Goal: Task Accomplishment & Management: Manage account settings

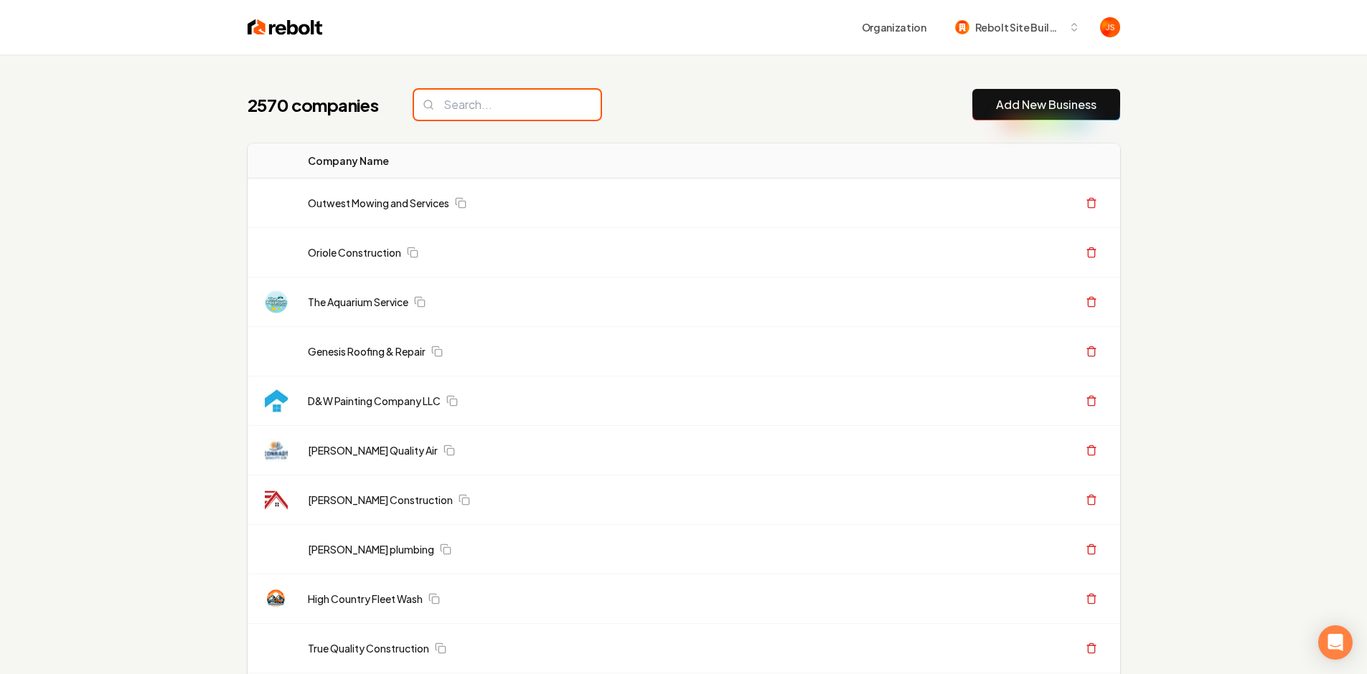
click at [496, 105] on input "search" at bounding box center [507, 105] width 187 height 30
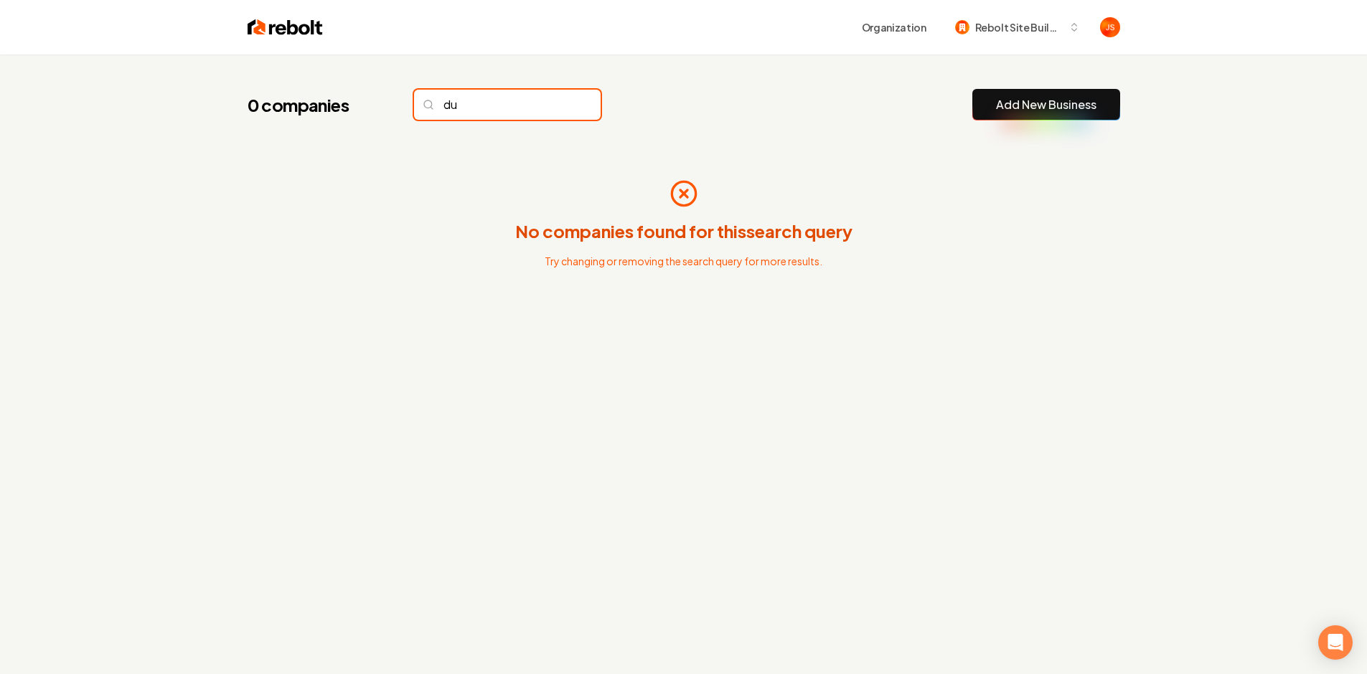
type input "d"
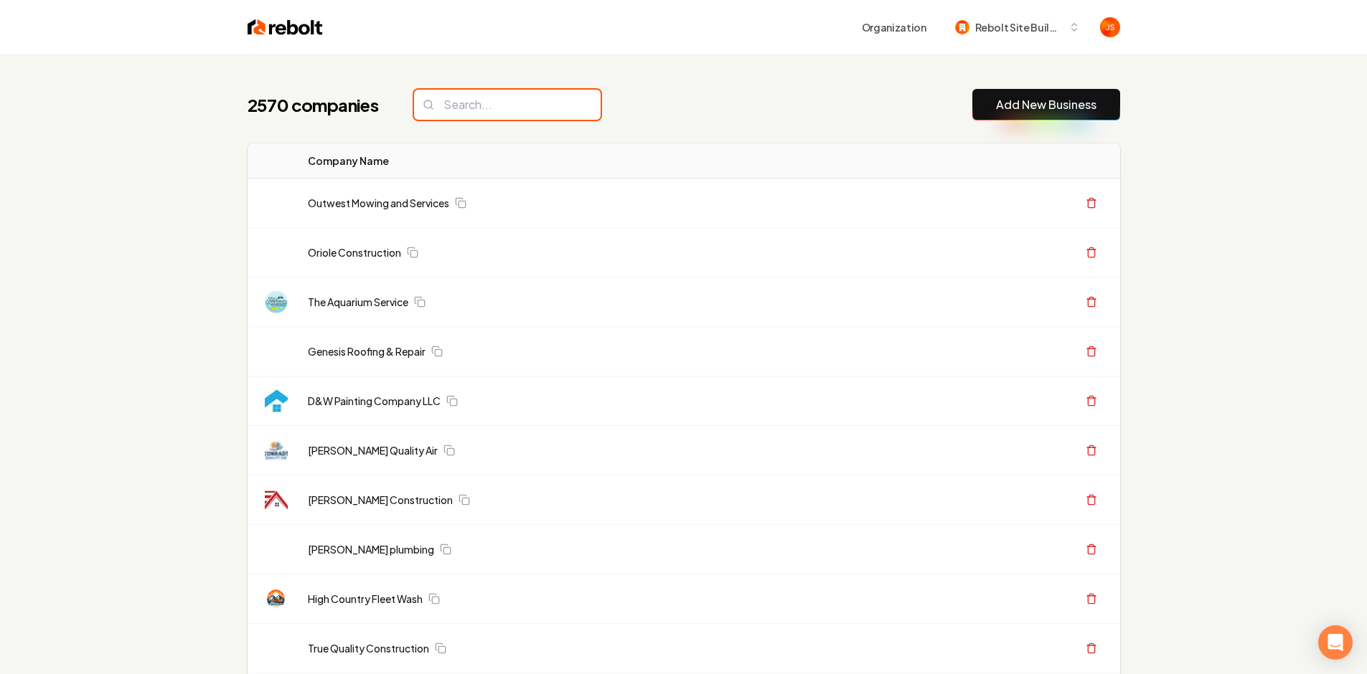
paste input "[PERSON_NAME] Bros Homesteading"
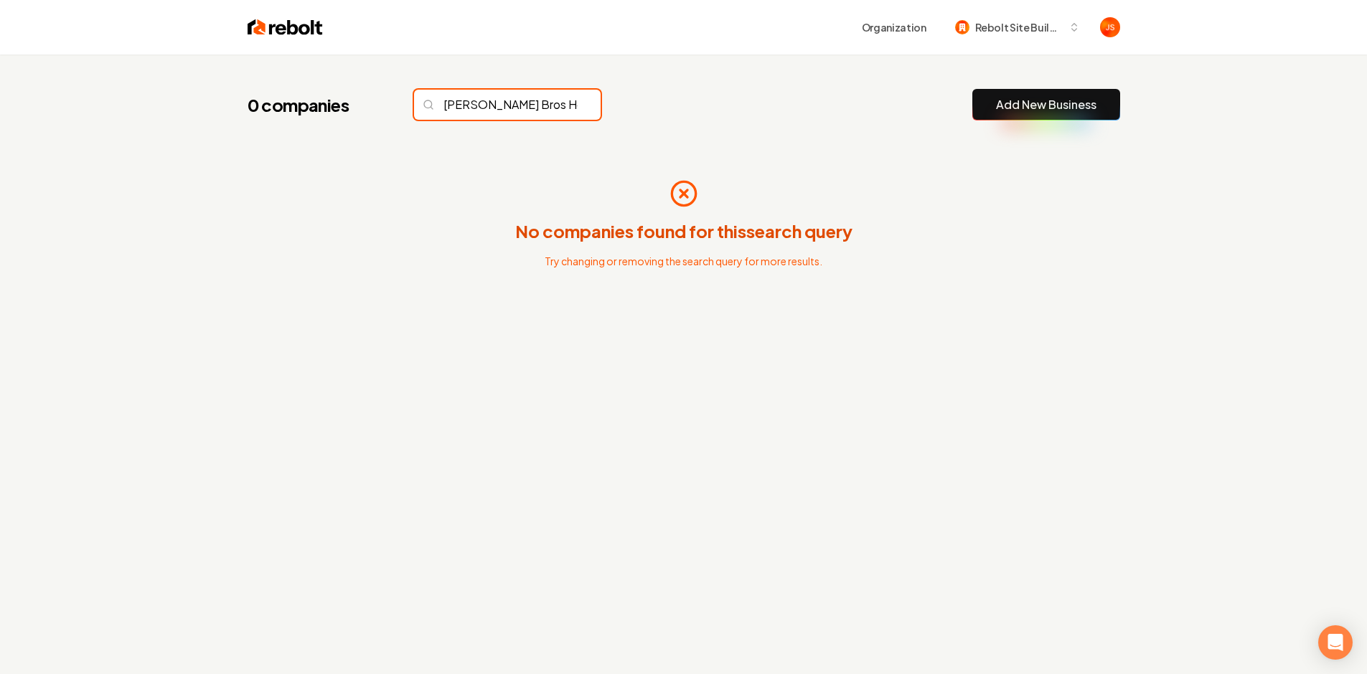
scroll to position [0, 32]
drag, startPoint x: 465, startPoint y: 105, endPoint x: 677, endPoint y: 113, distance: 212.5
click at [677, 113] on div "0 companies Duffy Bros Homesteading Add New Business" at bounding box center [684, 105] width 872 height 32
drag, startPoint x: 470, startPoint y: 100, endPoint x: 634, endPoint y: 102, distance: 164.3
click at [633, 102] on div "0 companies Duffy Bros Homesteading Add New Business" at bounding box center [684, 105] width 872 height 32
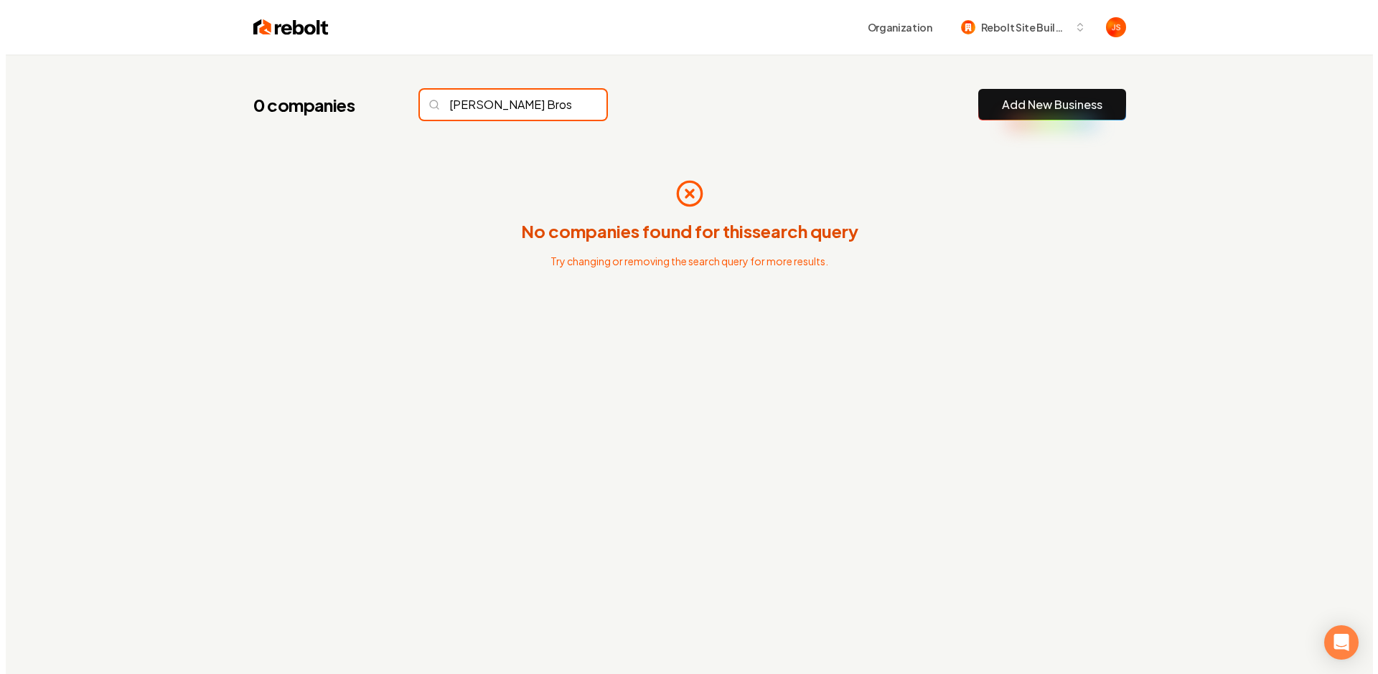
scroll to position [0, 0]
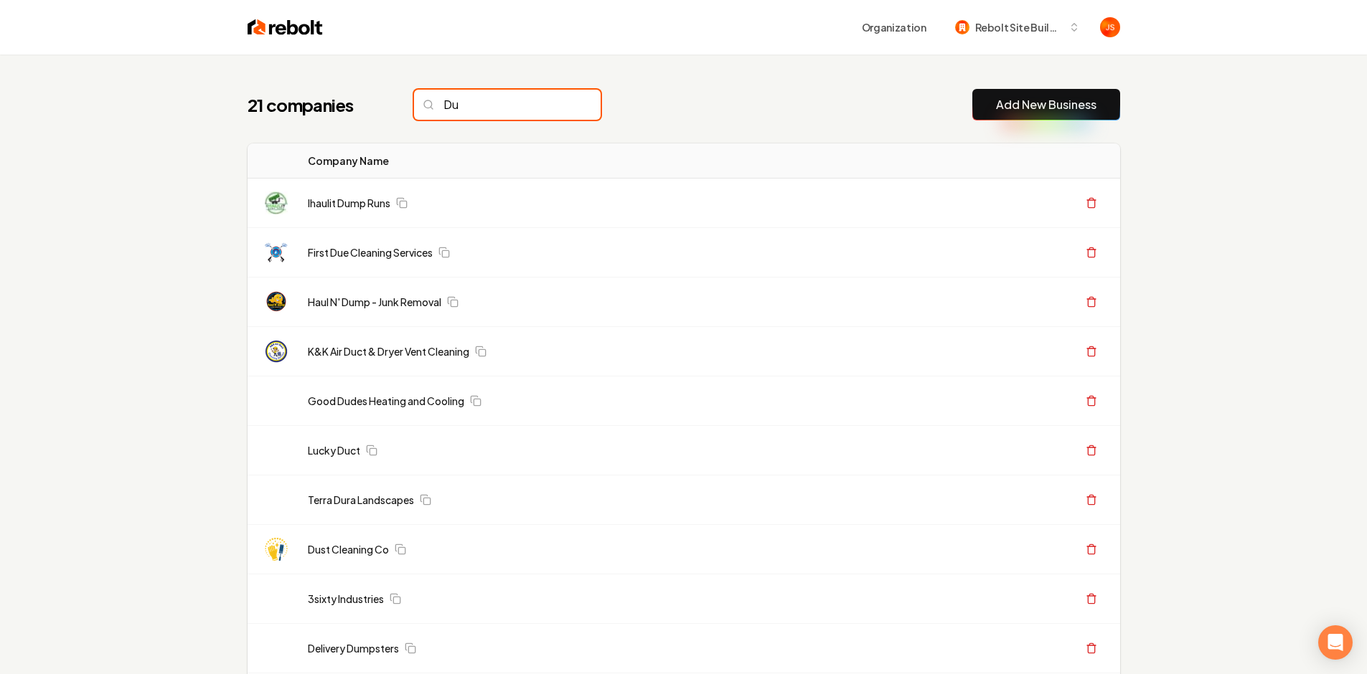
type input "D"
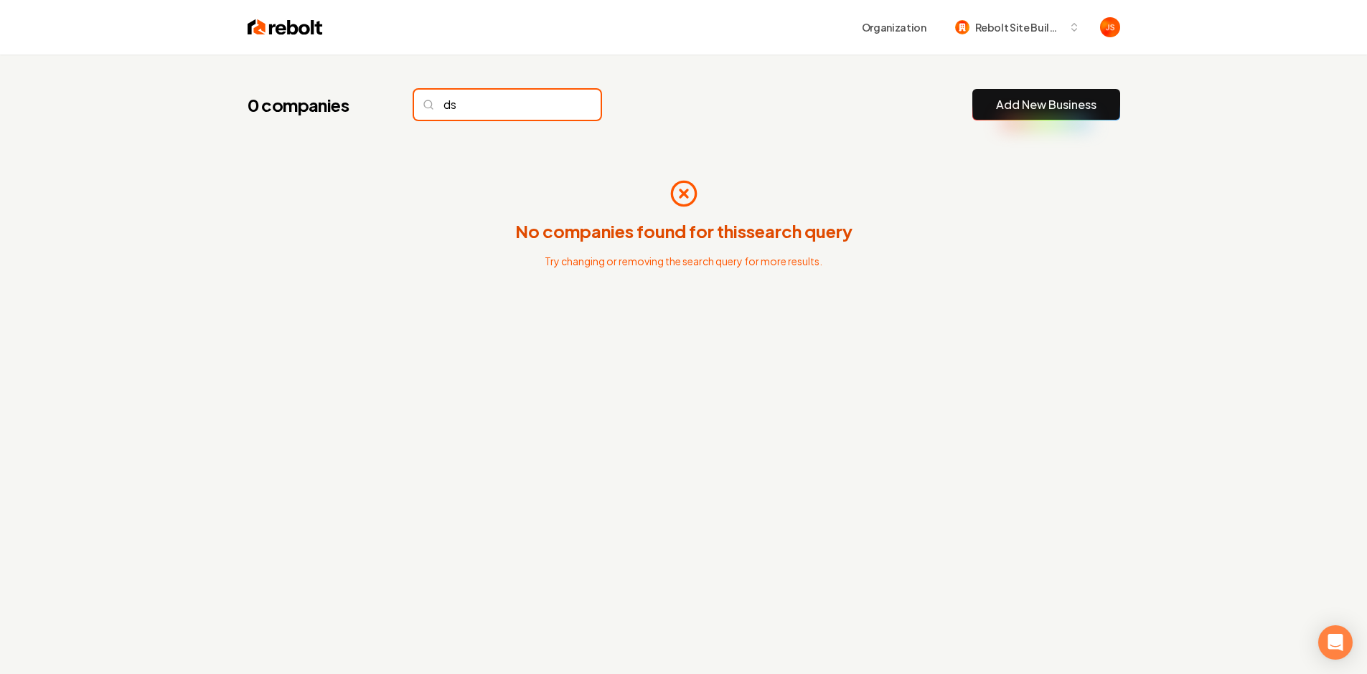
type input "d"
type input "Duffy"
click at [832, 141] on div "0 companies Duffy Add New Business No companies found for this search query Try…" at bounding box center [684, 226] width 918 height 342
click at [532, 95] on input "Duffy" at bounding box center [507, 105] width 187 height 30
click at [555, 103] on input "Duffy" at bounding box center [507, 105] width 187 height 30
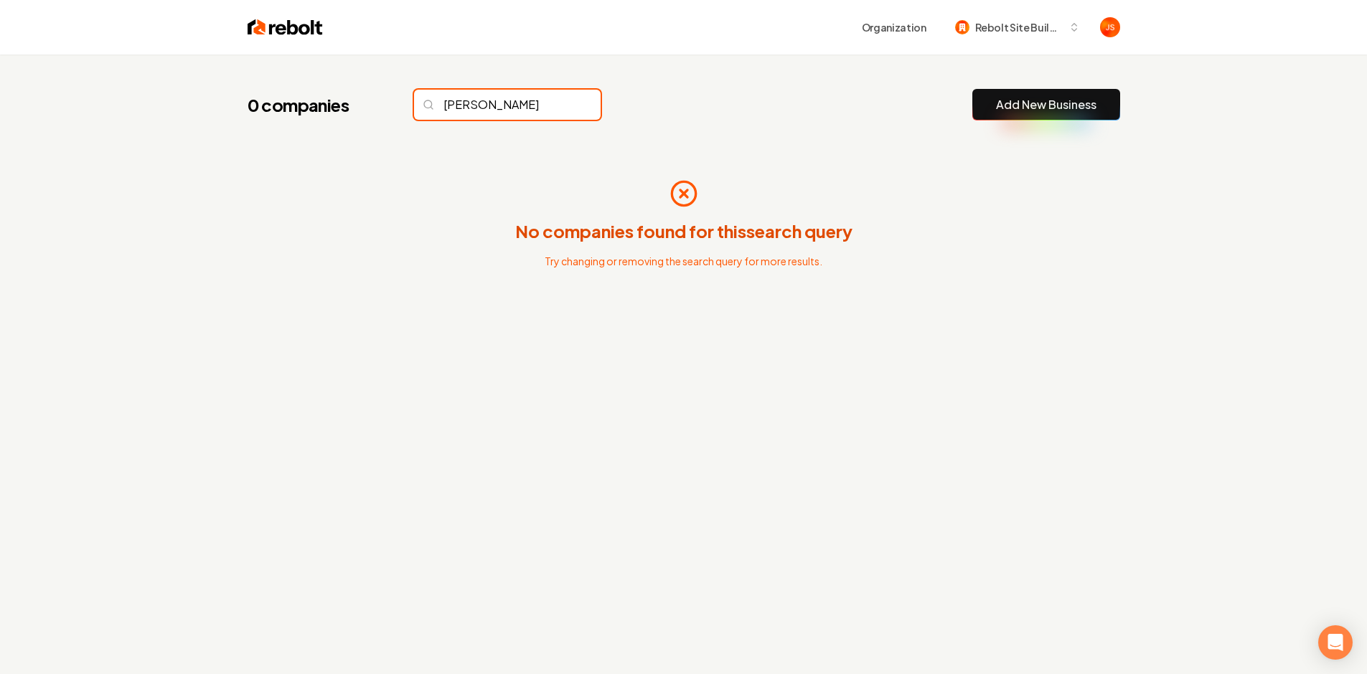
click at [560, 107] on input "Duffy" at bounding box center [507, 105] width 187 height 30
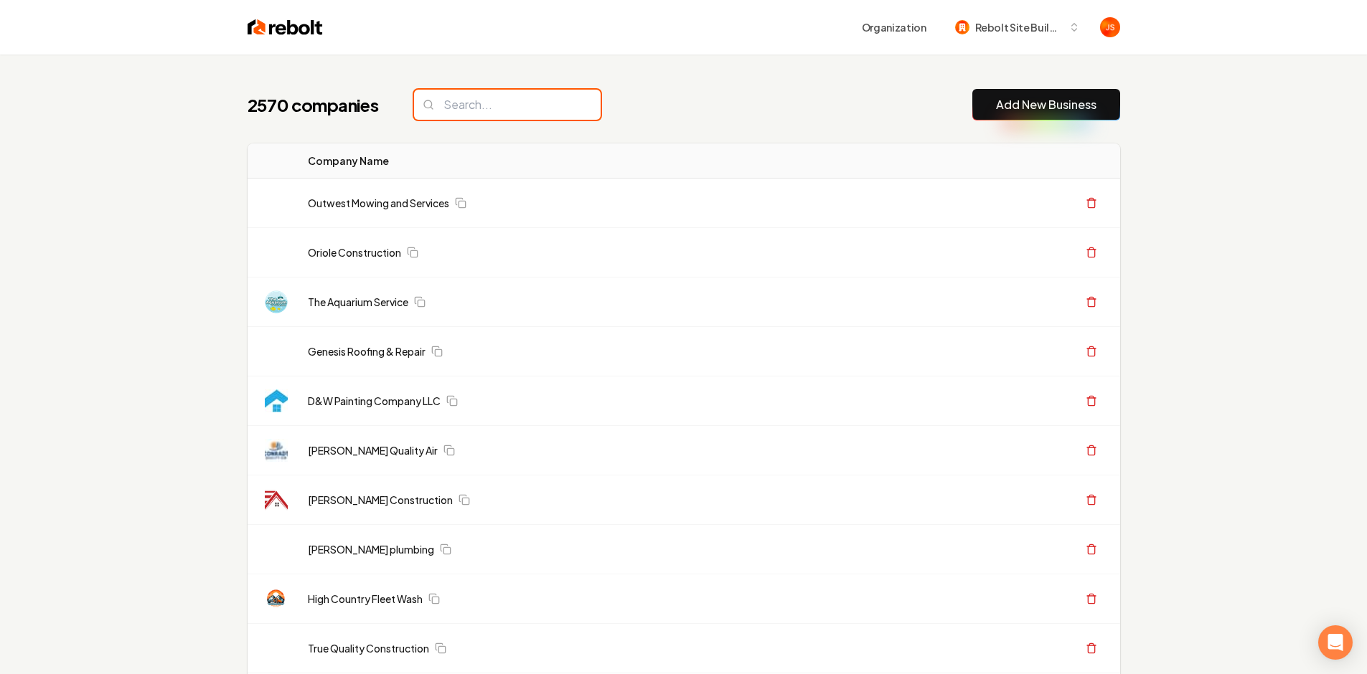
click at [558, 105] on input "search" at bounding box center [507, 105] width 187 height 30
click at [672, 113] on div "2570 companies Add New Business" at bounding box center [684, 105] width 872 height 32
click at [781, 102] on div "2570 companies Add New Business" at bounding box center [684, 105] width 872 height 32
click at [540, 101] on input "search" at bounding box center [507, 105] width 187 height 30
click at [974, 50] on div "Organization Rebolt Site Builder" at bounding box center [684, 27] width 918 height 55
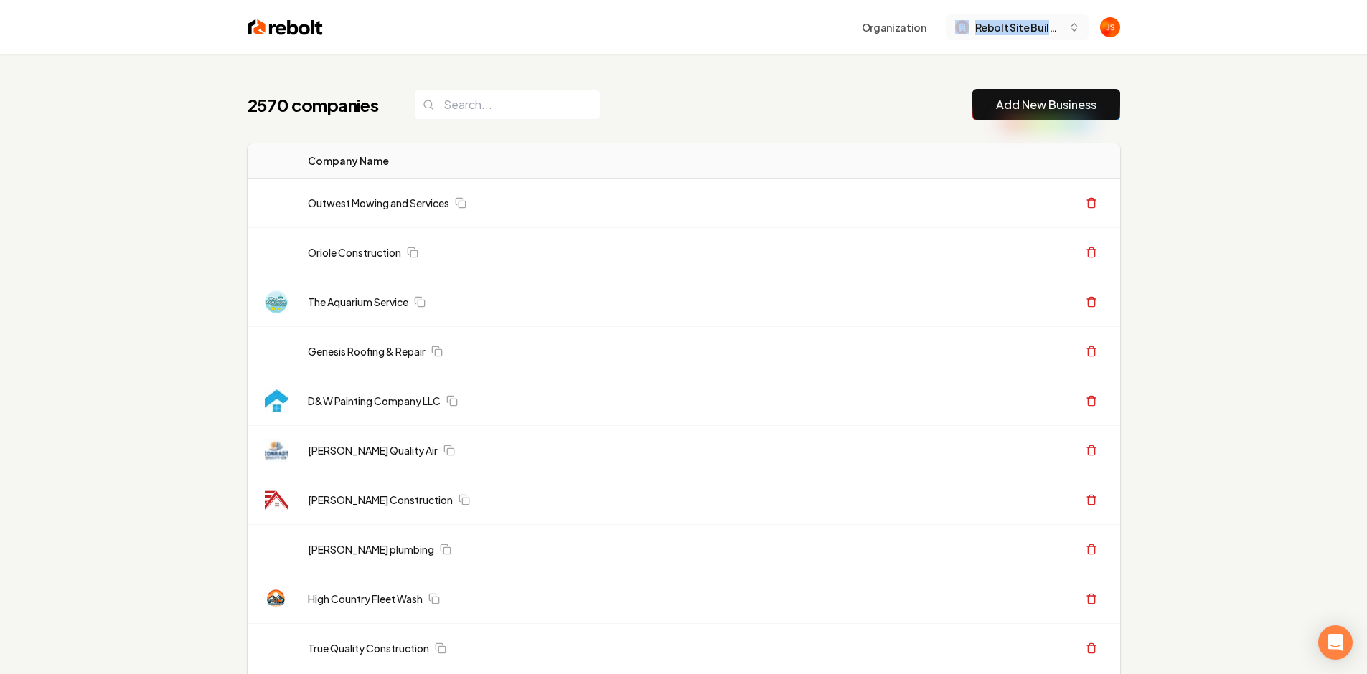
click at [979, 35] on button "Rebolt Site Builder" at bounding box center [1017, 27] width 142 height 26
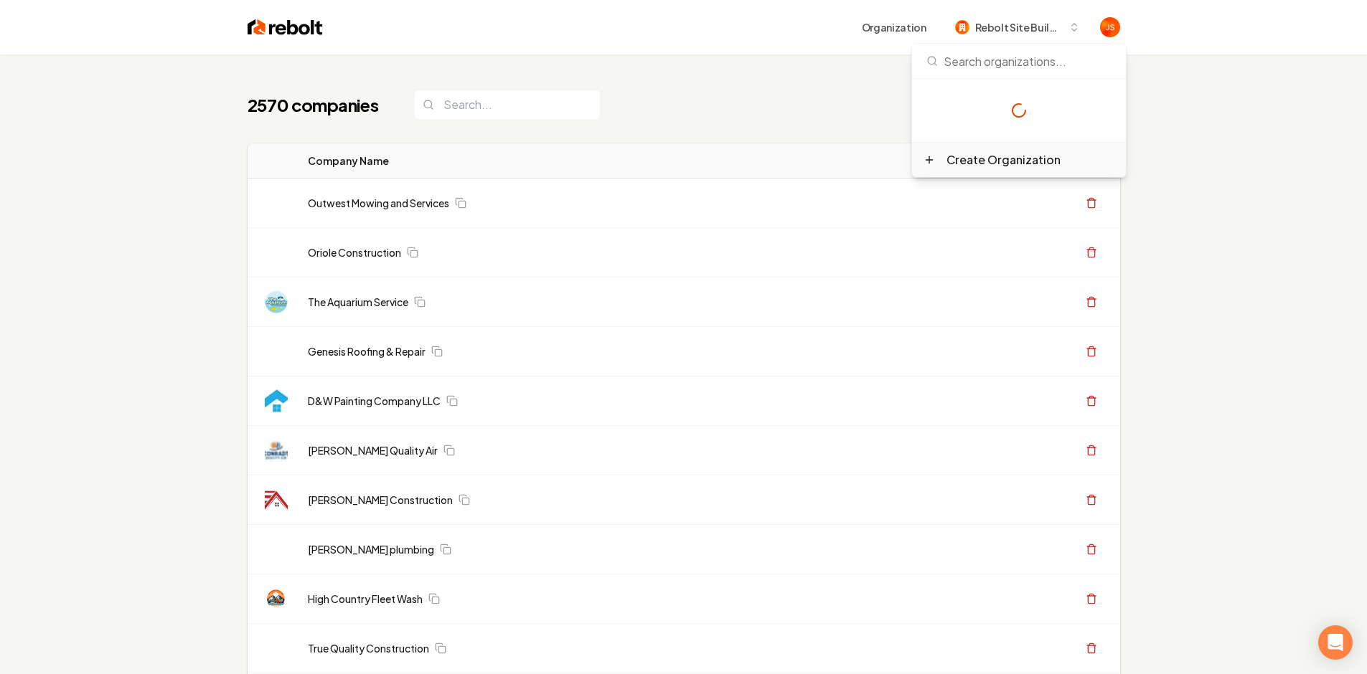
click at [944, 159] on div "Create Organization" at bounding box center [1019, 160] width 214 height 34
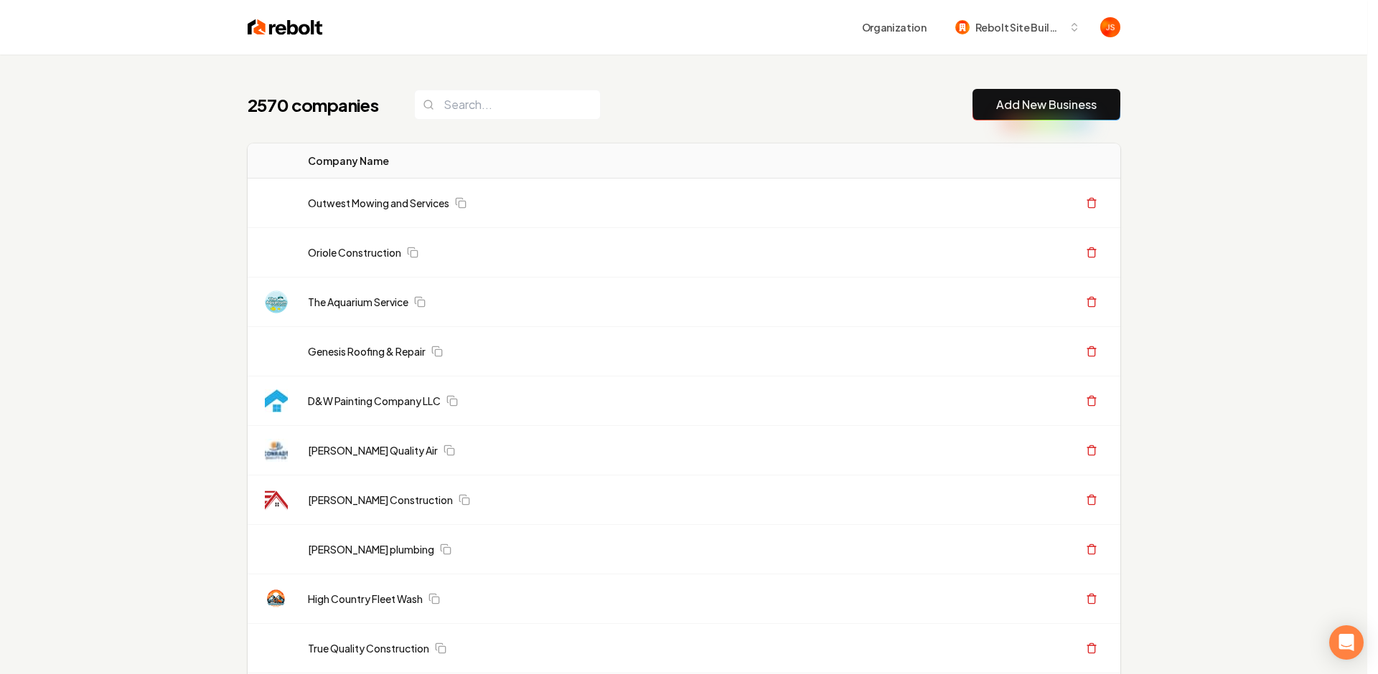
paste input "**********"
type input "**********"
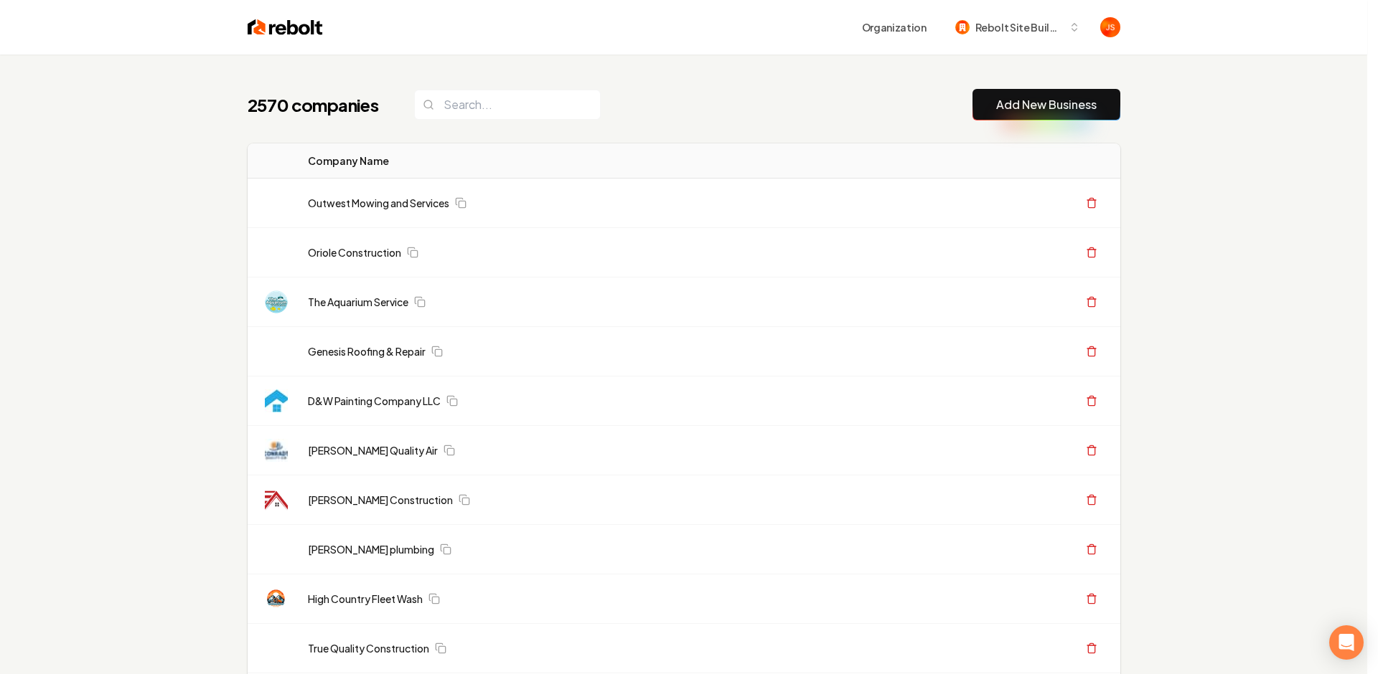
type input "**********"
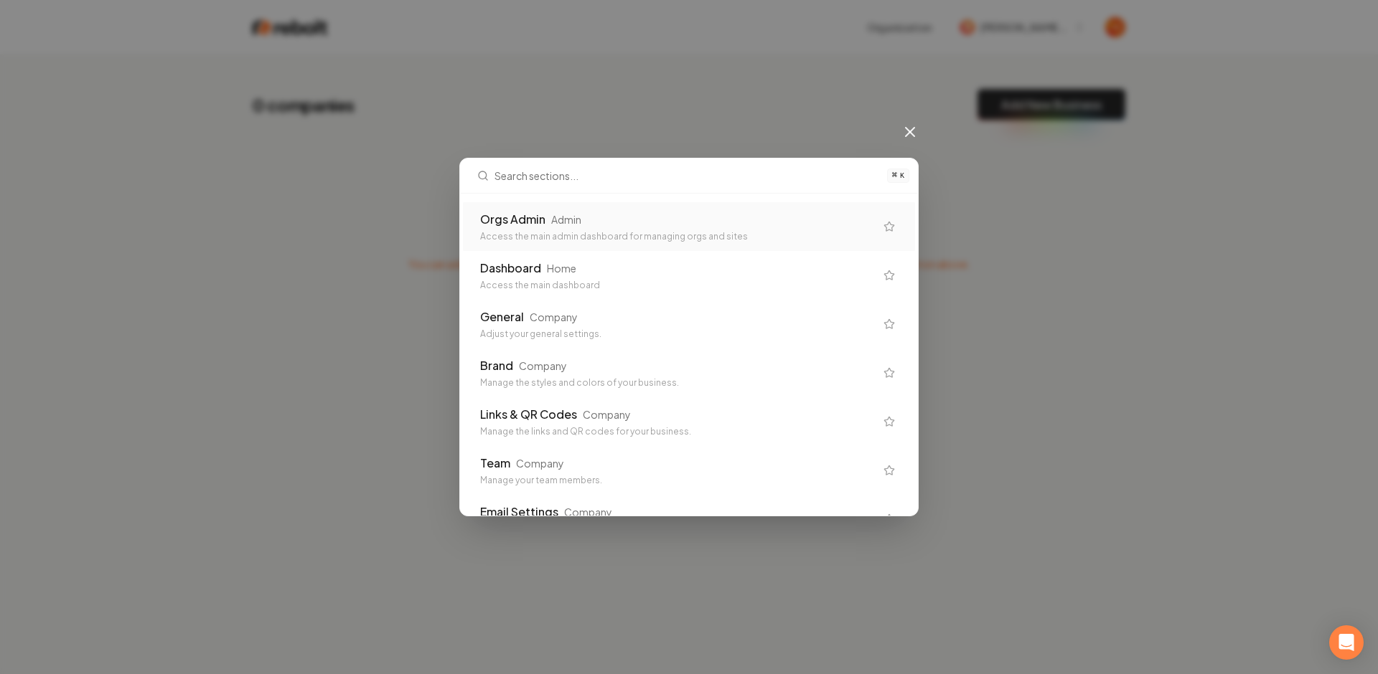
click at [620, 211] on div "Orgs Admin Admin" at bounding box center [677, 219] width 395 height 17
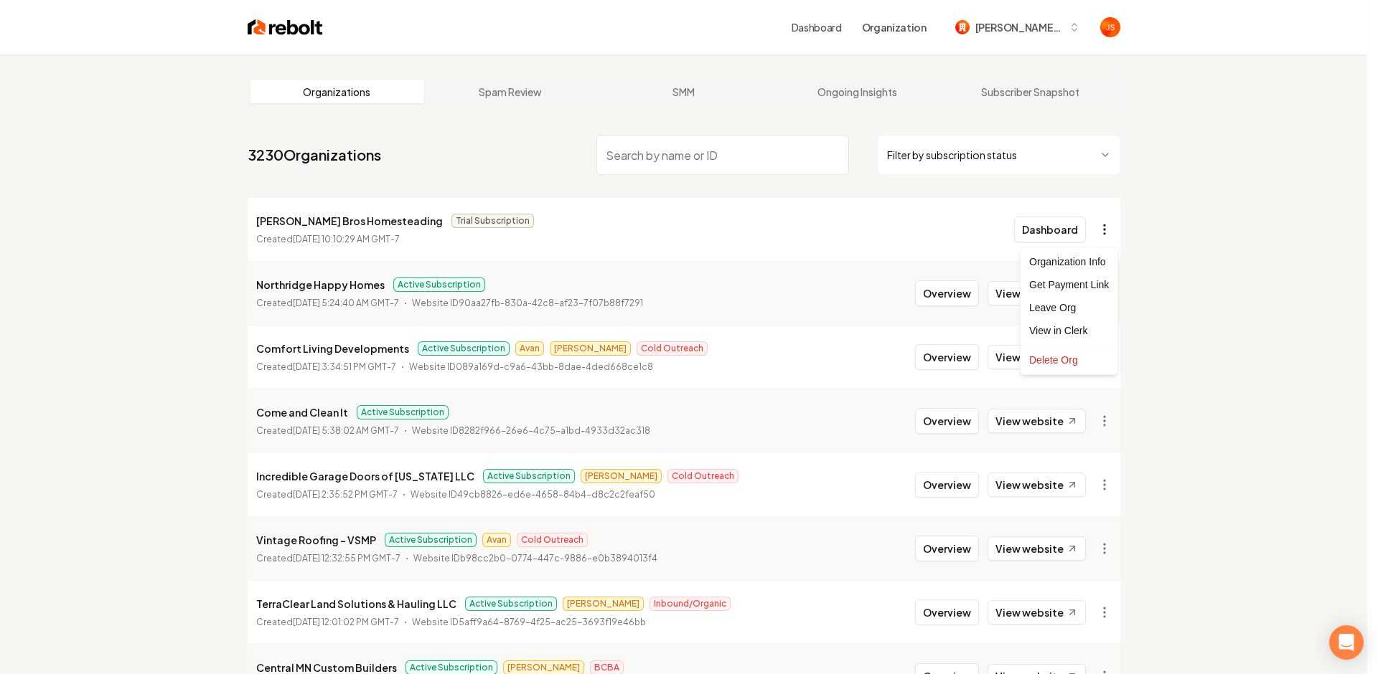
click at [1108, 228] on html "Dashboard Organization [PERSON_NAME] Bros Homesteading Organizations Spam Revie…" at bounding box center [689, 337] width 1378 height 674
click at [1087, 278] on div "Get Payment Link" at bounding box center [1068, 284] width 91 height 23
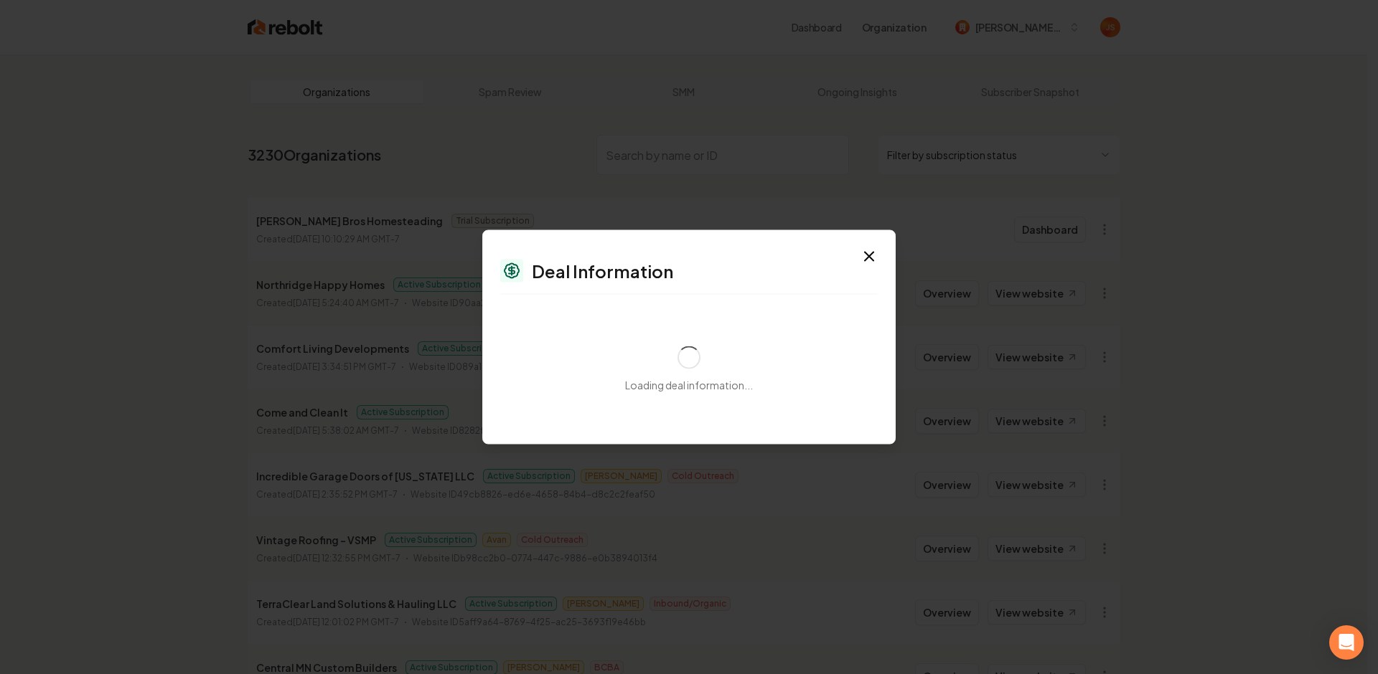
click at [801, 260] on div "Deal Information" at bounding box center [688, 271] width 377 height 23
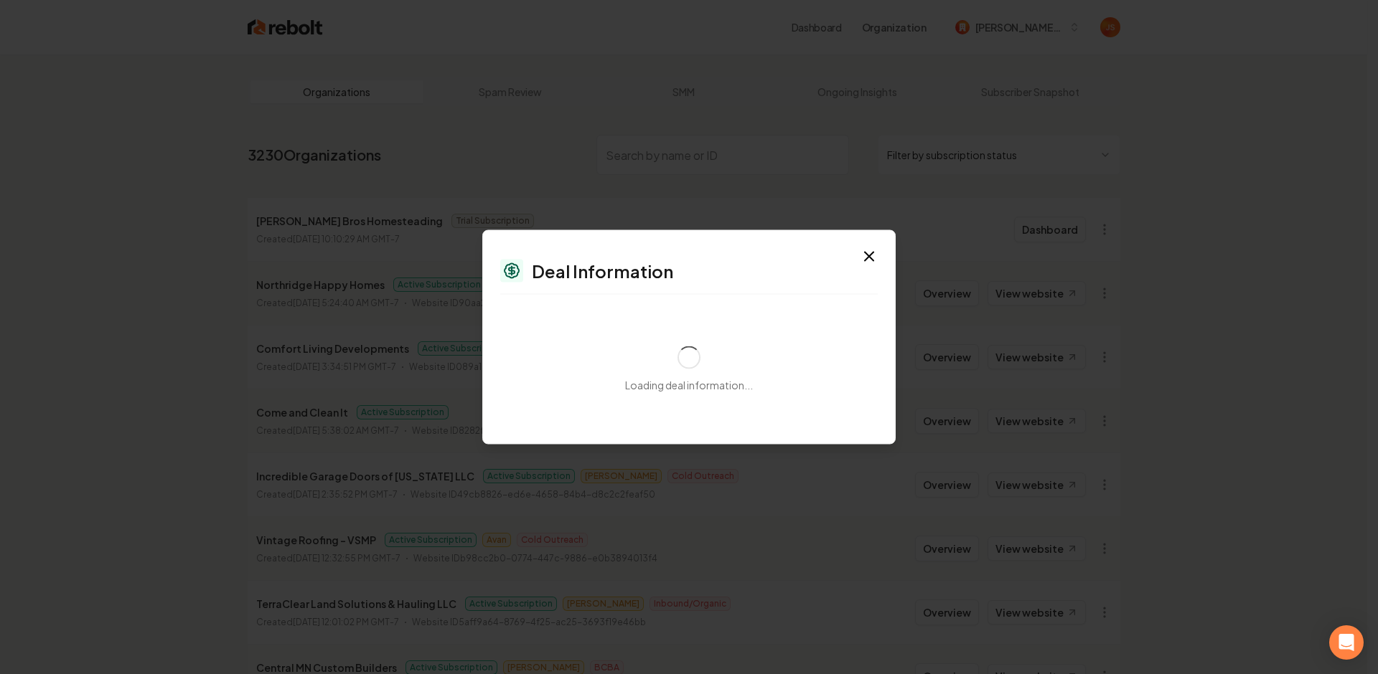
click at [764, 266] on div "Deal Information" at bounding box center [688, 271] width 377 height 23
click at [859, 250] on div "Dialog Deal Information Loading deal information... Close" at bounding box center [688, 337] width 413 height 215
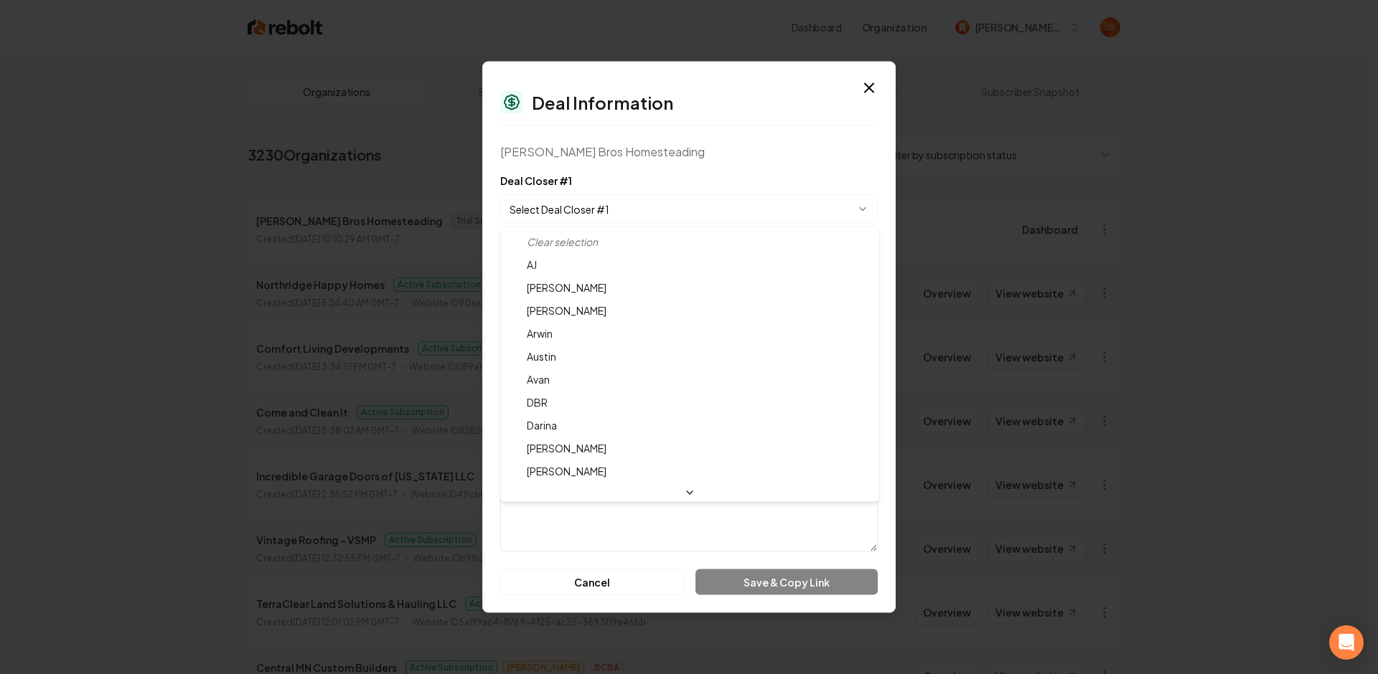
click at [658, 215] on body "Dashboard Organization Duffy Bros Homesteading Organizations Spam Review SMM On…" at bounding box center [683, 337] width 1367 height 674
select select "**********"
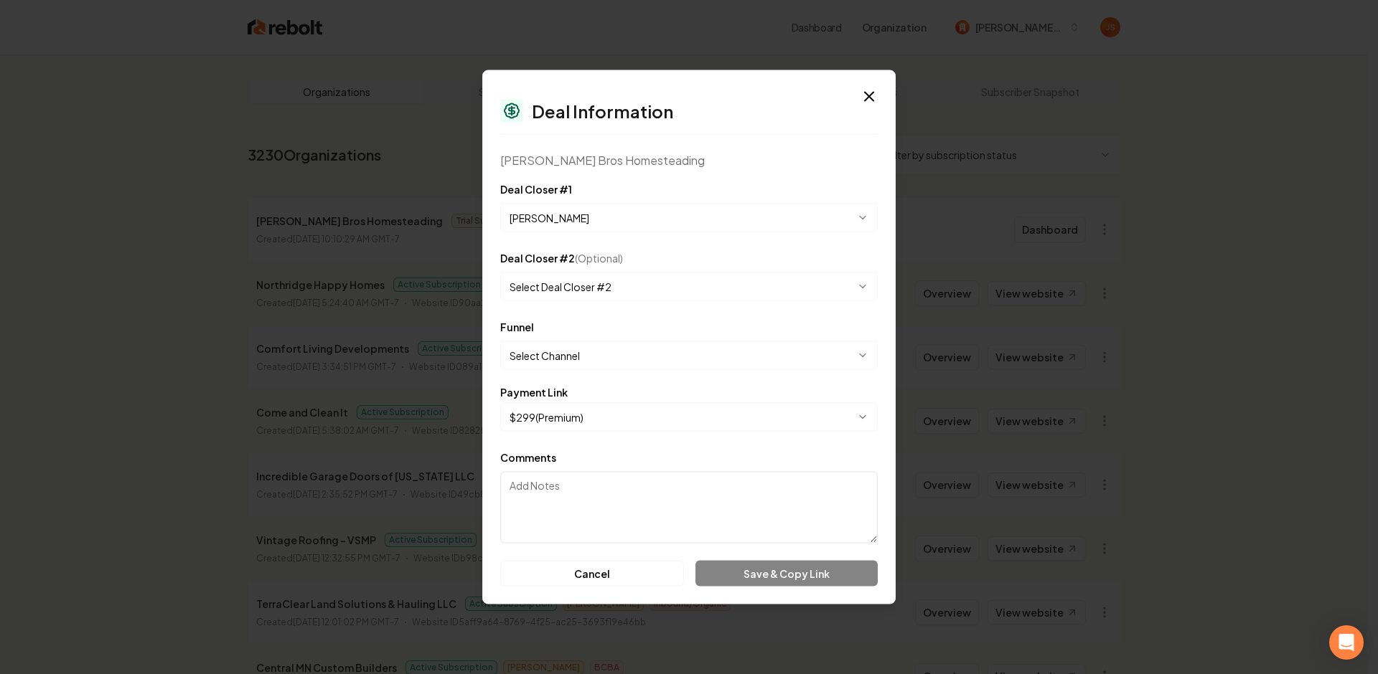
click at [560, 357] on body "Dashboard Organization Duffy Bros Homesteading Organizations Spam Review SMM On…" at bounding box center [683, 337] width 1367 height 674
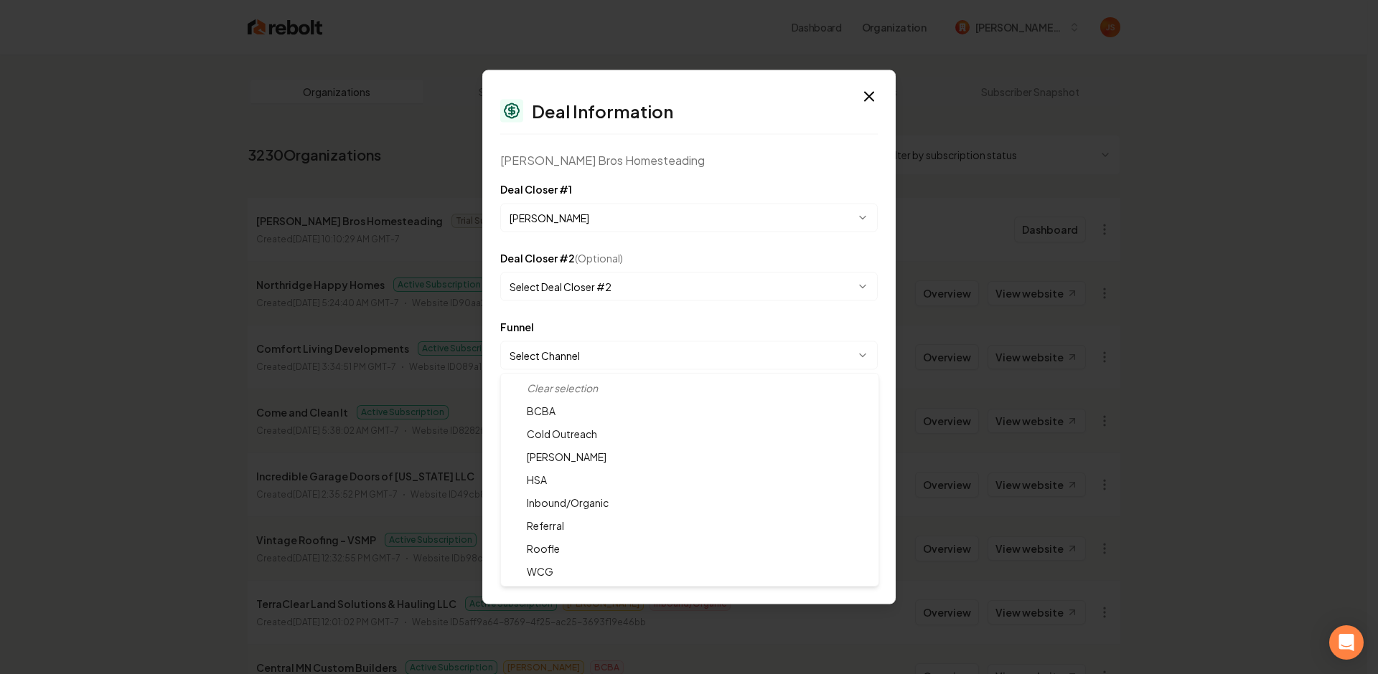
select select "**********"
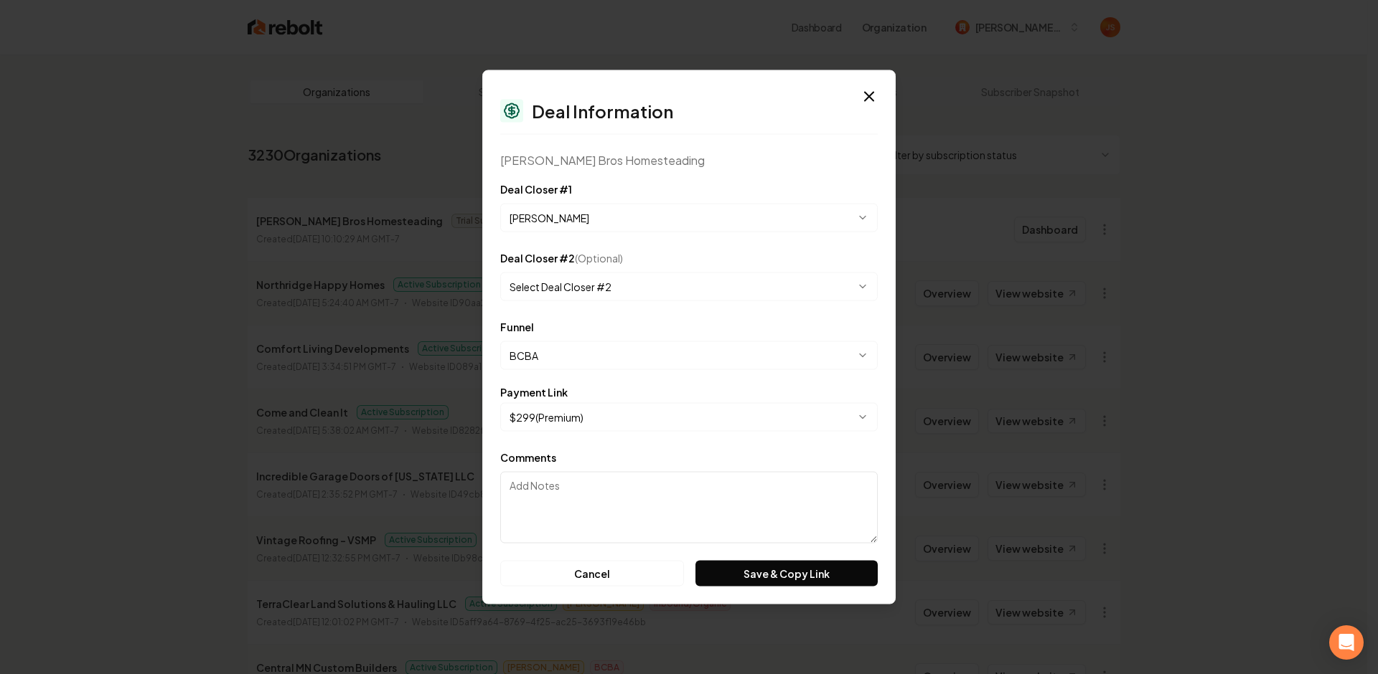
click at [548, 412] on body "Dashboard Organization Duffy Bros Homesteading Organizations Spam Review SMM On…" at bounding box center [683, 337] width 1367 height 674
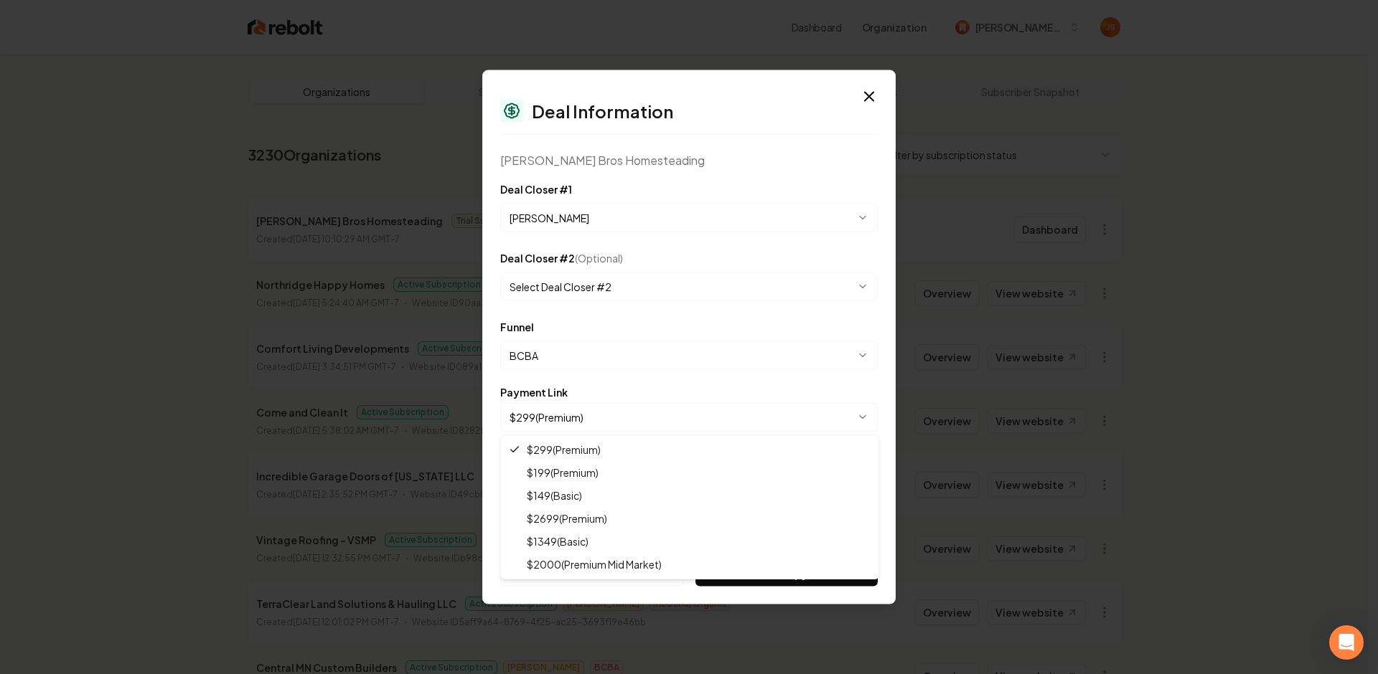
select select "**********"
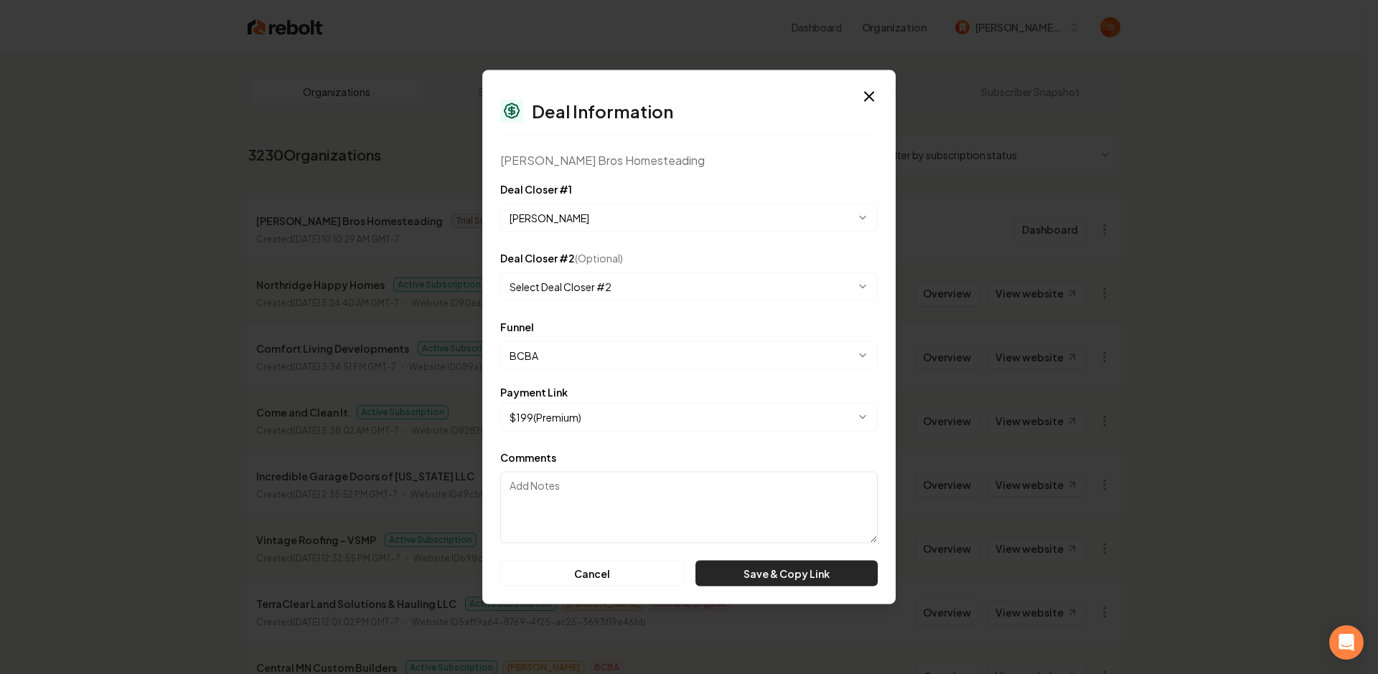
click at [758, 563] on button "Save & Copy Link" at bounding box center [786, 574] width 182 height 26
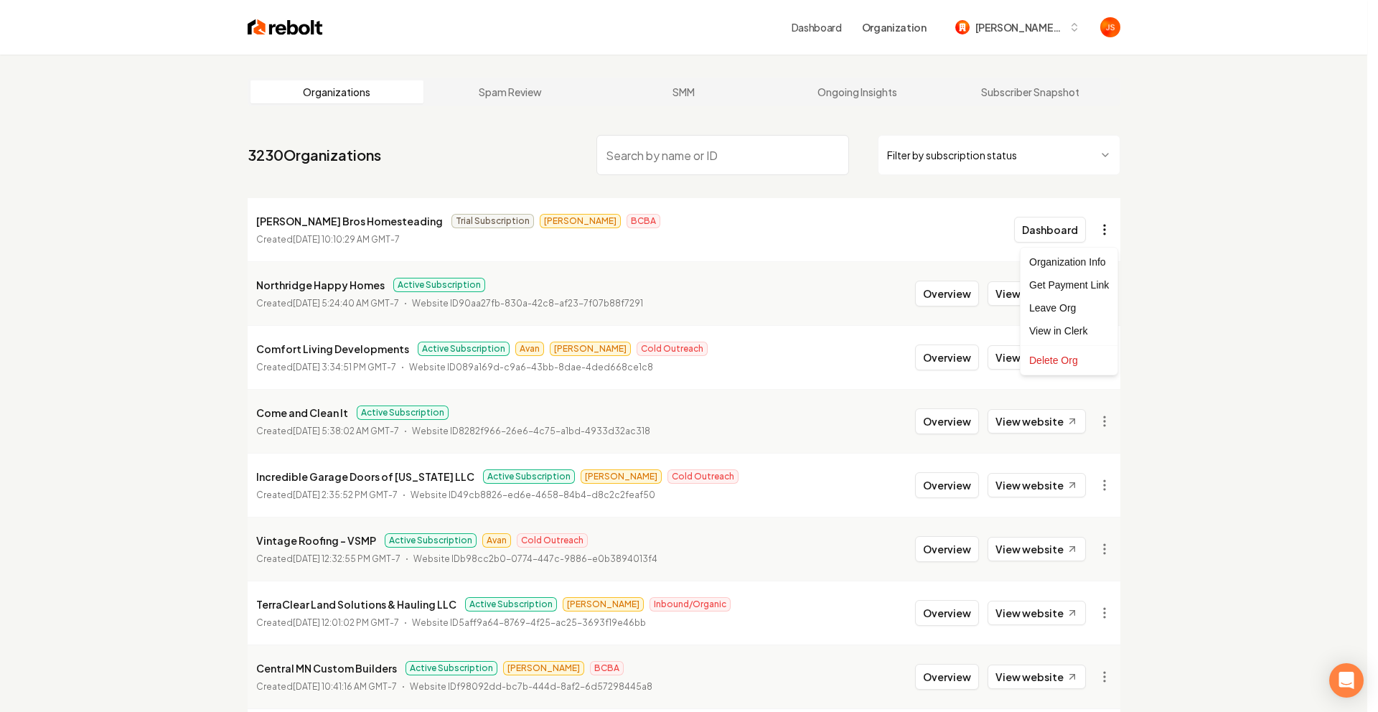
click at [1104, 222] on html "Dashboard Organization Duffy Bros Homesteading Organizations Spam Review SMM On…" at bounding box center [689, 356] width 1378 height 712
click at [1175, 197] on html "Dashboard Organization Duffy Bros Homesteading Organizations Spam Review SMM On…" at bounding box center [689, 356] width 1378 height 712
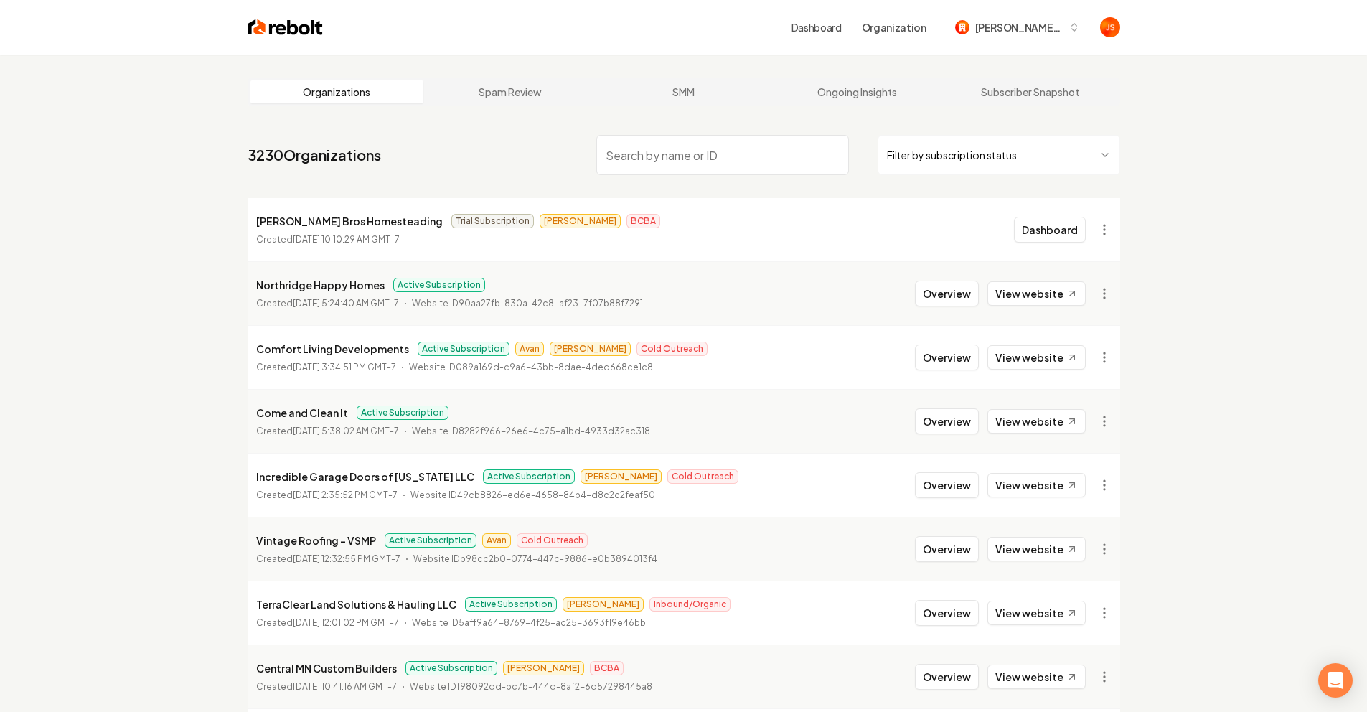
click at [1256, 124] on div "Organizations Spam Review SMM Ongoing Insights Subscriber Snapshot 3230 Organiz…" at bounding box center [683, 476] width 1367 height 842
click at [1238, 197] on div "Organizations Spam Review SMM Ongoing Insights Subscriber Snapshot 3230 Organiz…" at bounding box center [683, 476] width 1367 height 842
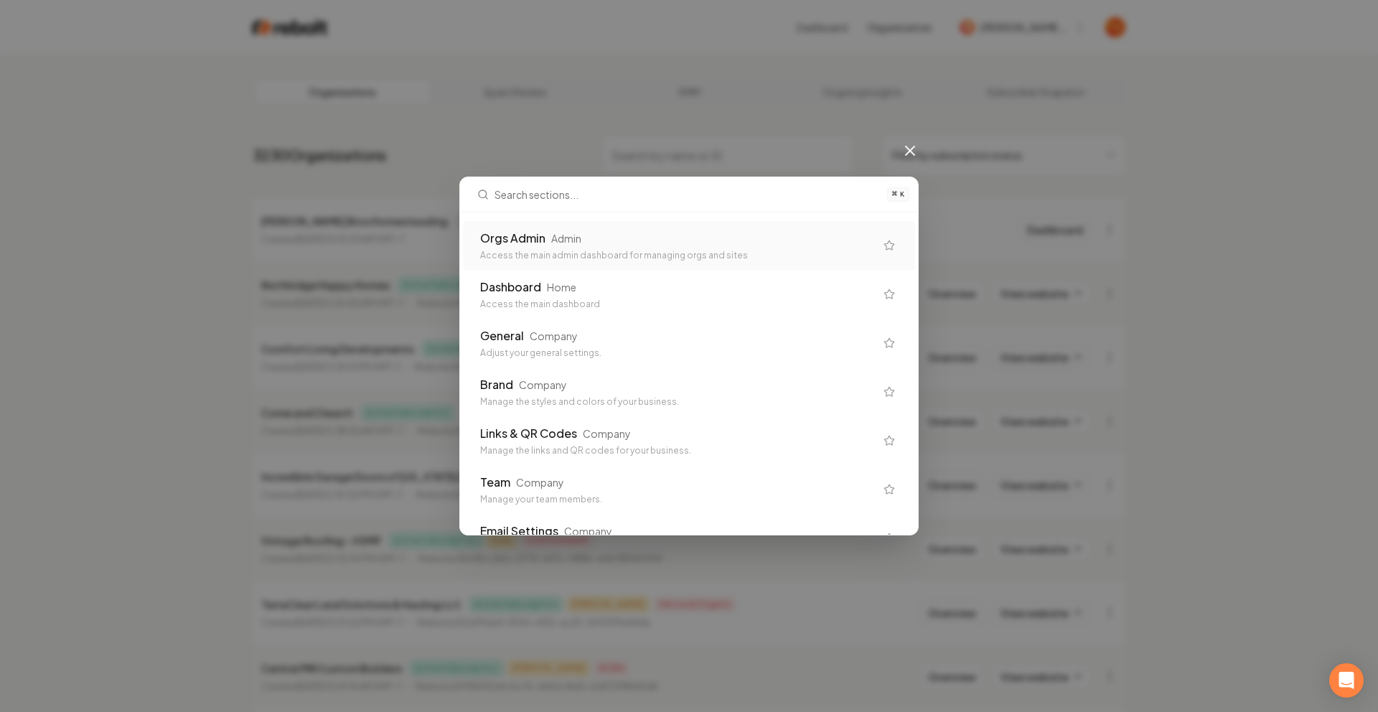
click at [634, 235] on div "Orgs Admin Admin" at bounding box center [677, 238] width 395 height 17
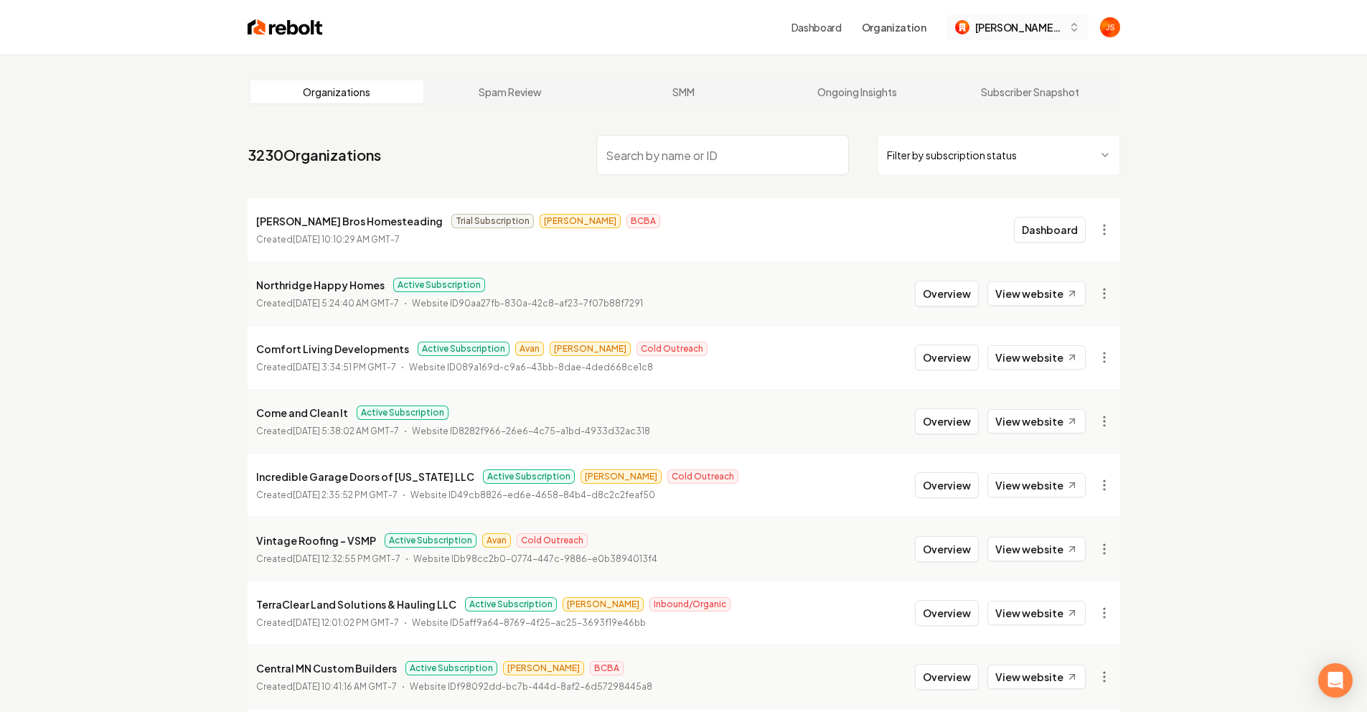
click at [1014, 30] on span "[PERSON_NAME] Bros Homesteading" at bounding box center [1019, 27] width 88 height 15
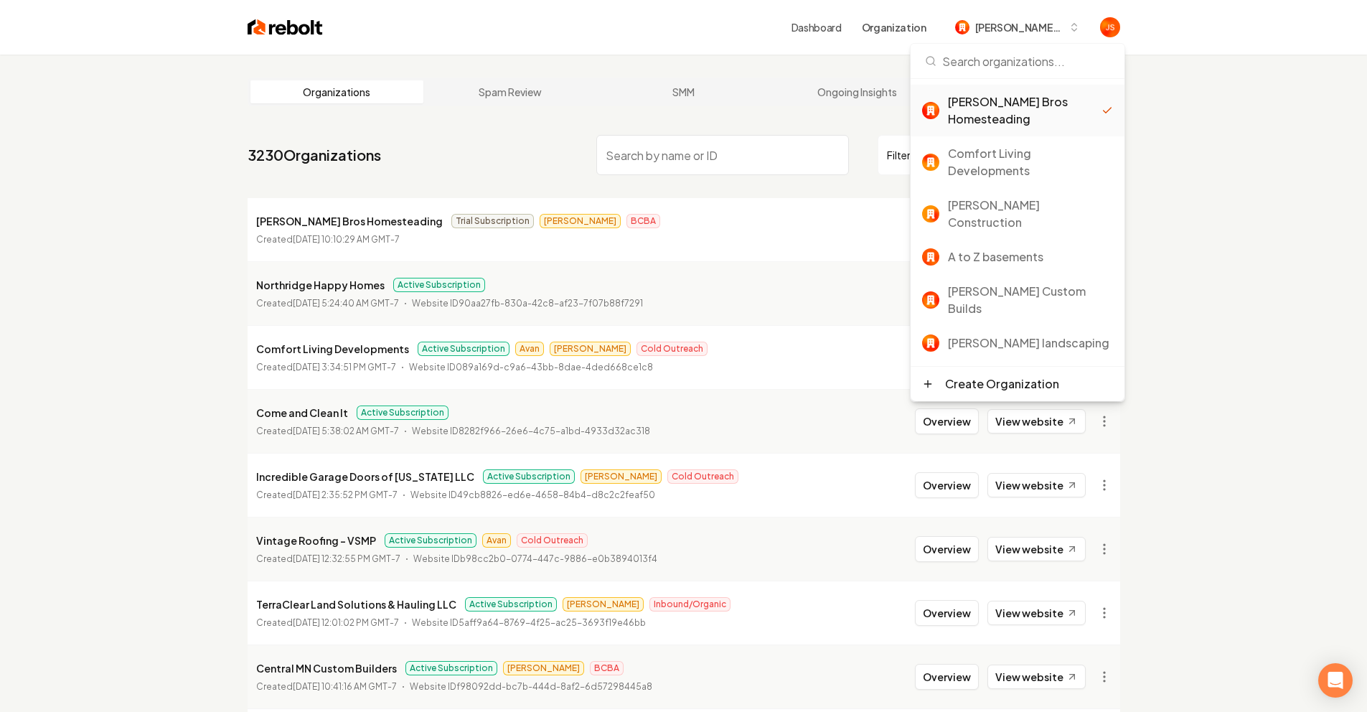
click at [721, 42] on div "Dashboard Organization Duffy Bros Homesteading" at bounding box center [684, 27] width 918 height 55
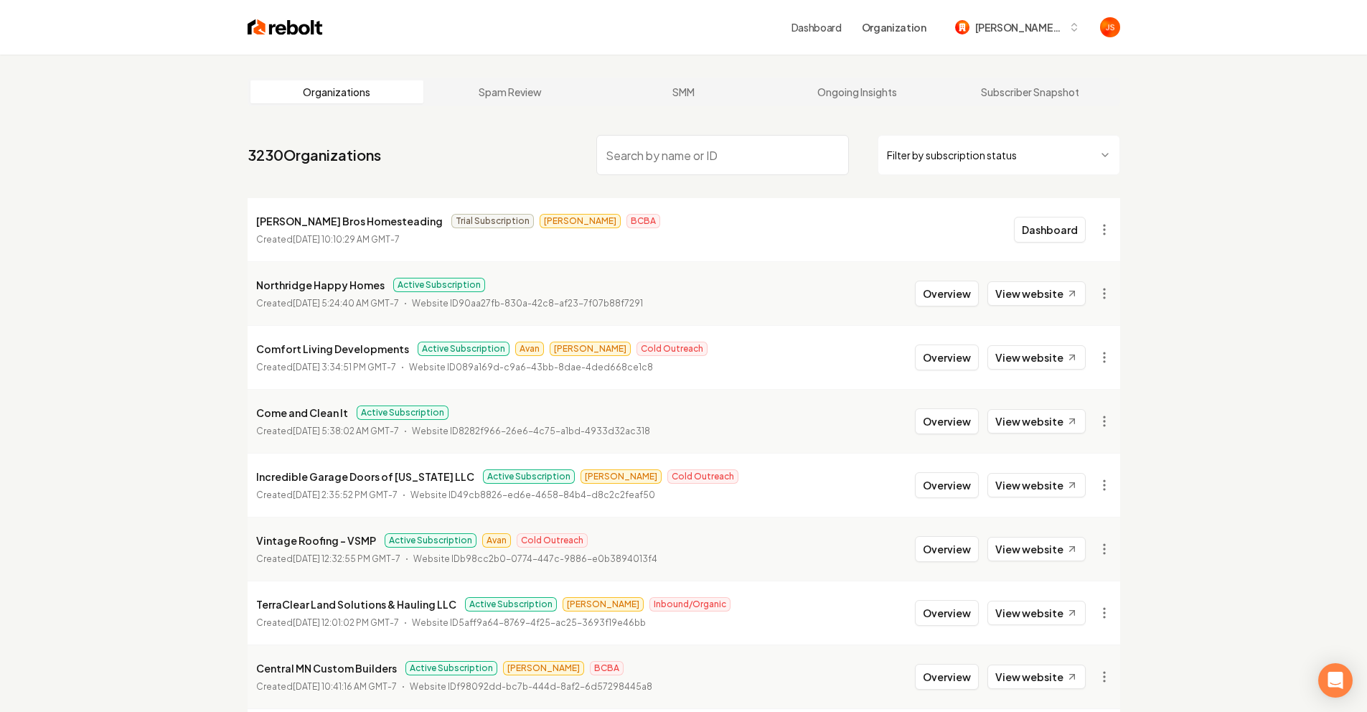
click at [913, 351] on li "Comfort Living Developments Active Subscription Avan James Cold Outreach Create…" at bounding box center [684, 357] width 872 height 64
click at [933, 358] on button "Overview" at bounding box center [947, 357] width 64 height 26
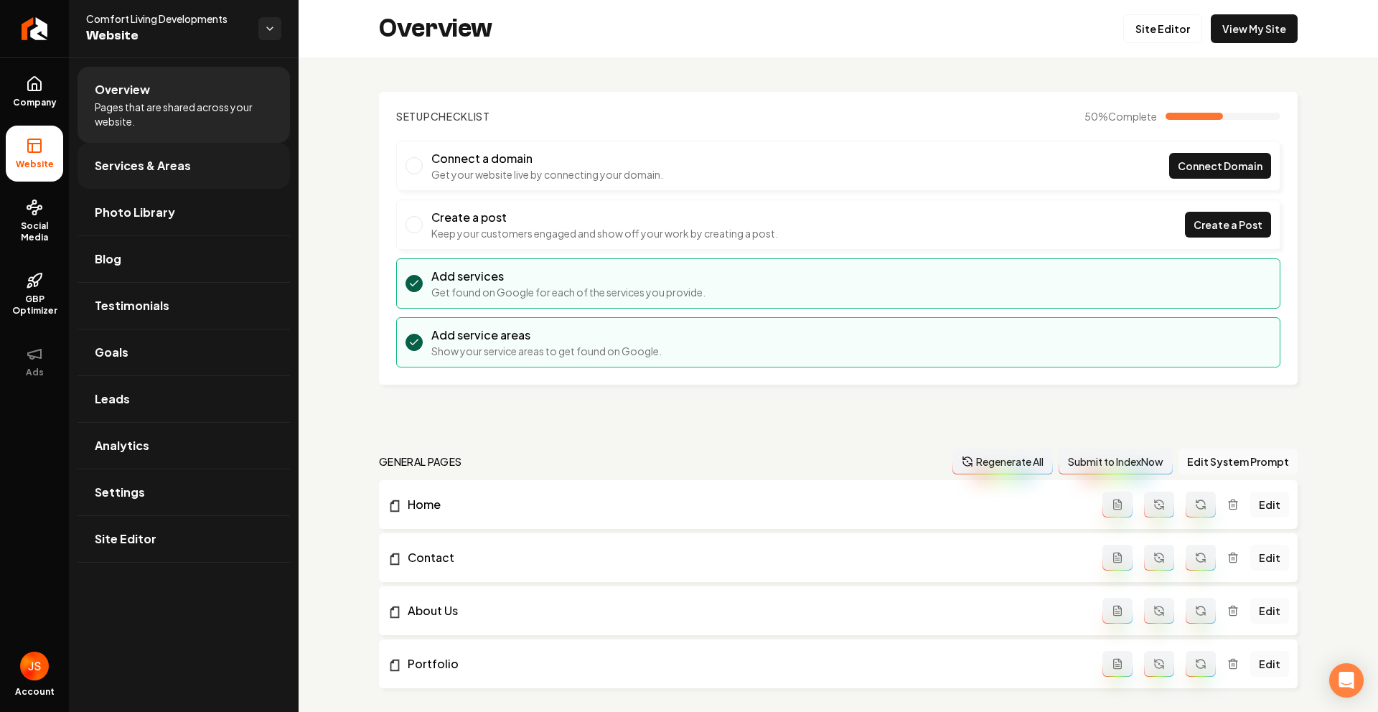
click at [104, 166] on span "Services & Areas" at bounding box center [143, 165] width 96 height 17
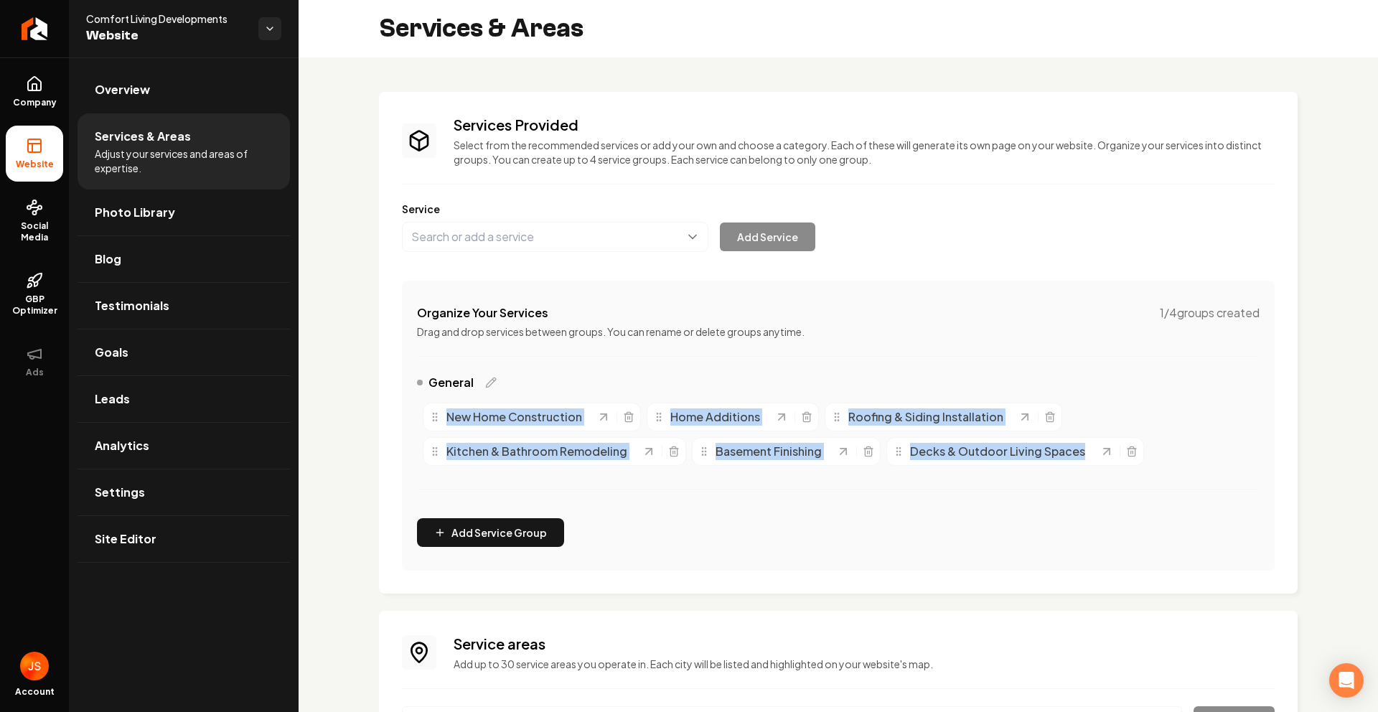
drag, startPoint x: 452, startPoint y: 399, endPoint x: 1126, endPoint y: 481, distance: 679.5
click at [1126, 481] on div "General New Home Construction Home Additions Roofing & Siding Installation Kitc…" at bounding box center [838, 440] width 842 height 133
copy div "New Home Construction Home Additions Roofing & Siding Installation Kitchen & Ba…"
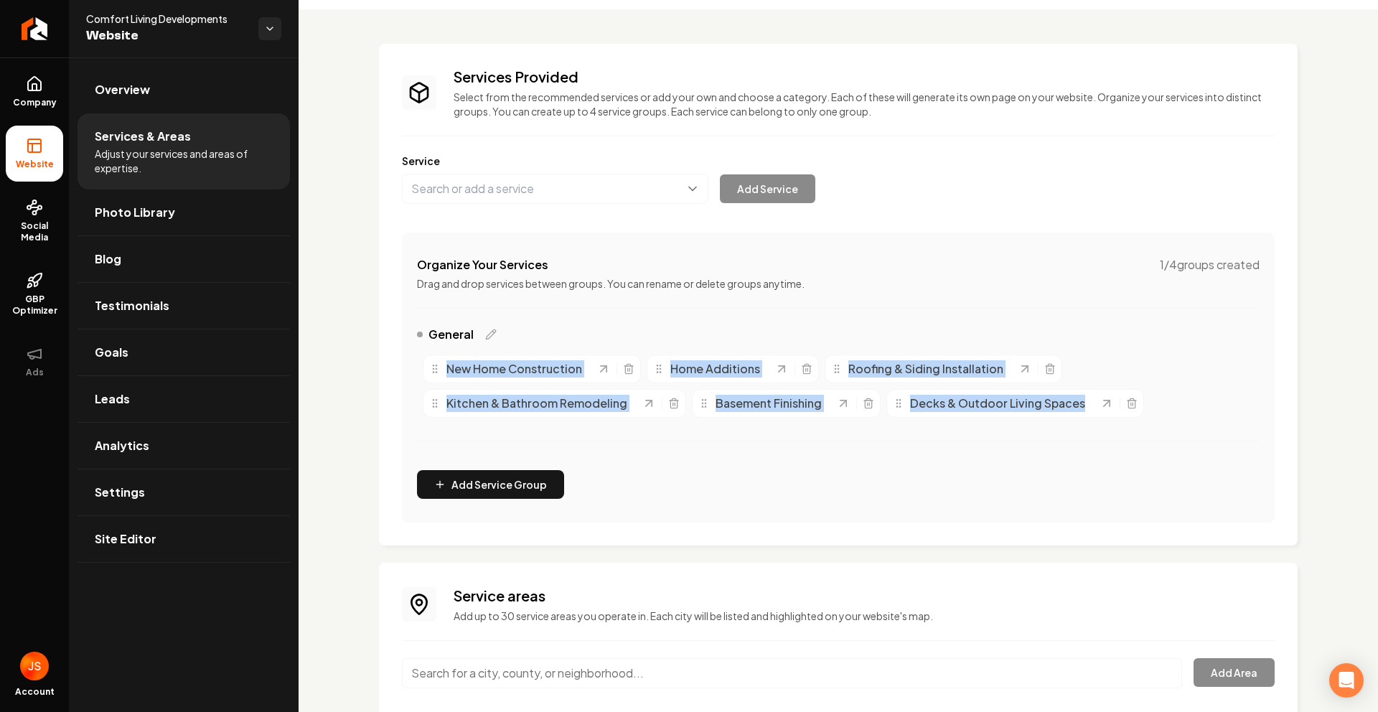
scroll to position [149, 0]
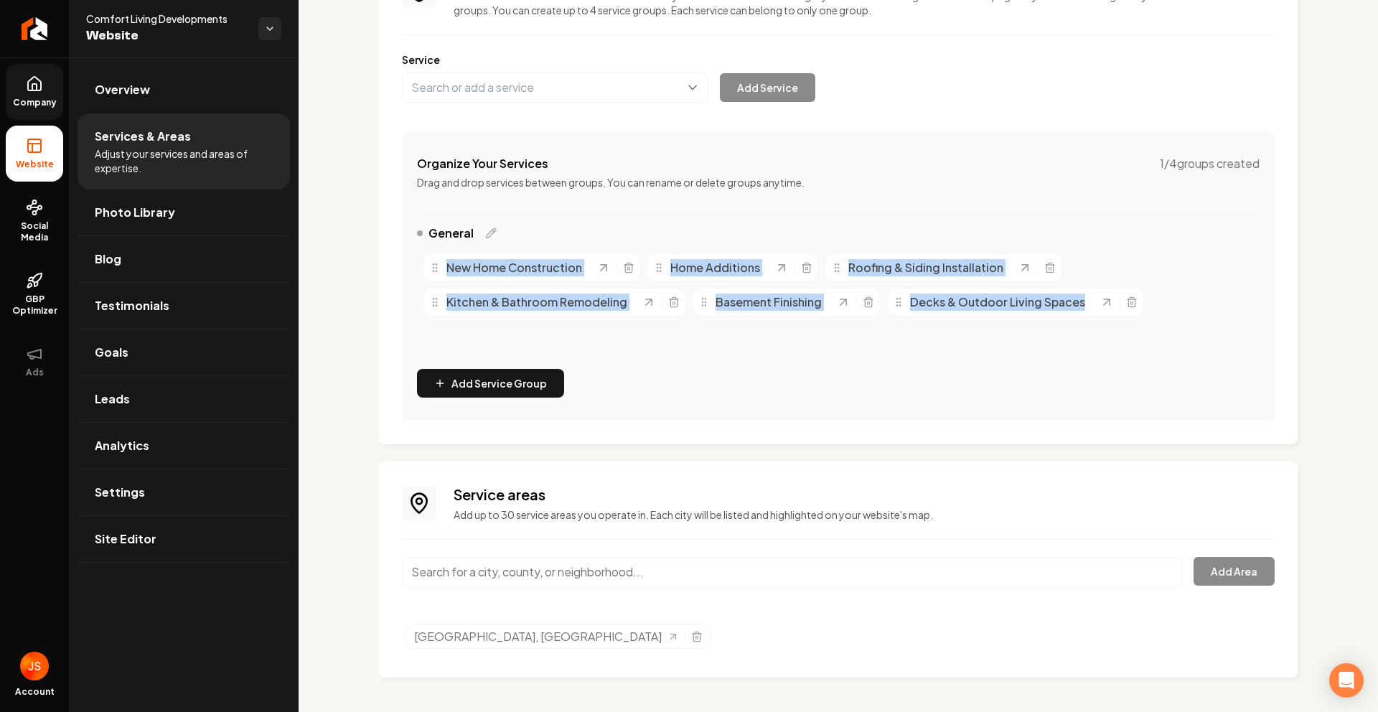
click at [34, 113] on link "Company" at bounding box center [34, 92] width 57 height 56
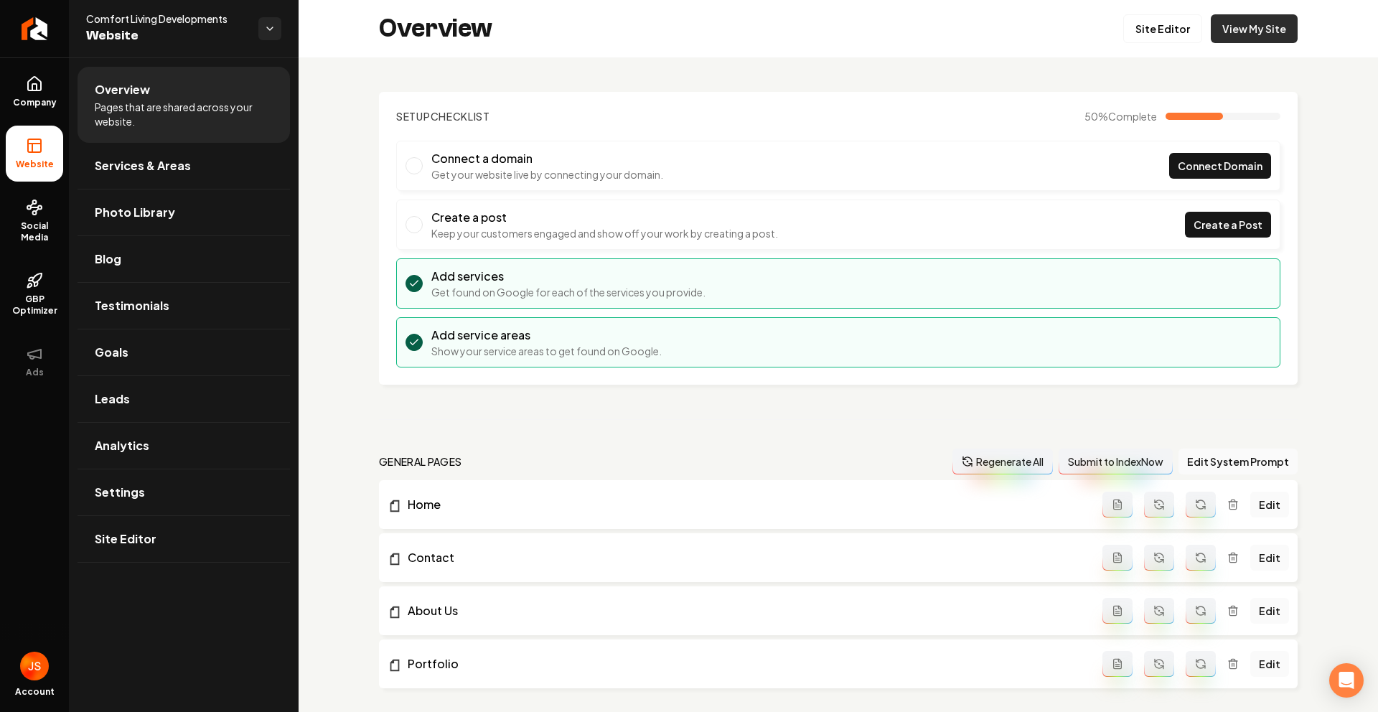
click at [1222, 37] on link "View My Site" at bounding box center [1253, 28] width 87 height 29
click at [47, 26] on link "Return to dashboard" at bounding box center [34, 28] width 69 height 57
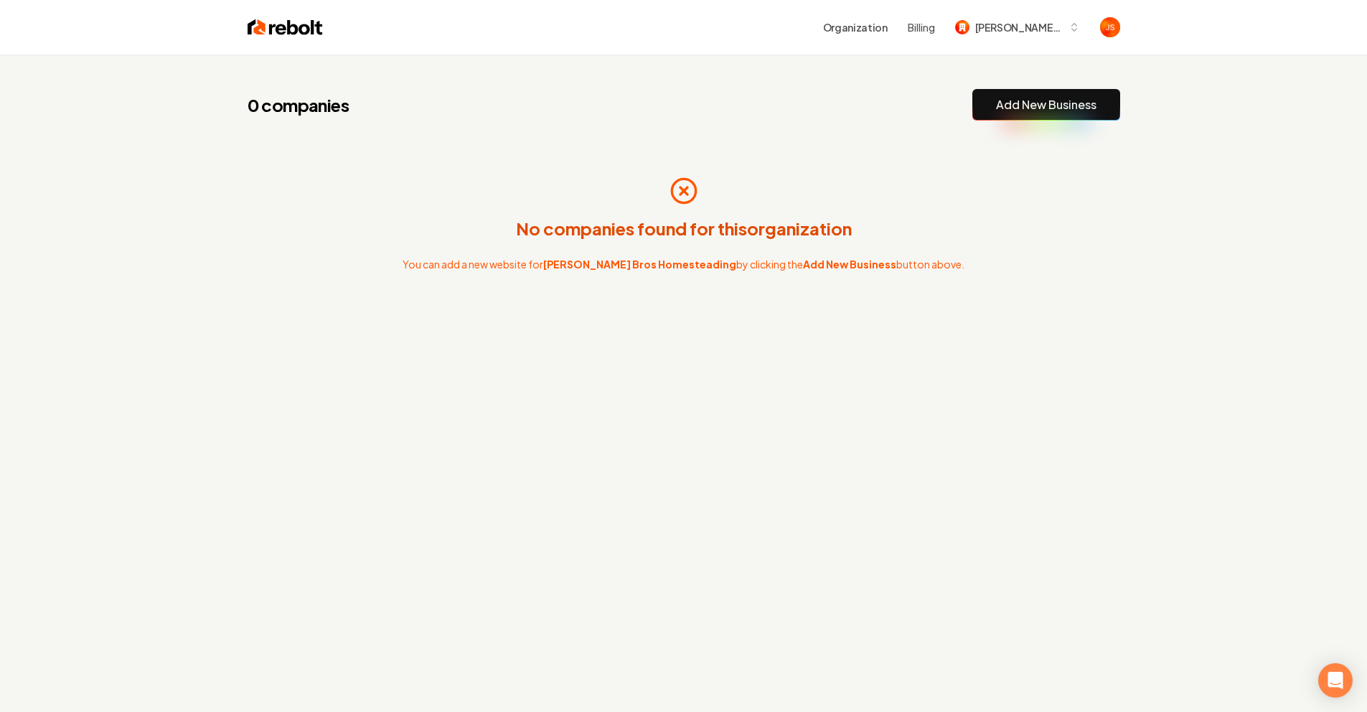
click at [435, 197] on div "No companies found for this organization You can add a new website for Duffy Br…" at bounding box center [684, 223] width 872 height 161
click at [420, 174] on div "No companies found for this organization You can add a new website for Duffy Br…" at bounding box center [684, 223] width 872 height 161
click at [818, 116] on div "0 companies Add New Business" at bounding box center [684, 105] width 872 height 32
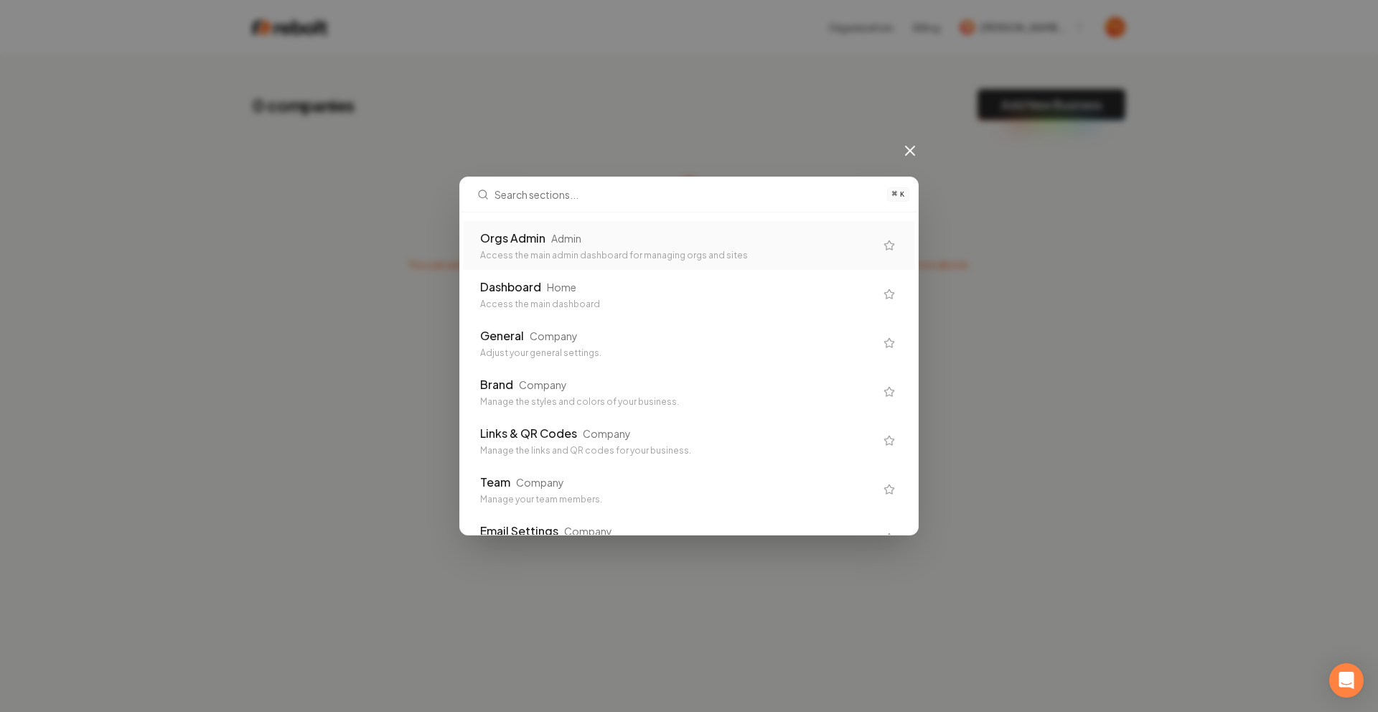
click at [788, 95] on div "⌘ K Orgs Admin Admin Access the main admin dashboard for managing orgs and site…" at bounding box center [689, 356] width 1378 height 712
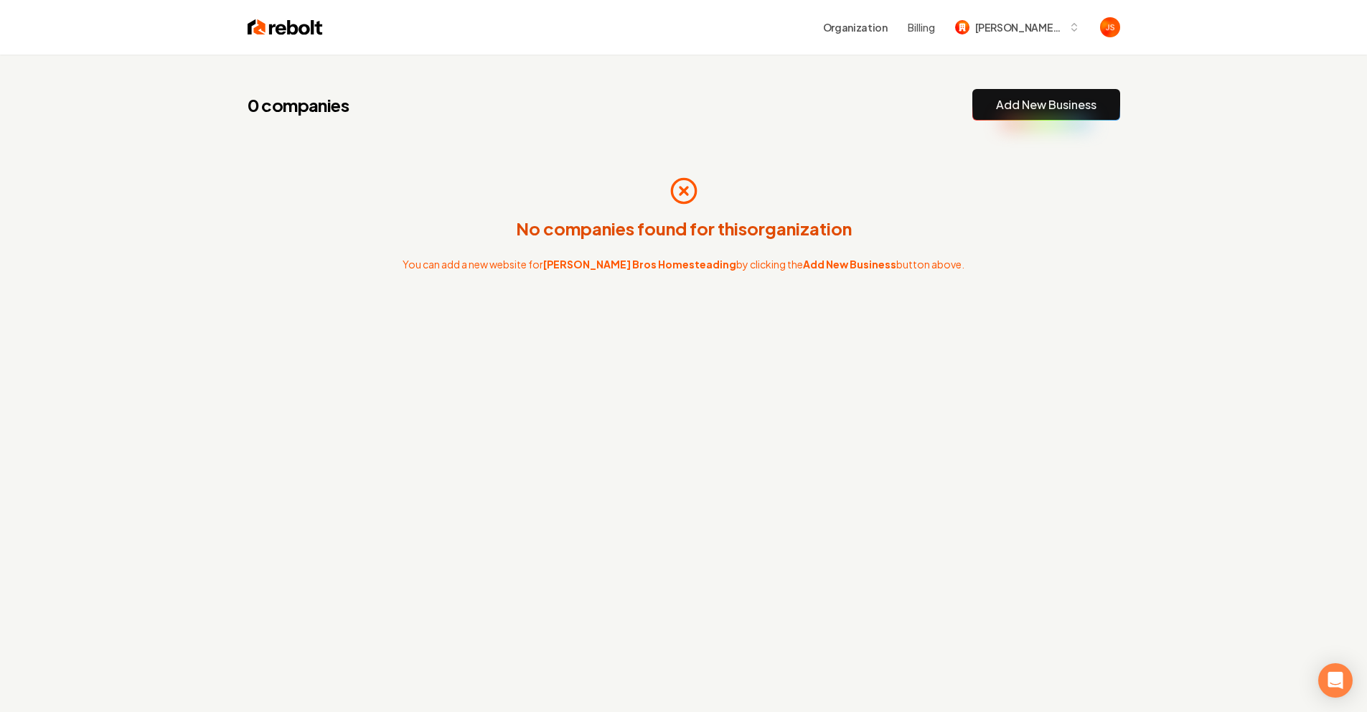
click at [778, 127] on div "0 companies Add New Business No companies found for this organization You can a…" at bounding box center [684, 226] width 918 height 342
click at [739, 420] on div "0 companies Add New Business No companies found for this organization You can a…" at bounding box center [683, 411] width 1367 height 712
click at [720, 381] on div "0 companies Add New Business No companies found for this organization You can a…" at bounding box center [684, 226] width 918 height 342
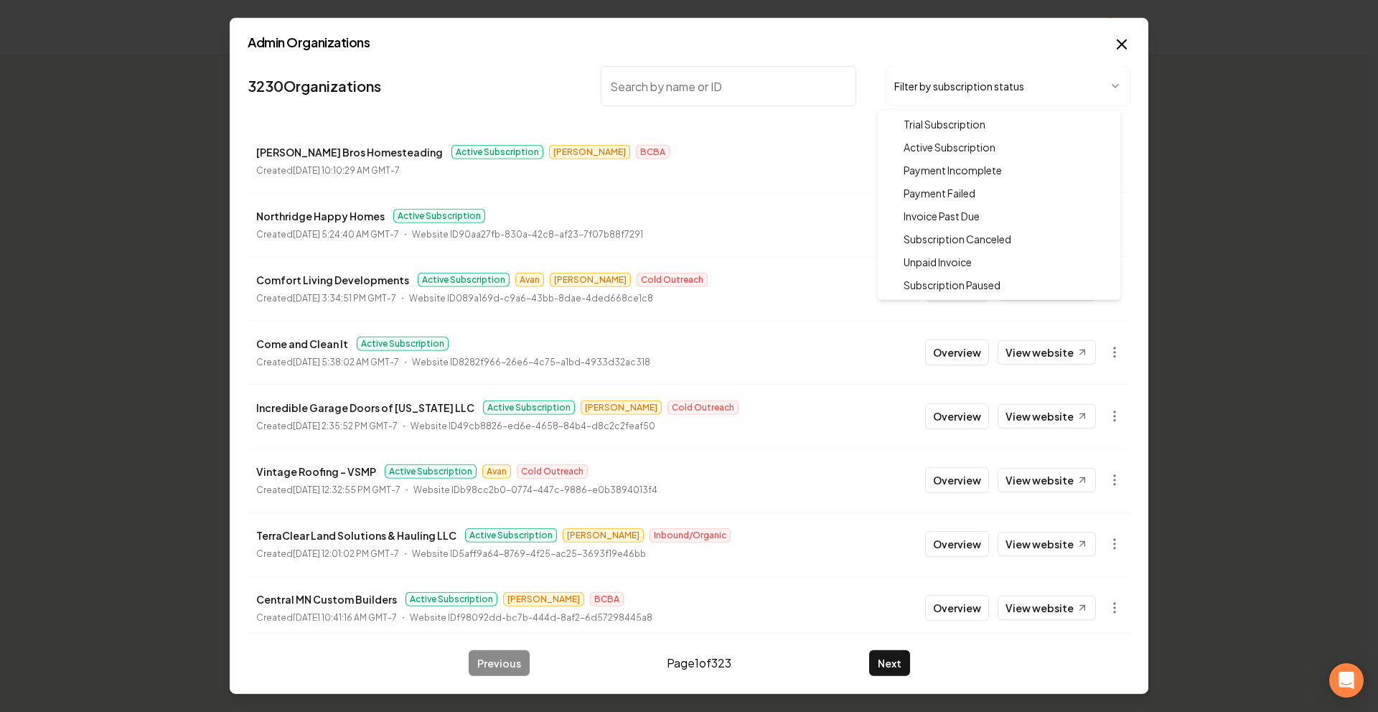
click at [914, 83] on body "Organization Billing Duffy Bros Homesteading 0 companies Add New Business No co…" at bounding box center [683, 356] width 1367 height 712
click at [792, 150] on body "Organization Billing Duffy Bros Homesteading 0 companies Add New Business No co…" at bounding box center [683, 356] width 1367 height 712
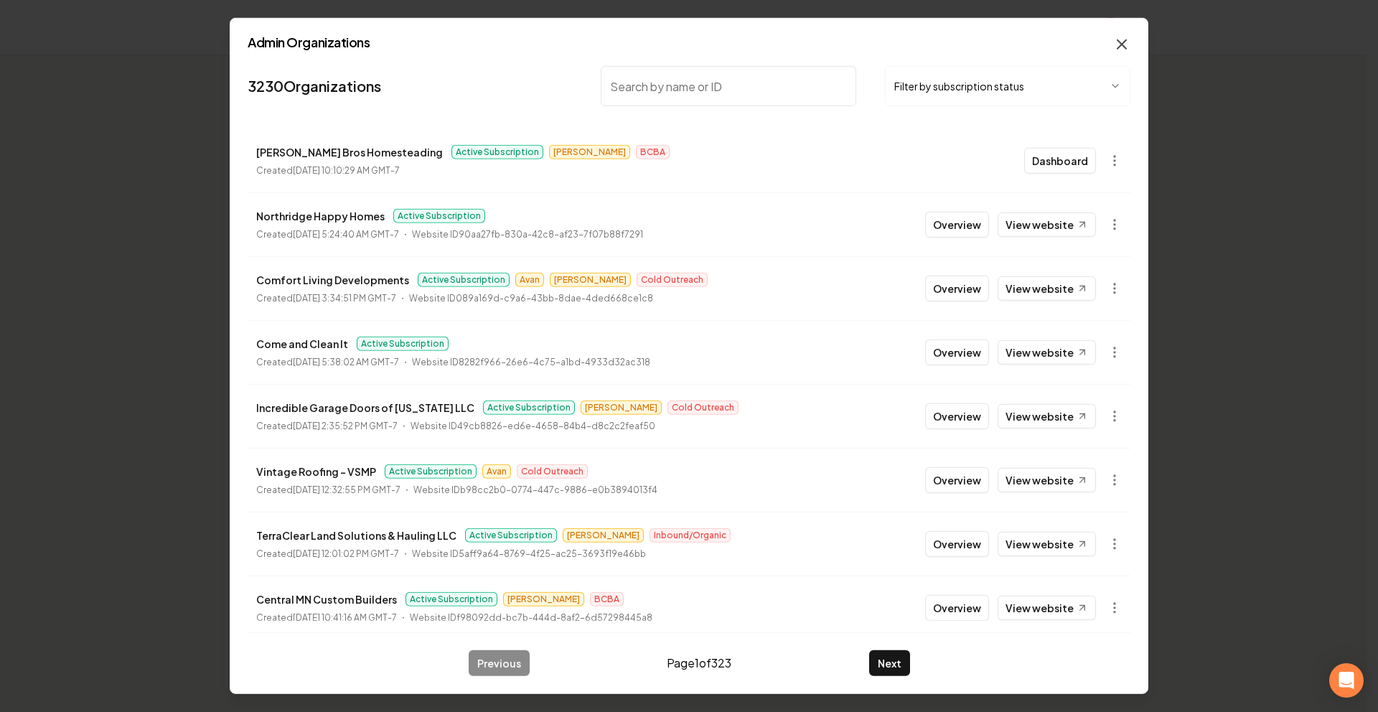
click at [1125, 39] on icon "button" at bounding box center [1121, 44] width 17 height 17
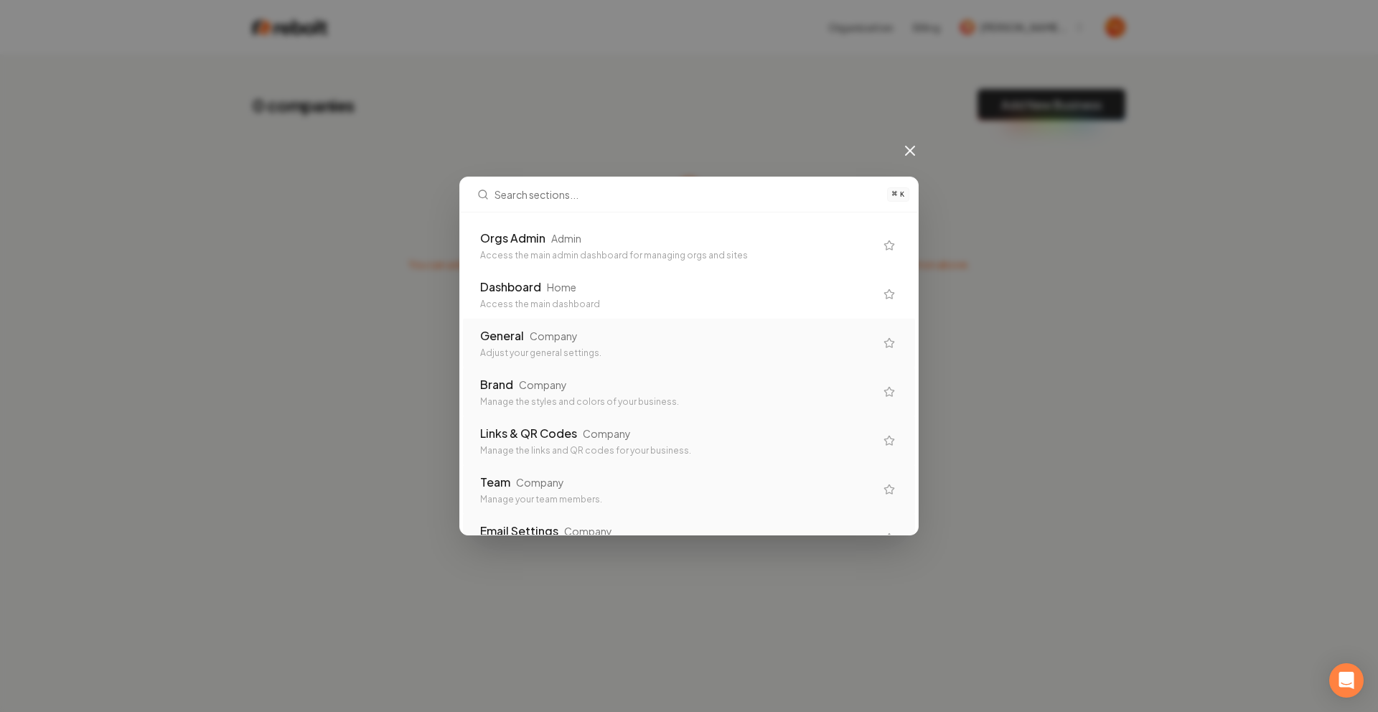
click at [536, 324] on div "General Company Adjust your general settings." at bounding box center [689, 343] width 452 height 49
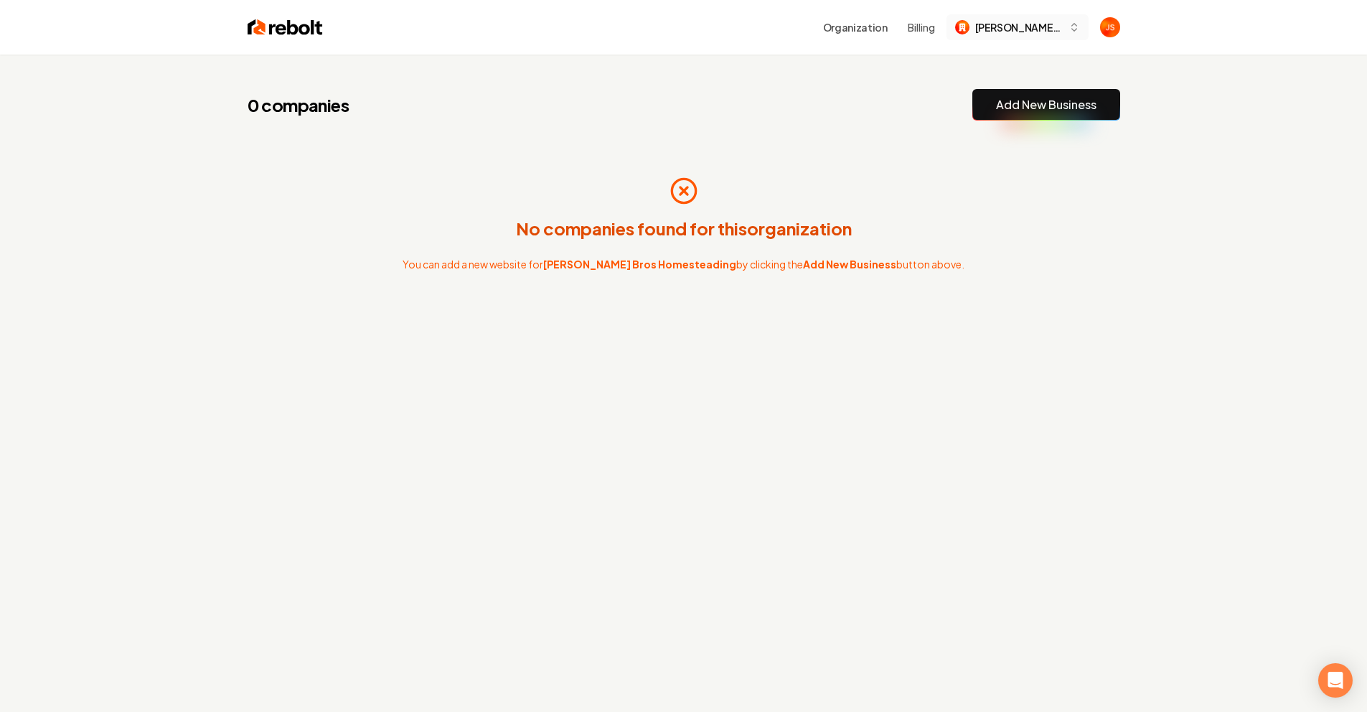
click at [981, 20] on span "[PERSON_NAME] Bros Homesteading" at bounding box center [1019, 27] width 88 height 15
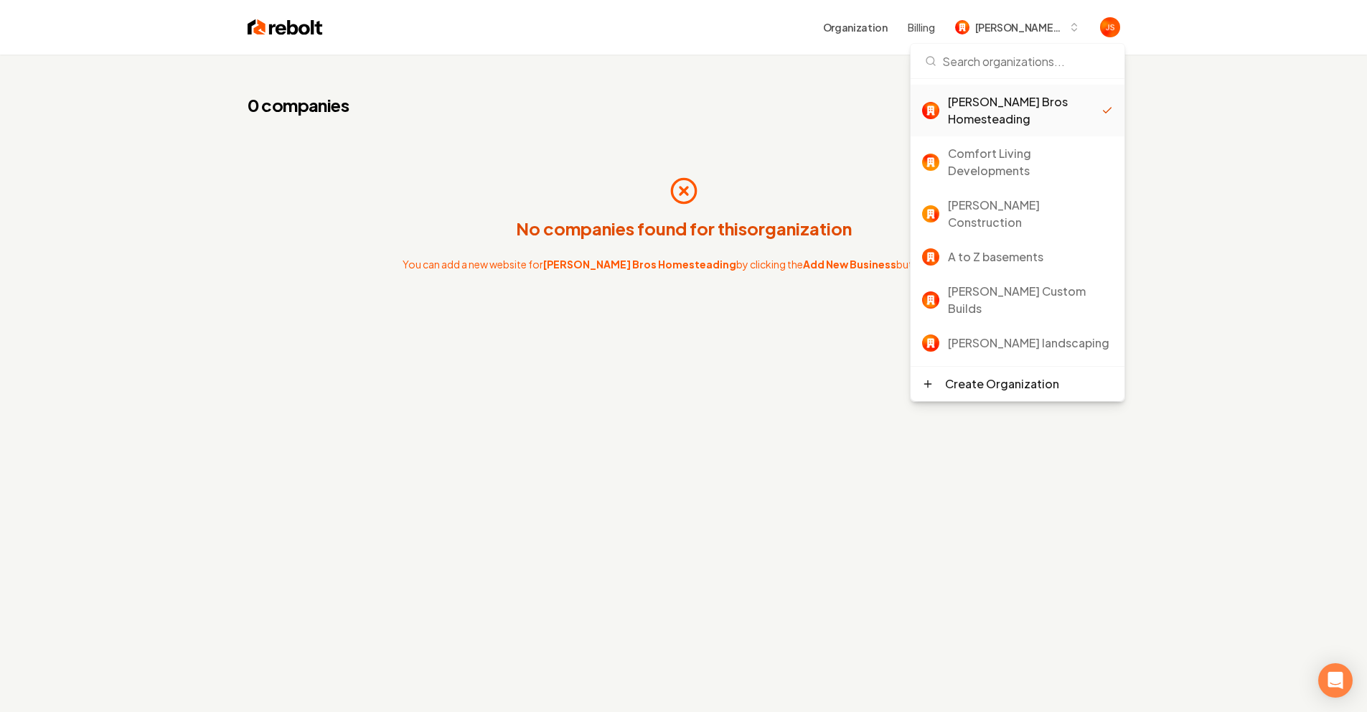
type input "E"
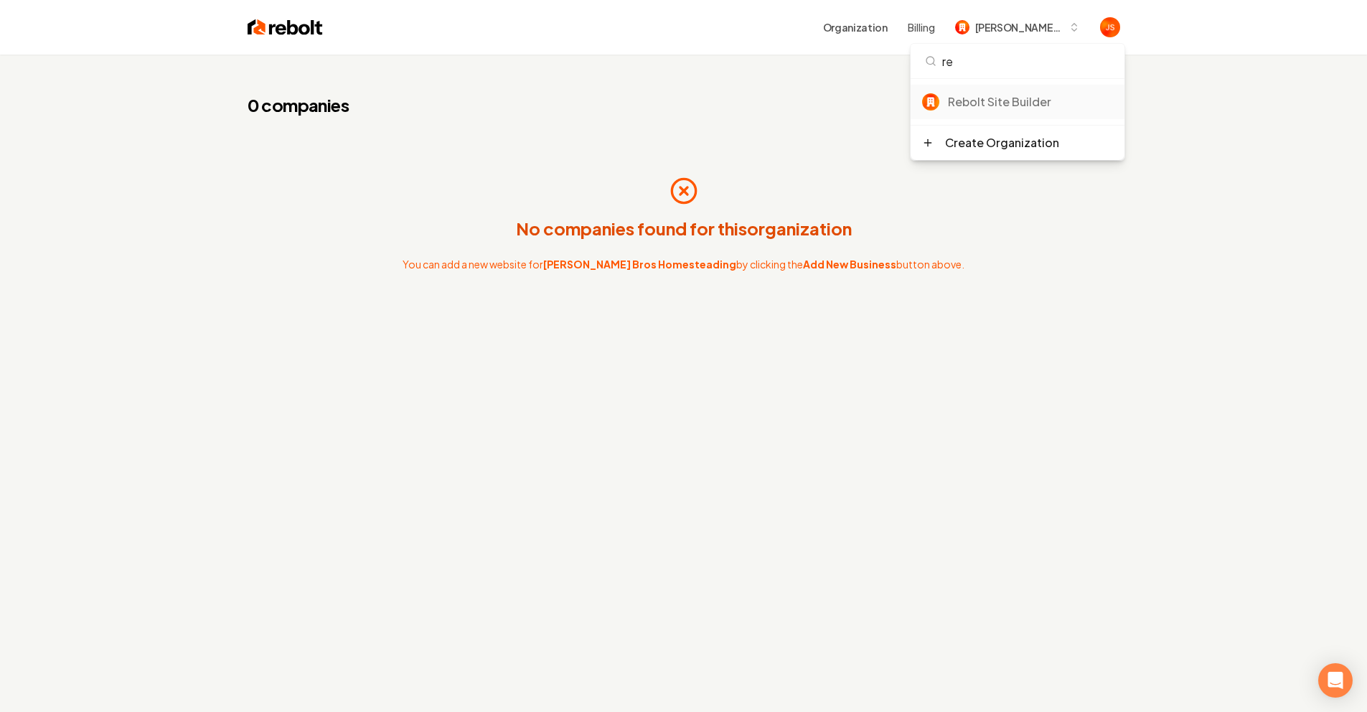
type input "re"
click at [999, 92] on div "Rebolt Site Builder" at bounding box center [1017, 102] width 214 height 34
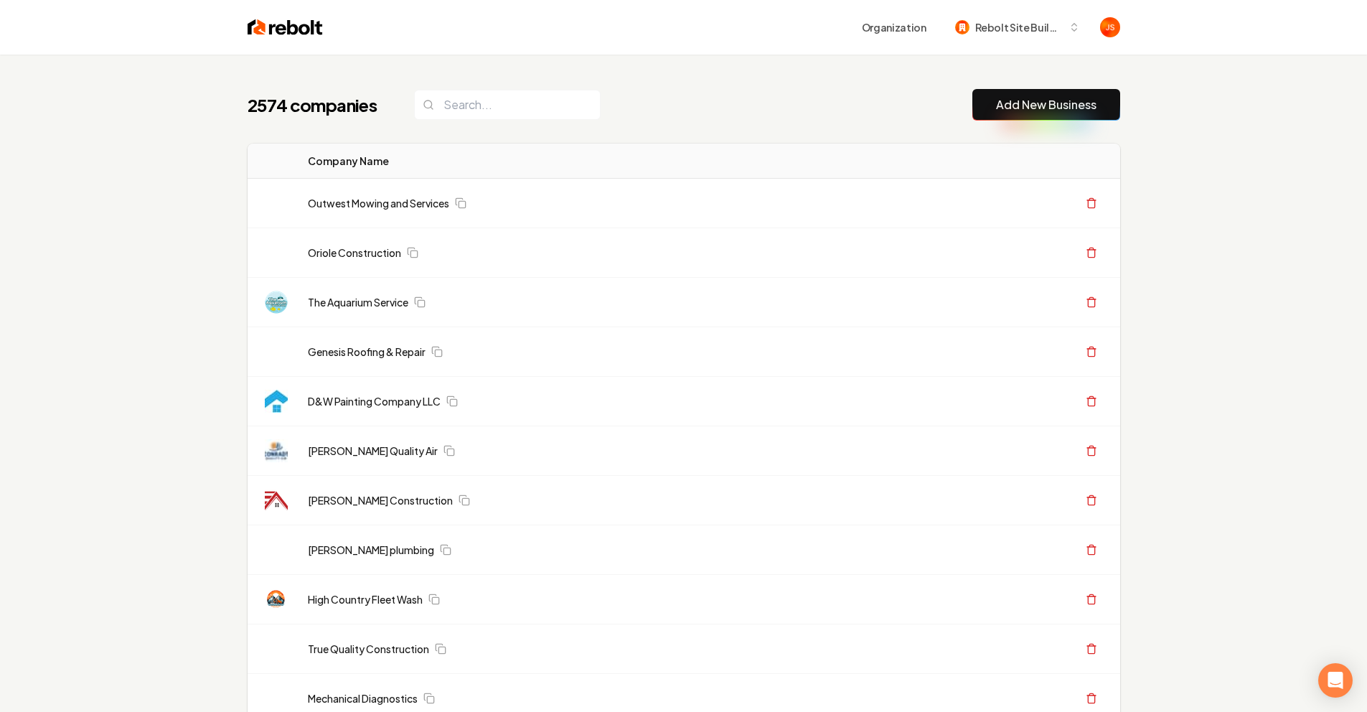
click at [489, 110] on input "search" at bounding box center [507, 105] width 187 height 30
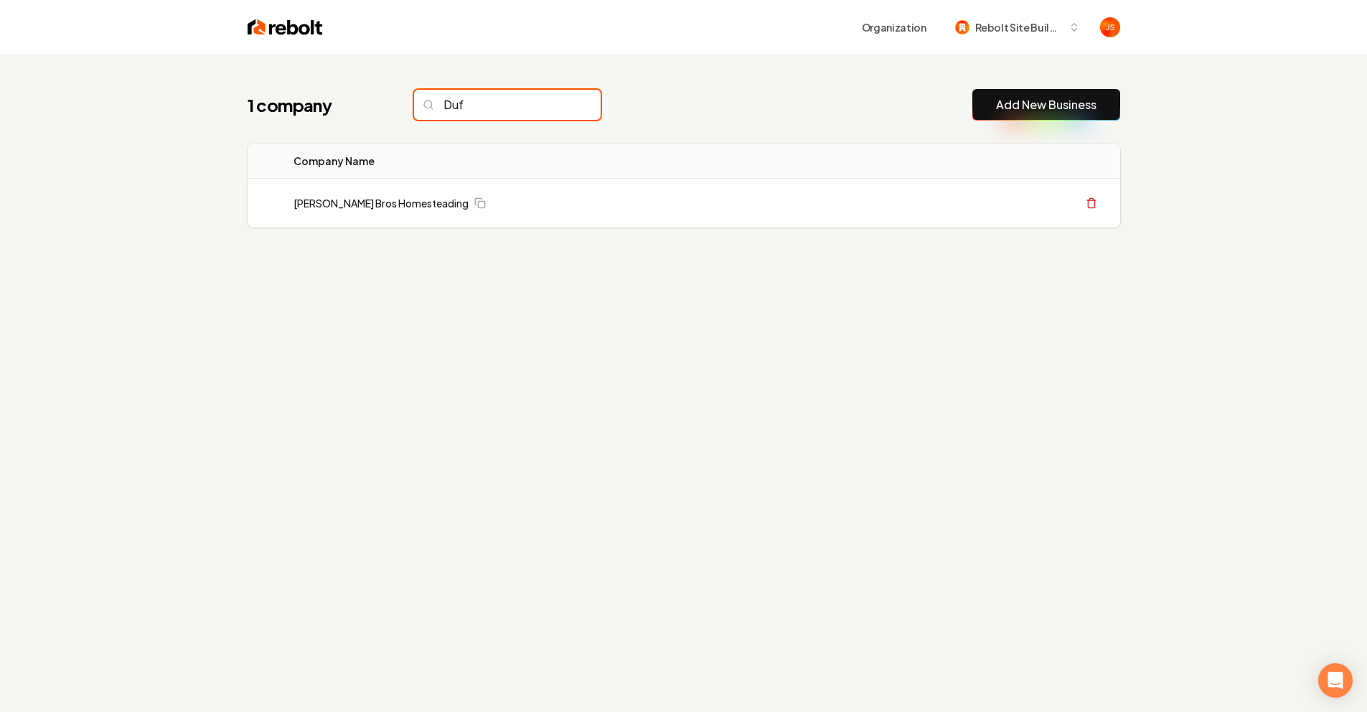
type input "Duf"
click at [866, 71] on div "1 company Duf Add New Business Logo Company Name Actions Duffy Bros Homesteadin…" at bounding box center [684, 187] width 918 height 265
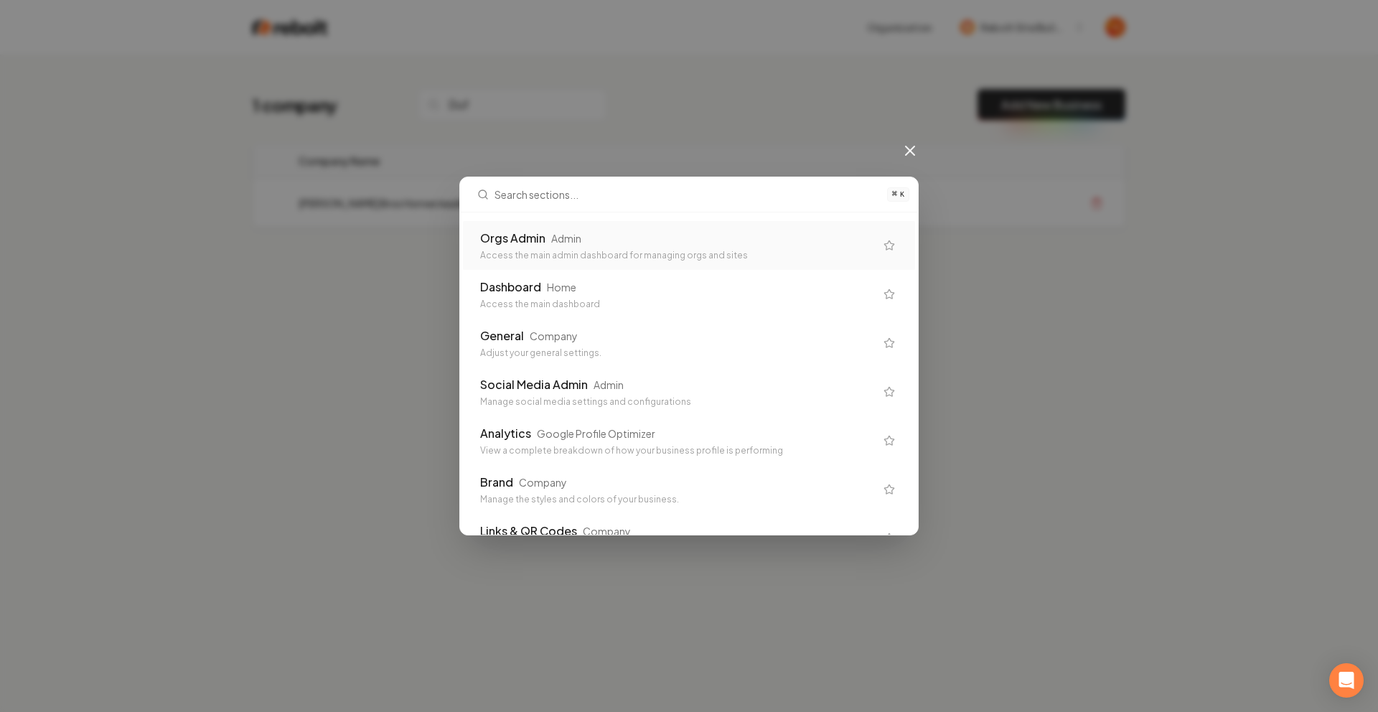
click at [654, 239] on div "Orgs Admin Admin" at bounding box center [677, 238] width 395 height 17
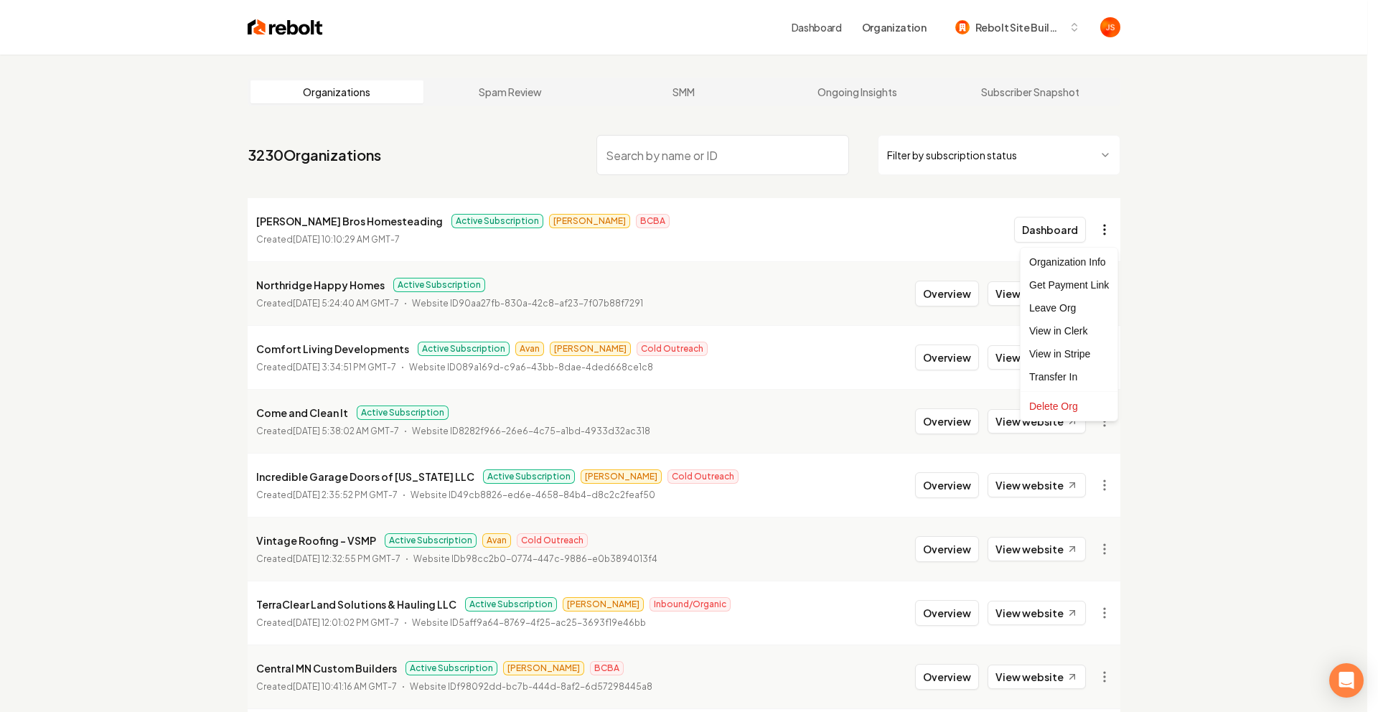
click at [1098, 223] on html "Dashboard Organization Rebolt Site Builder Organizations Spam Review SMM Ongoin…" at bounding box center [689, 356] width 1378 height 712
click at [1063, 368] on div "Transfer In" at bounding box center [1068, 376] width 91 height 23
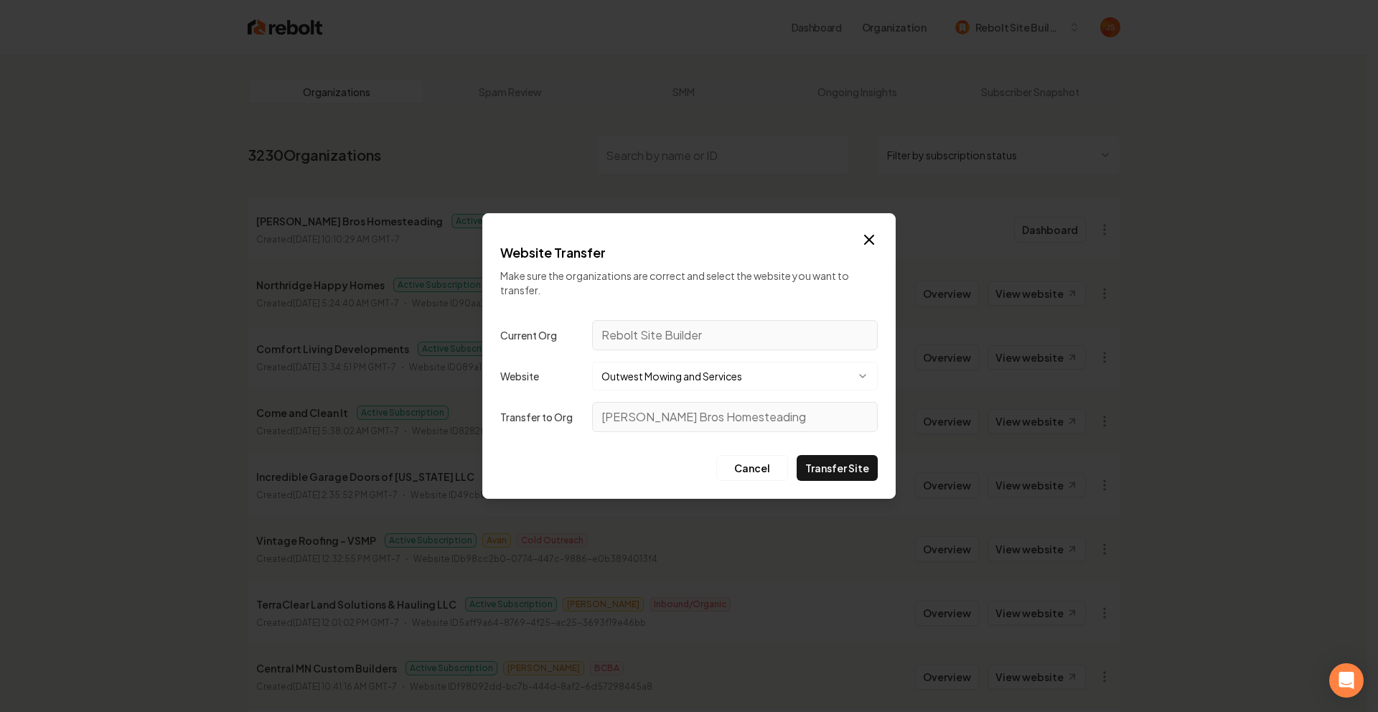
click at [616, 362] on button "Outwest Mowing and Services" at bounding box center [735, 376] width 286 height 29
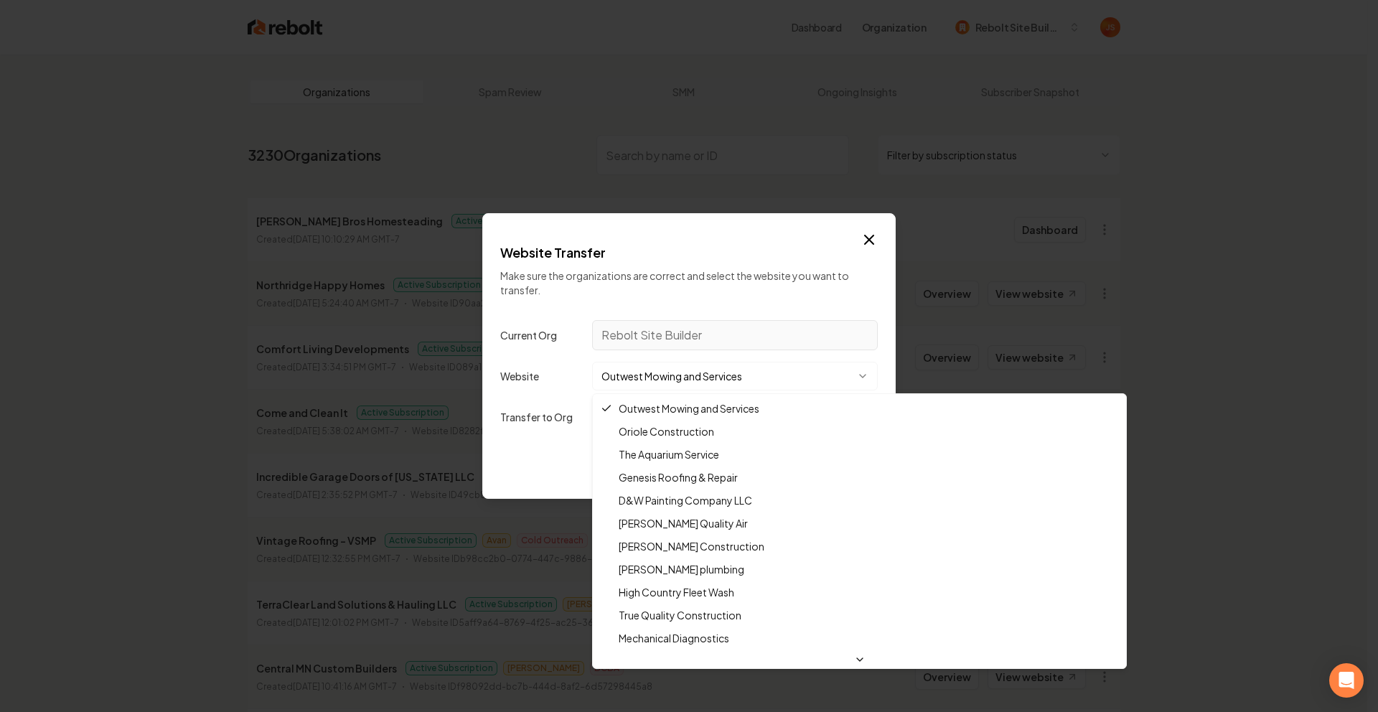
click at [623, 370] on body "Dashboard Organization Rebolt Site Builder Organizations Spam Review SMM Ongoin…" at bounding box center [683, 356] width 1367 height 712
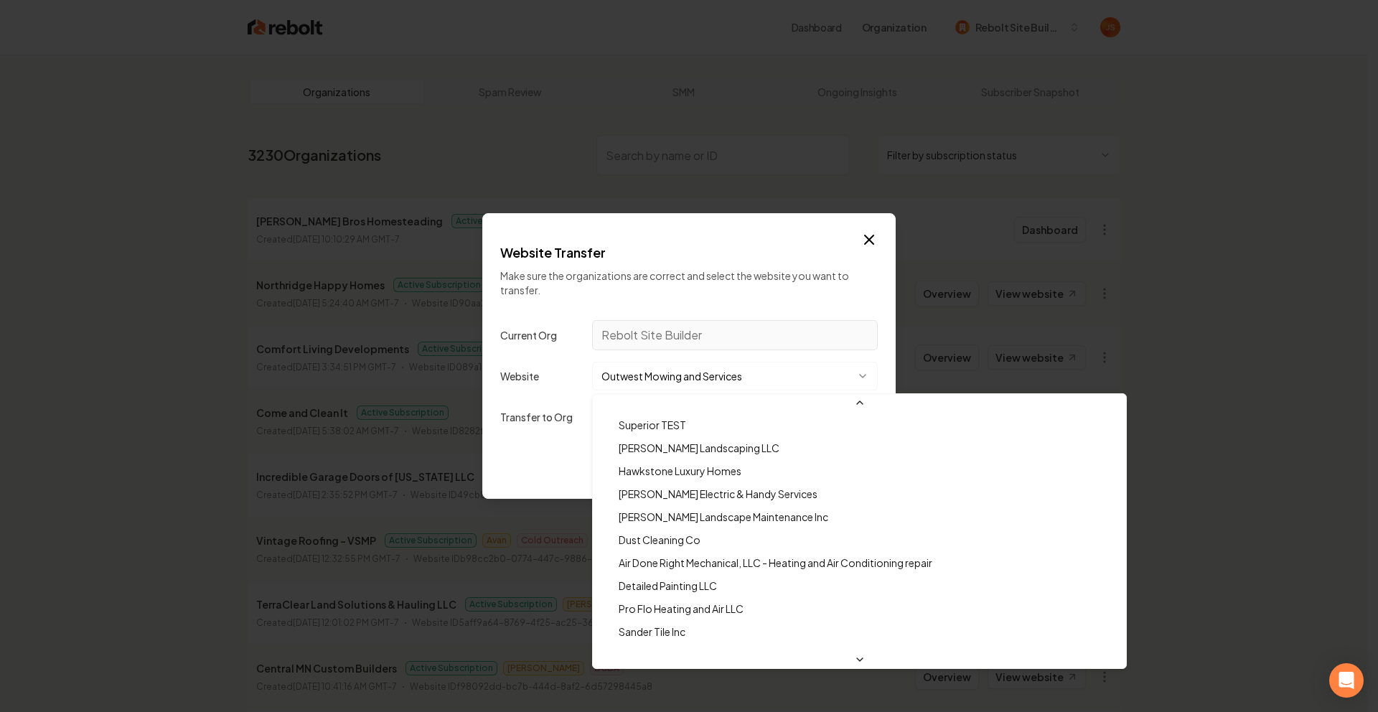
scroll to position [23887, 0]
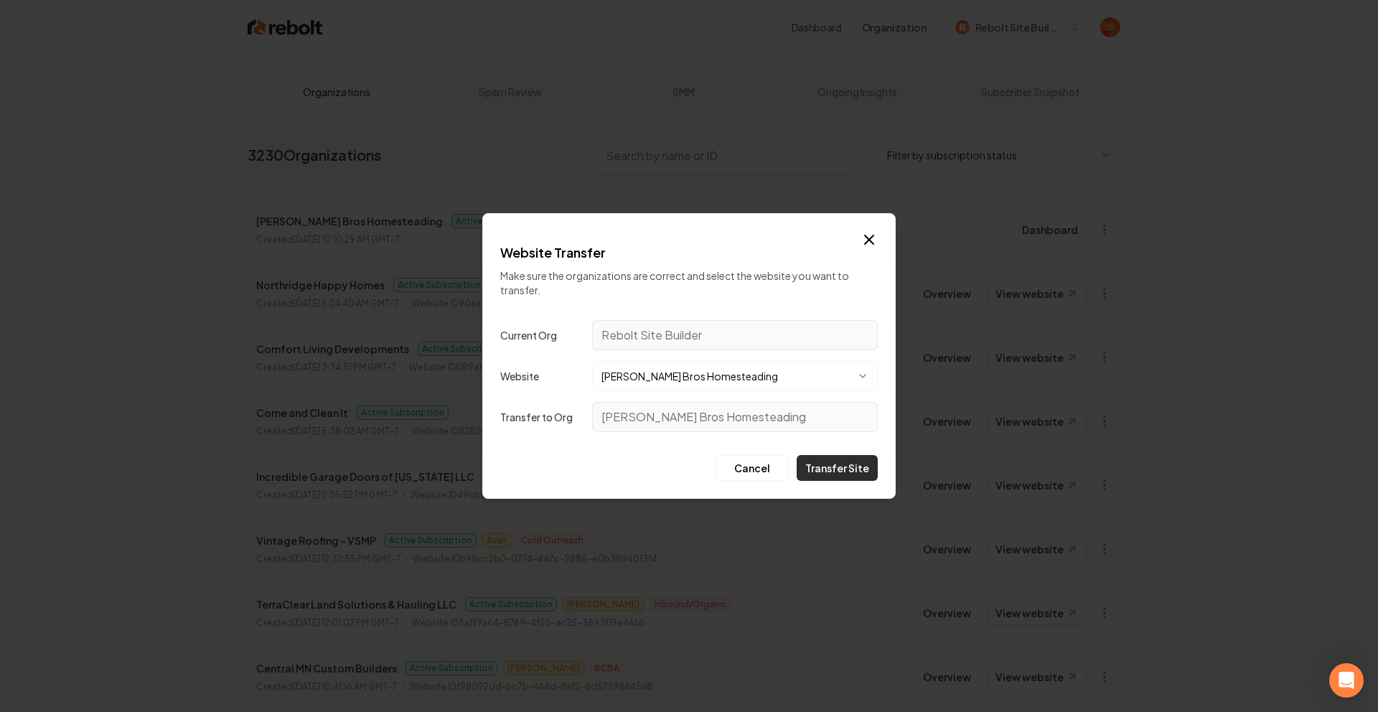
click at [839, 474] on button "Transfer Site" at bounding box center [836, 468] width 81 height 26
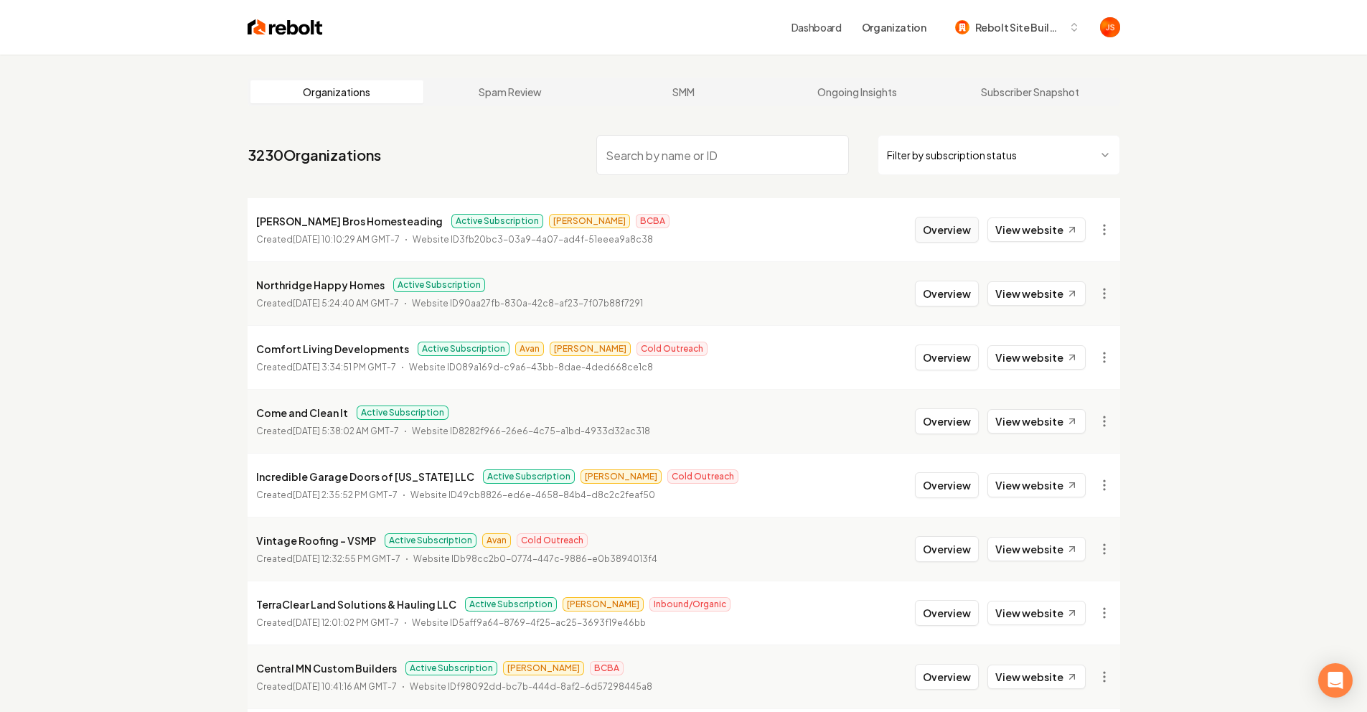
click at [941, 229] on button "Overview" at bounding box center [947, 230] width 64 height 26
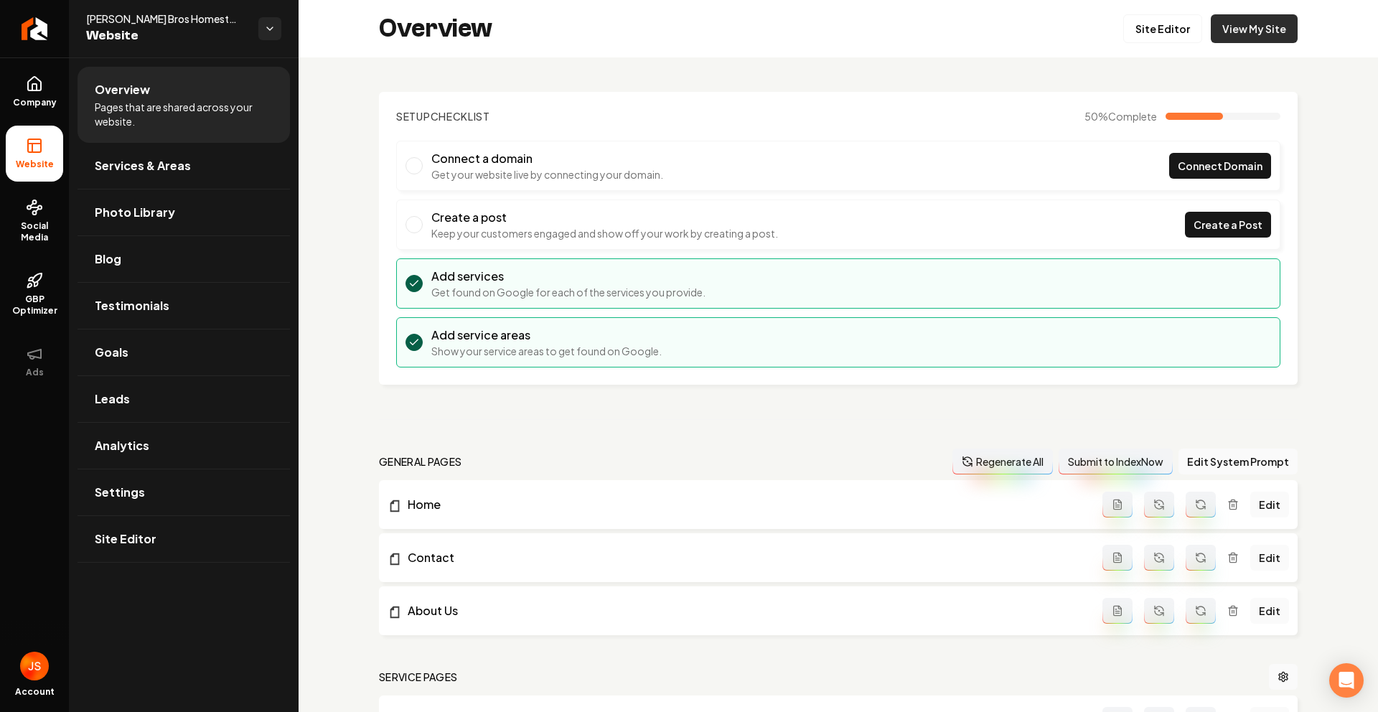
click at [1233, 26] on link "View My Site" at bounding box center [1253, 28] width 87 height 29
click at [18, 245] on link "Social Media" at bounding box center [34, 220] width 57 height 67
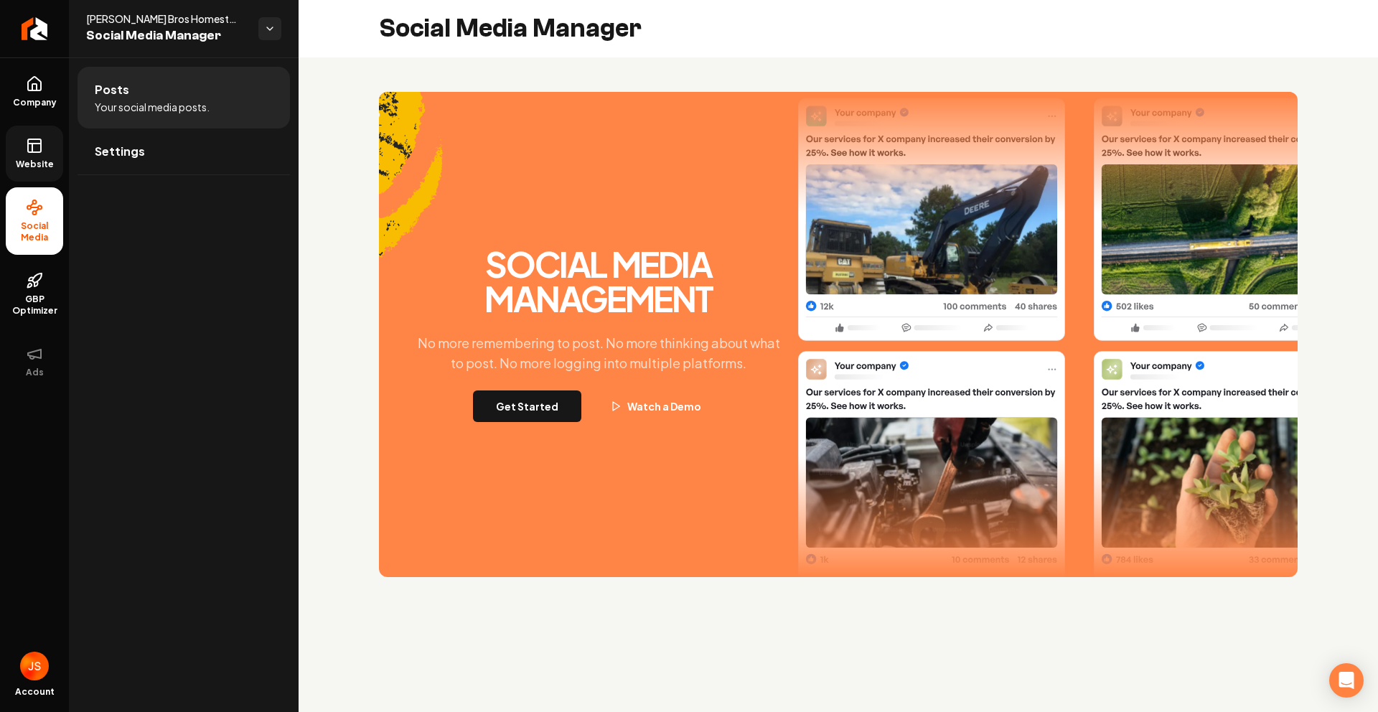
click at [29, 132] on link "Website" at bounding box center [34, 154] width 57 height 56
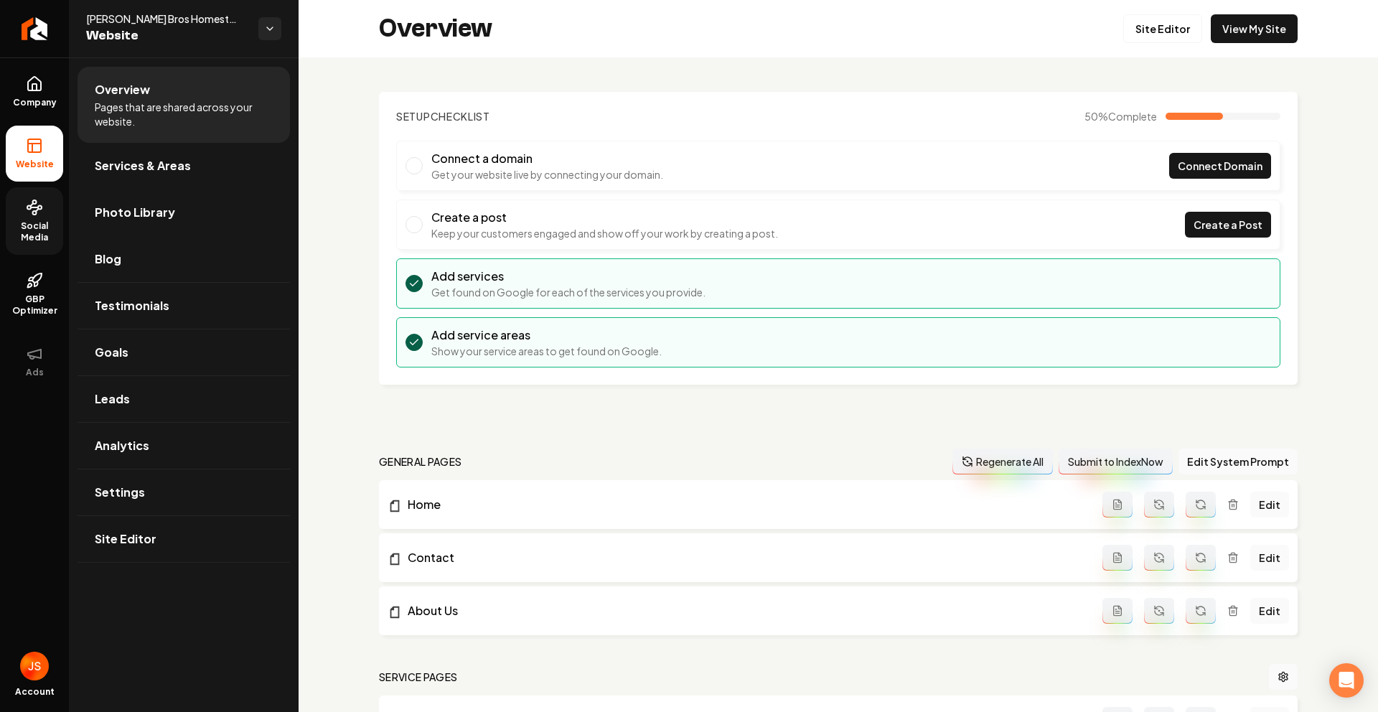
click at [129, 215] on span "Photo Library" at bounding box center [135, 212] width 80 height 17
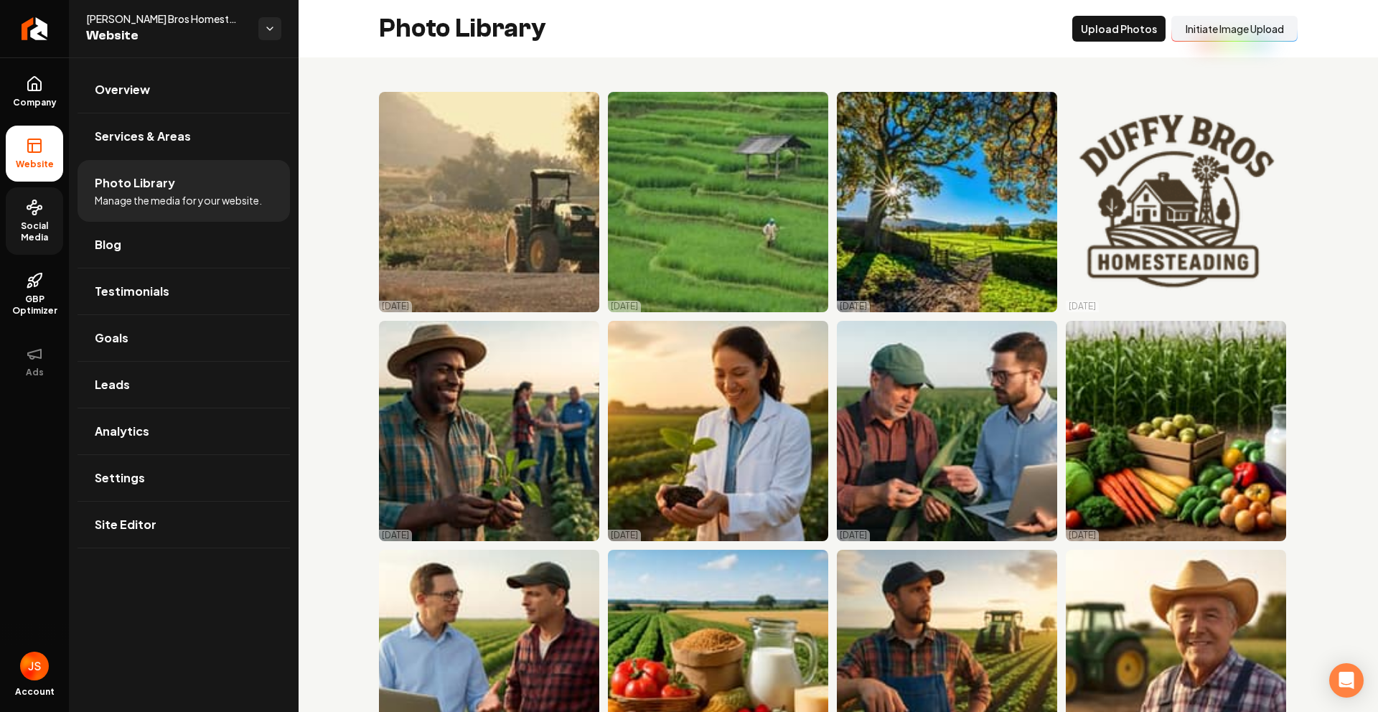
click at [1197, 29] on button "Initiate Image Upload" at bounding box center [1234, 29] width 126 height 26
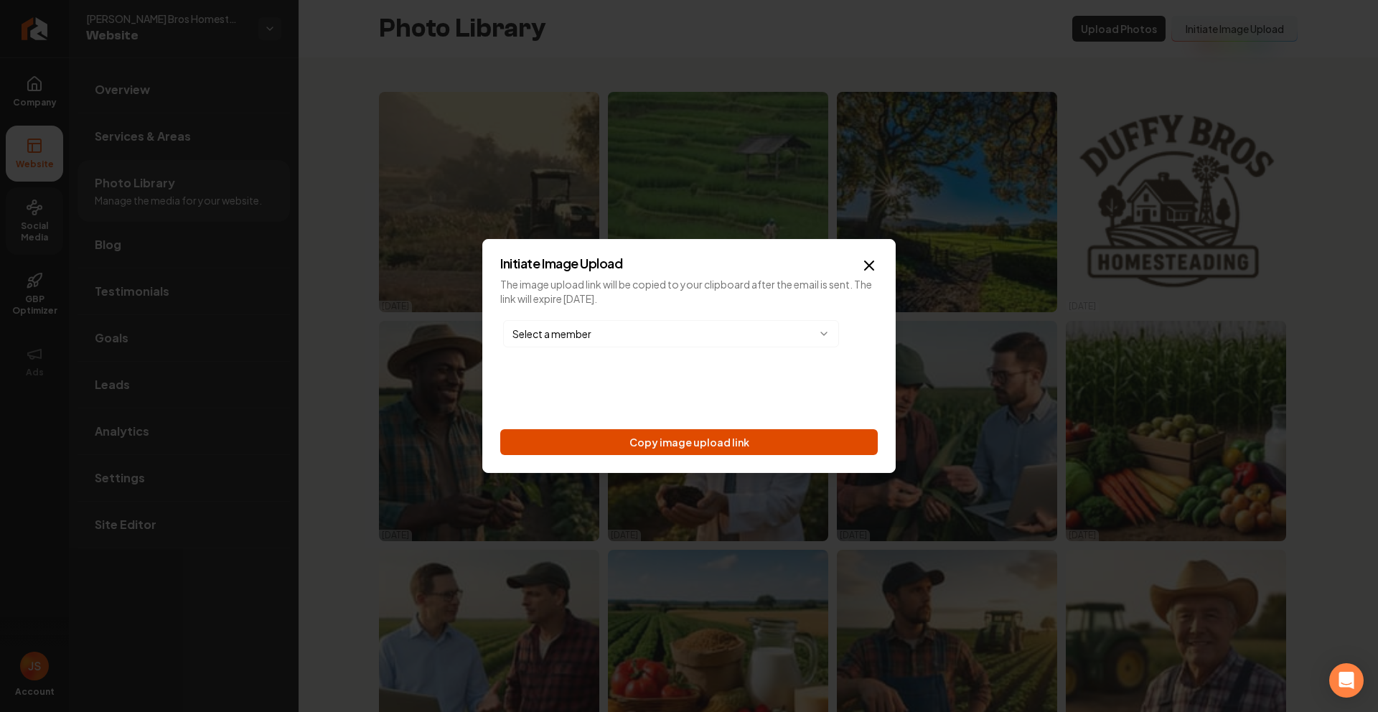
click at [762, 441] on button "Copy image upload link" at bounding box center [688, 442] width 377 height 26
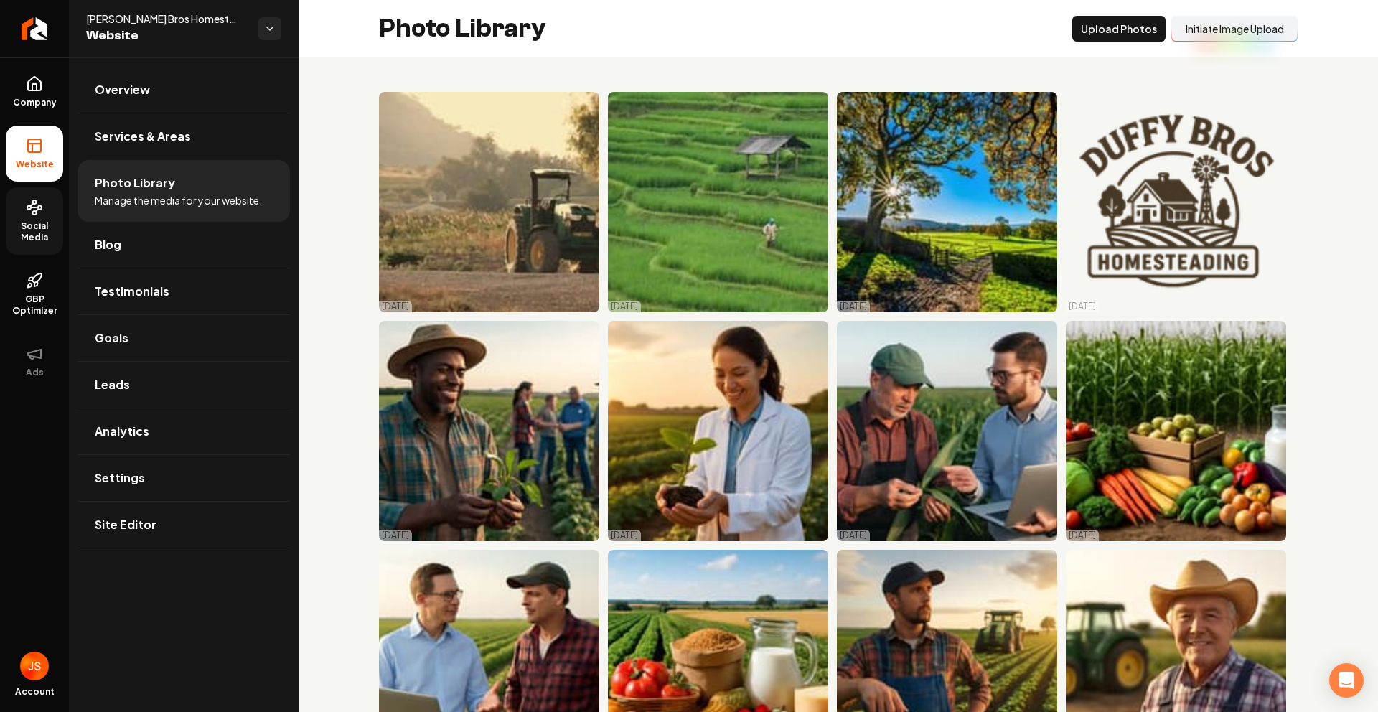
click at [51, 217] on link "Social Media" at bounding box center [34, 220] width 57 height 67
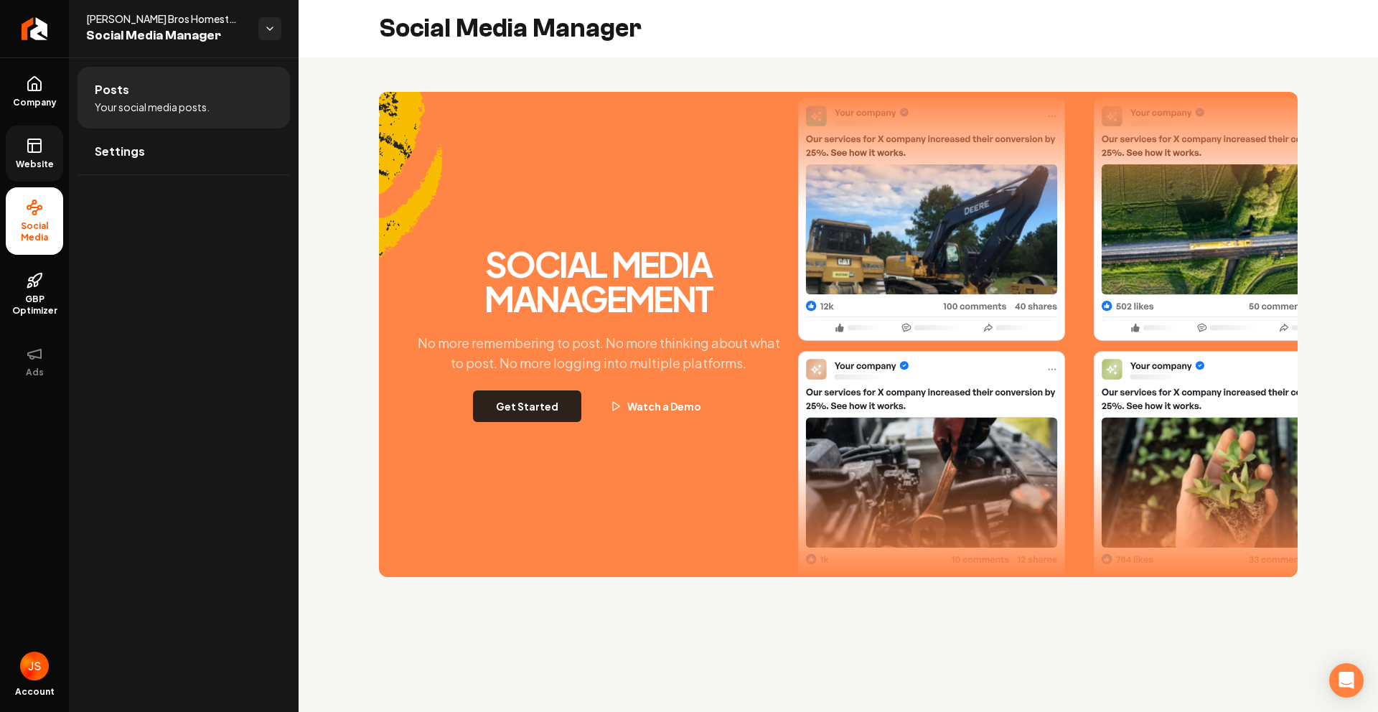
click at [534, 410] on button "Get Started" at bounding box center [527, 406] width 108 height 32
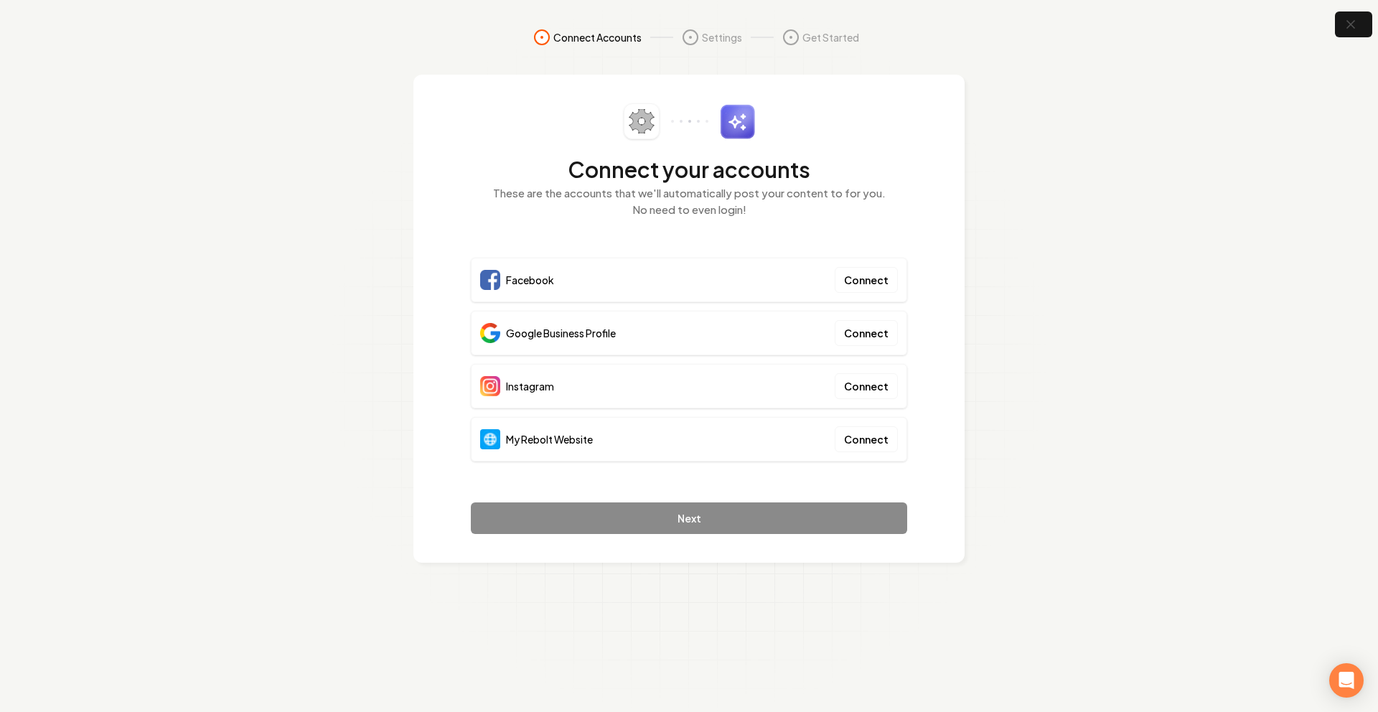
click at [832, 441] on div "My Rebolt Website Connect" at bounding box center [689, 439] width 436 height 44
click at [862, 440] on button "Connect" at bounding box center [865, 439] width 63 height 26
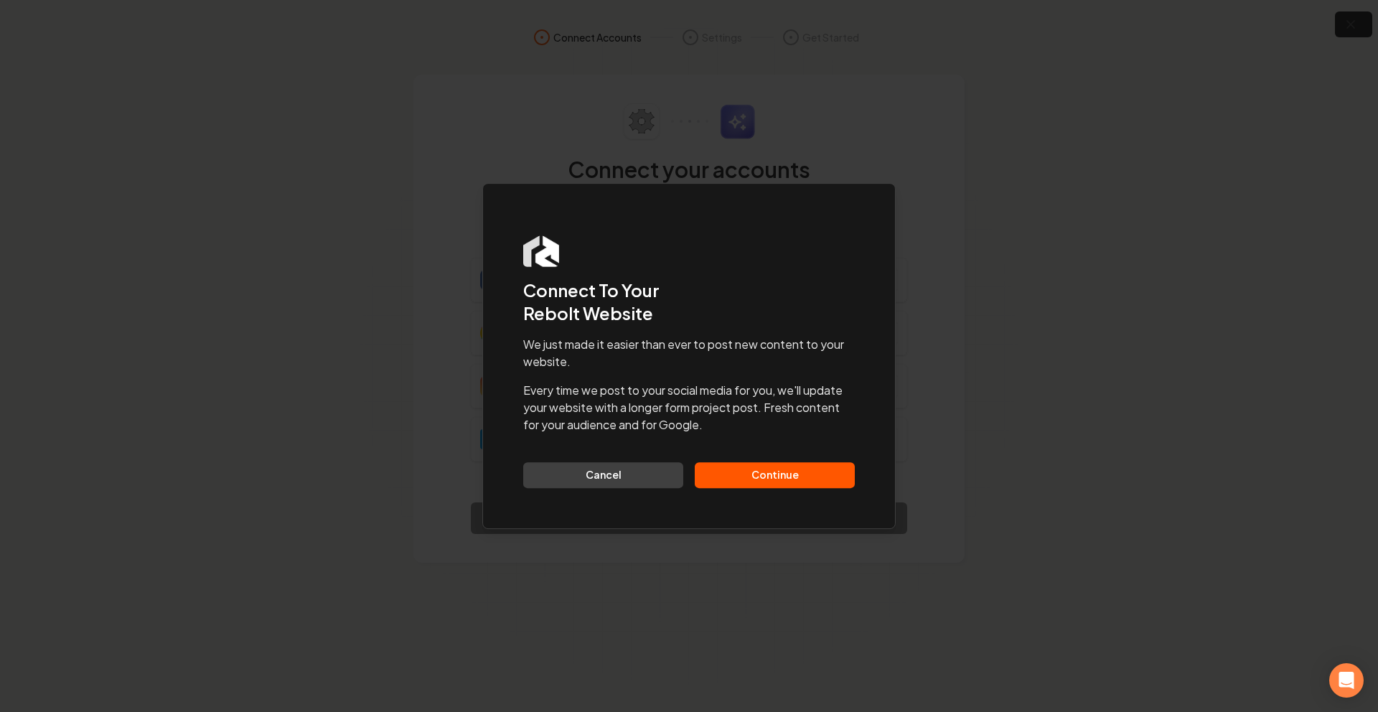
click at [780, 475] on button "Continue" at bounding box center [775, 475] width 160 height 26
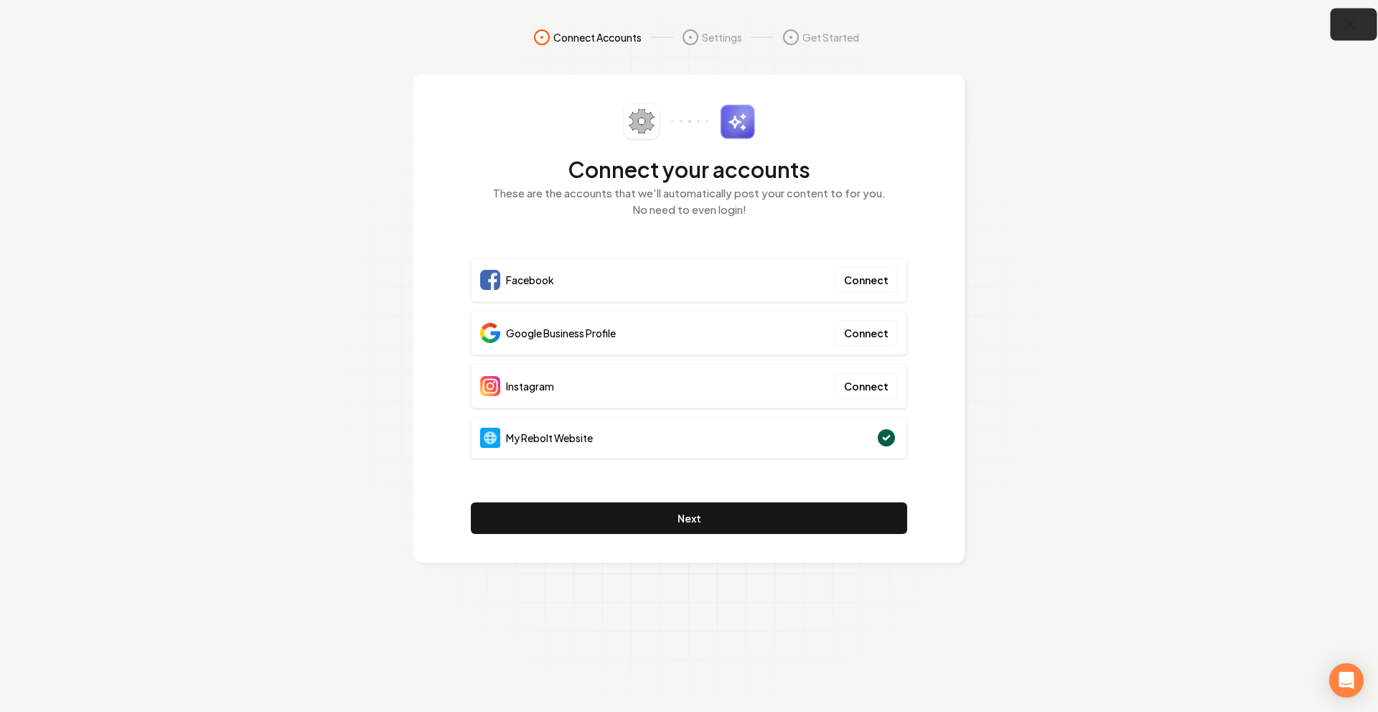
click at [1360, 22] on button "button" at bounding box center [1353, 25] width 47 height 32
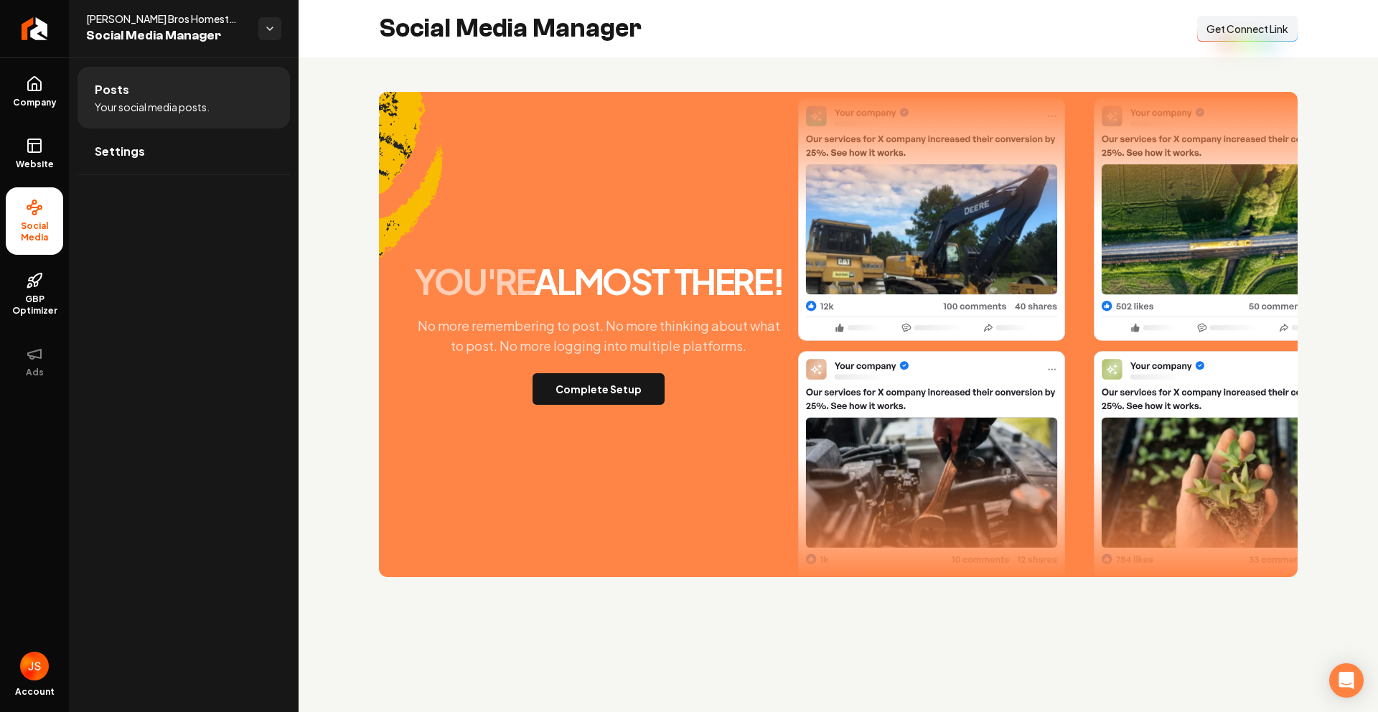
click at [1220, 42] on button "Connect Link Get Connect Link" at bounding box center [1247, 29] width 100 height 26
click at [48, 126] on link "Website" at bounding box center [34, 154] width 57 height 56
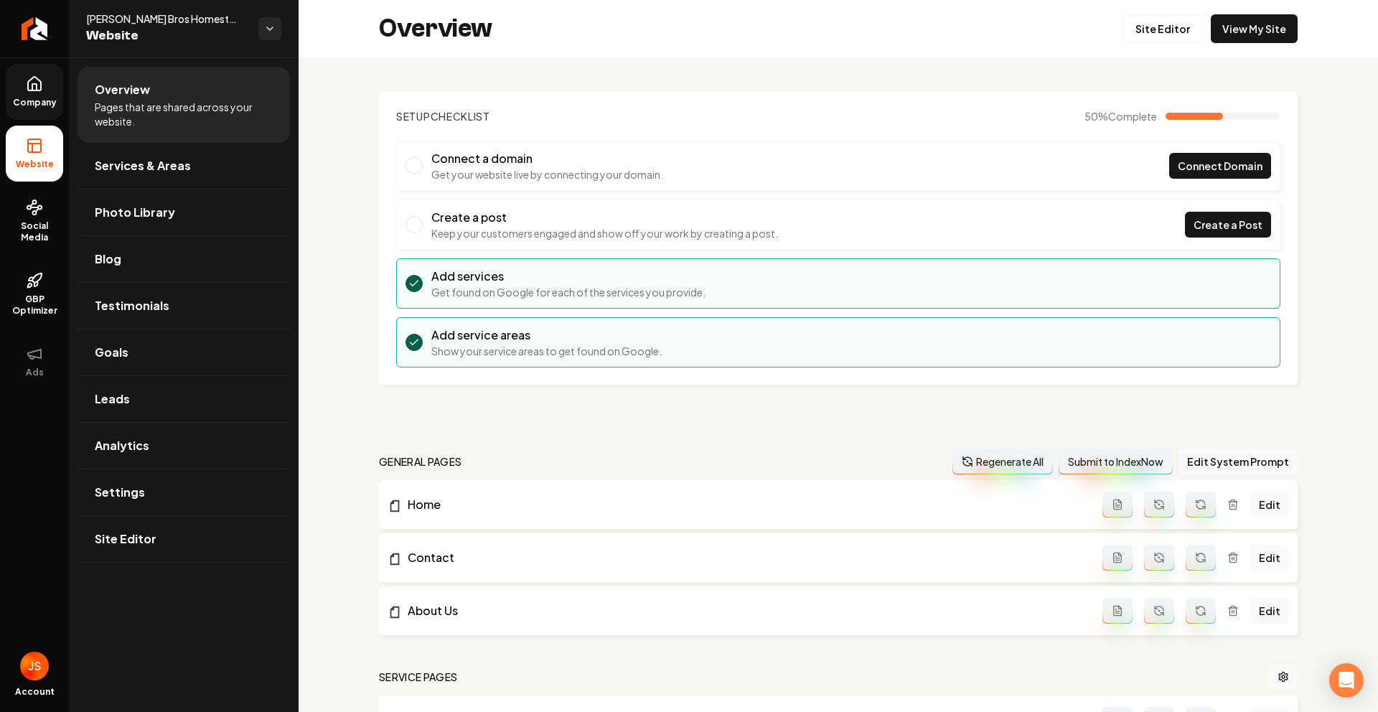
click at [37, 103] on span "Company" at bounding box center [34, 102] width 55 height 11
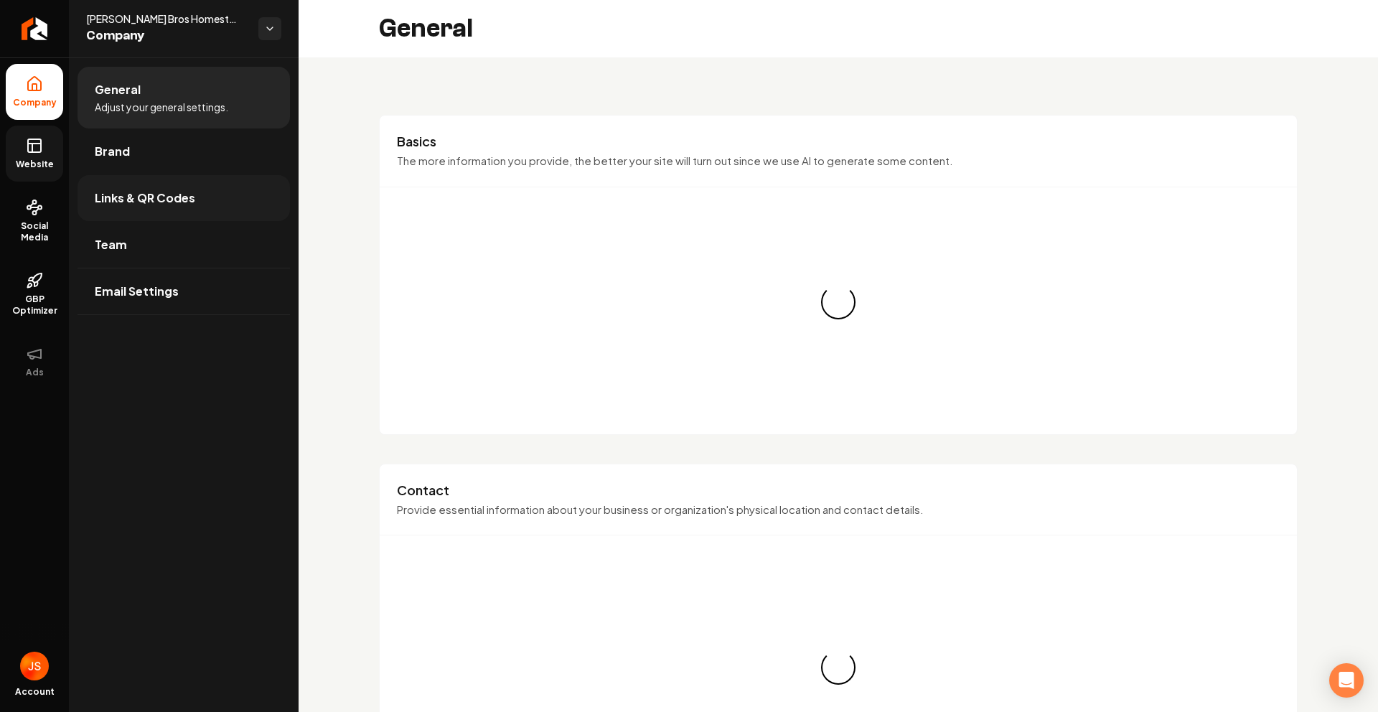
click at [122, 192] on span "Links & QR Codes" at bounding box center [145, 197] width 100 height 17
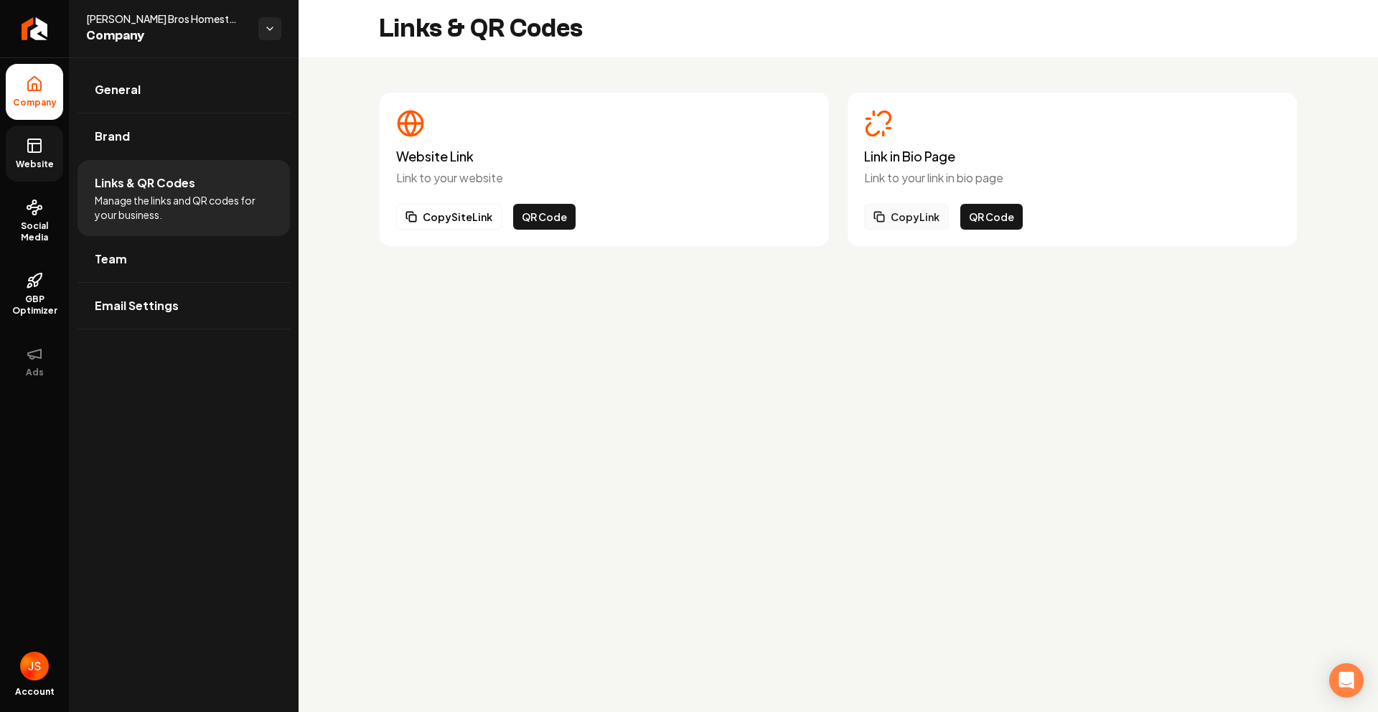
click at [926, 210] on button "Copy Link" at bounding box center [906, 217] width 85 height 26
click at [118, 265] on span "Team" at bounding box center [111, 258] width 32 height 17
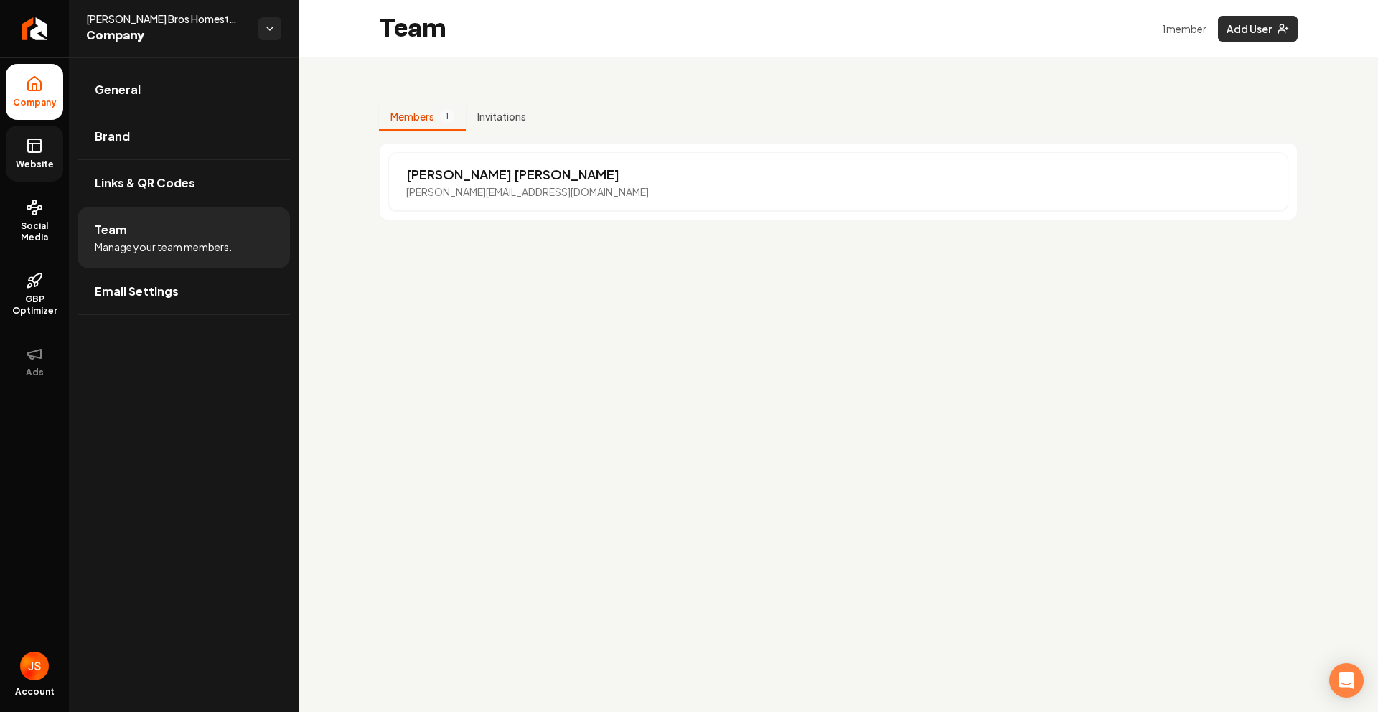
click at [1272, 37] on button "Add User" at bounding box center [1258, 29] width 80 height 26
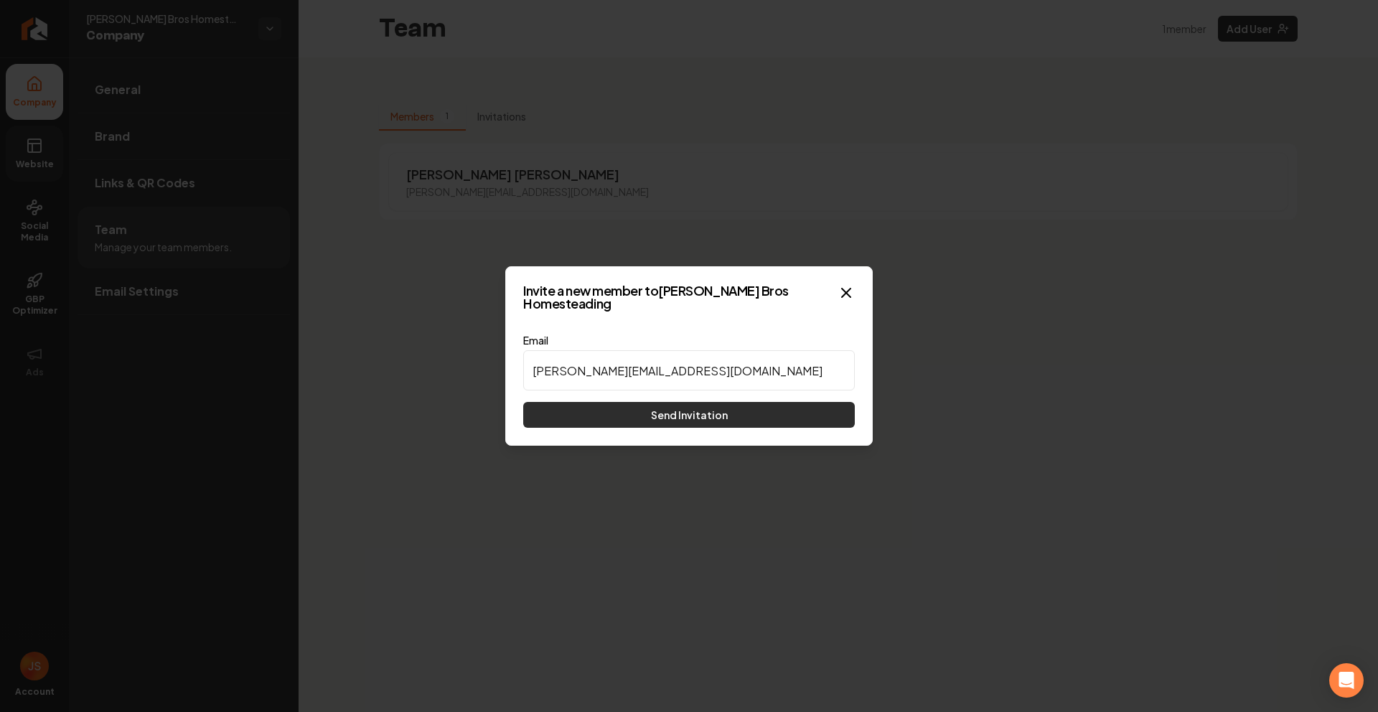
type input "[PERSON_NAME][EMAIL_ADDRESS][DOMAIN_NAME]"
click at [616, 408] on button "Send Invitation" at bounding box center [688, 415] width 331 height 26
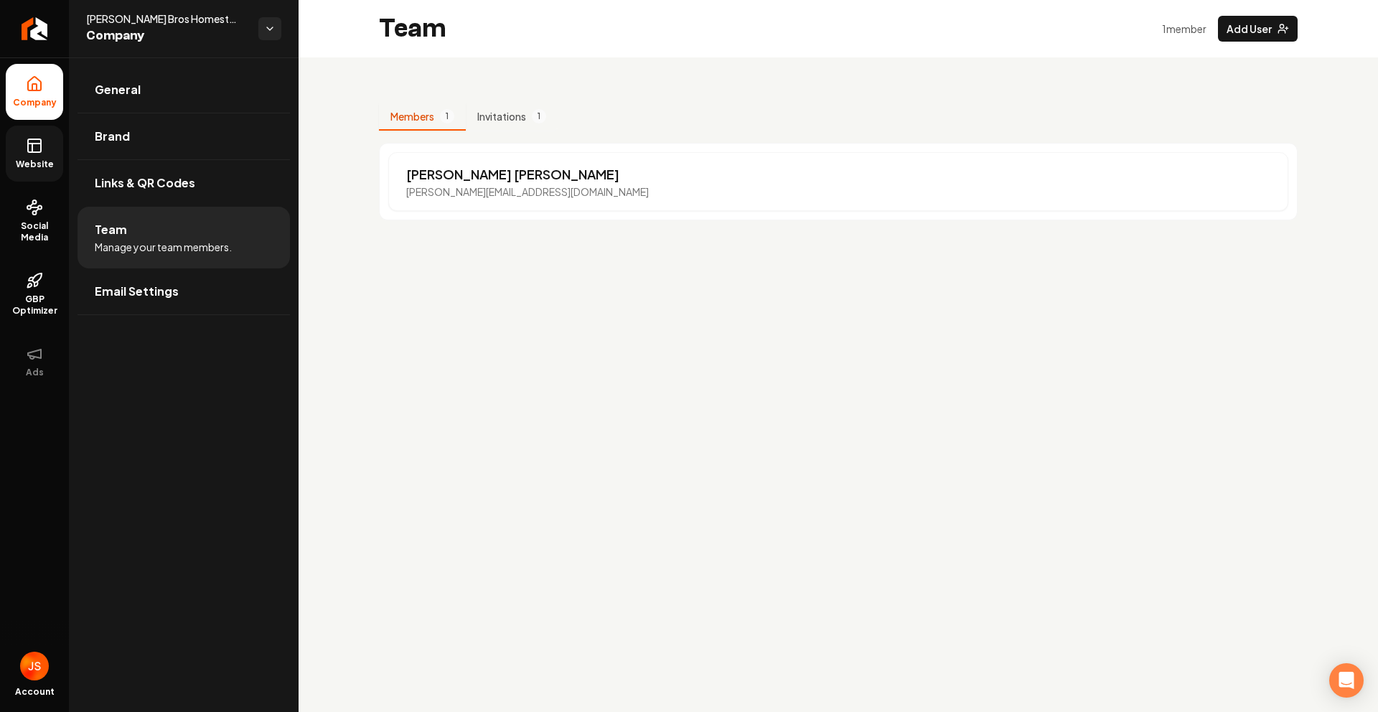
click at [29, 150] on icon at bounding box center [34, 145] width 17 height 17
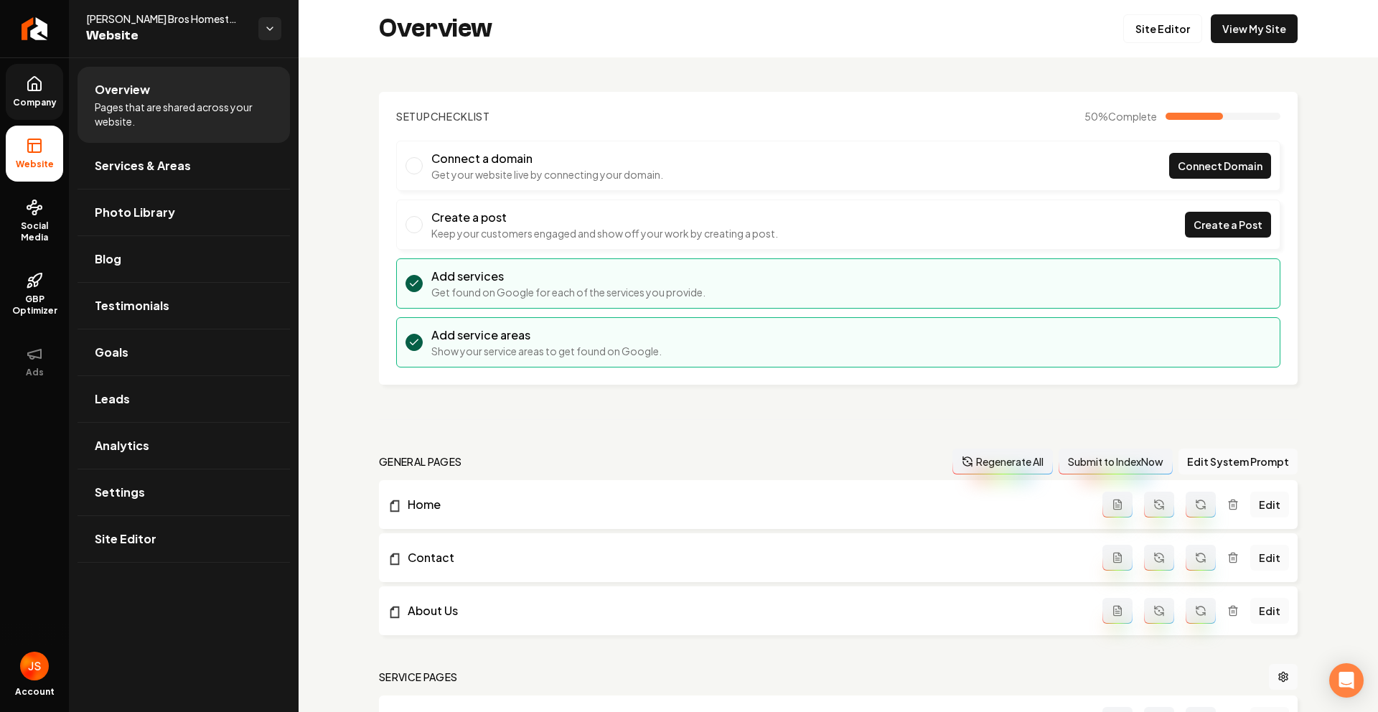
click at [32, 95] on link "Company" at bounding box center [34, 92] width 57 height 56
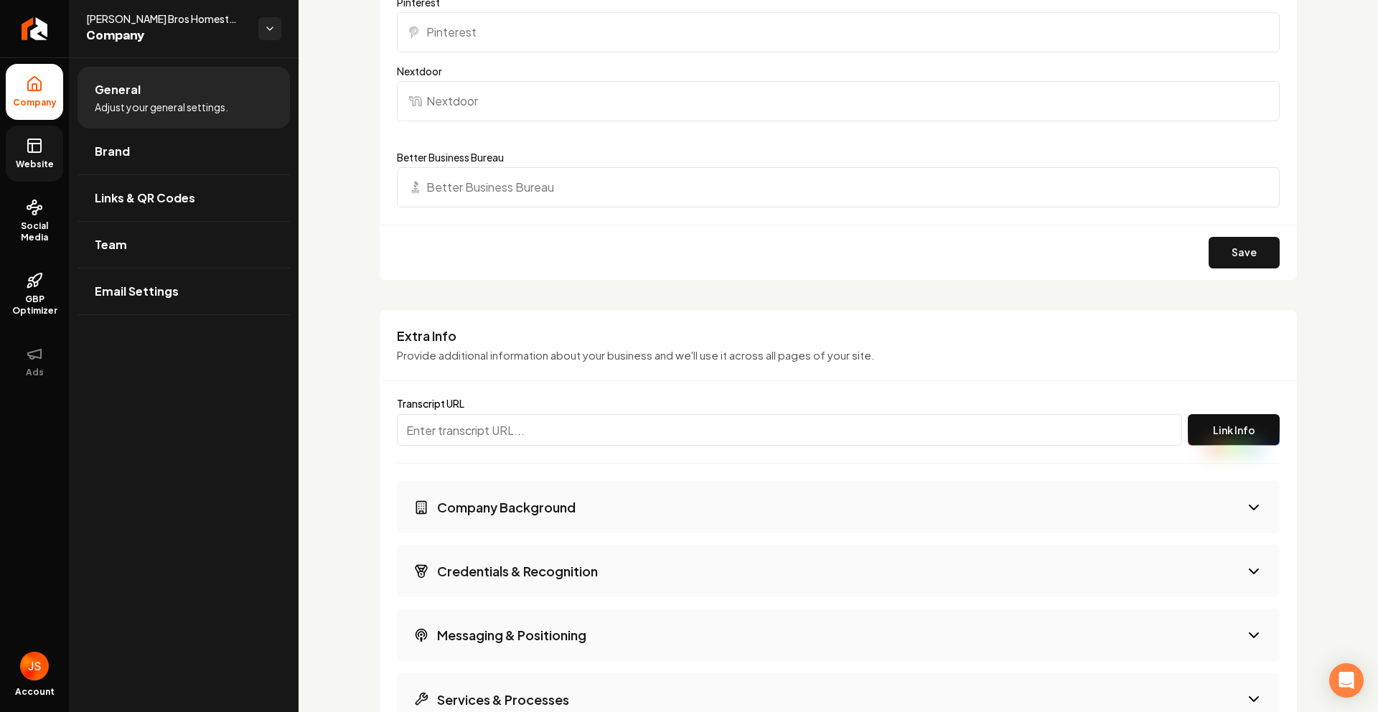
scroll to position [1819, 0]
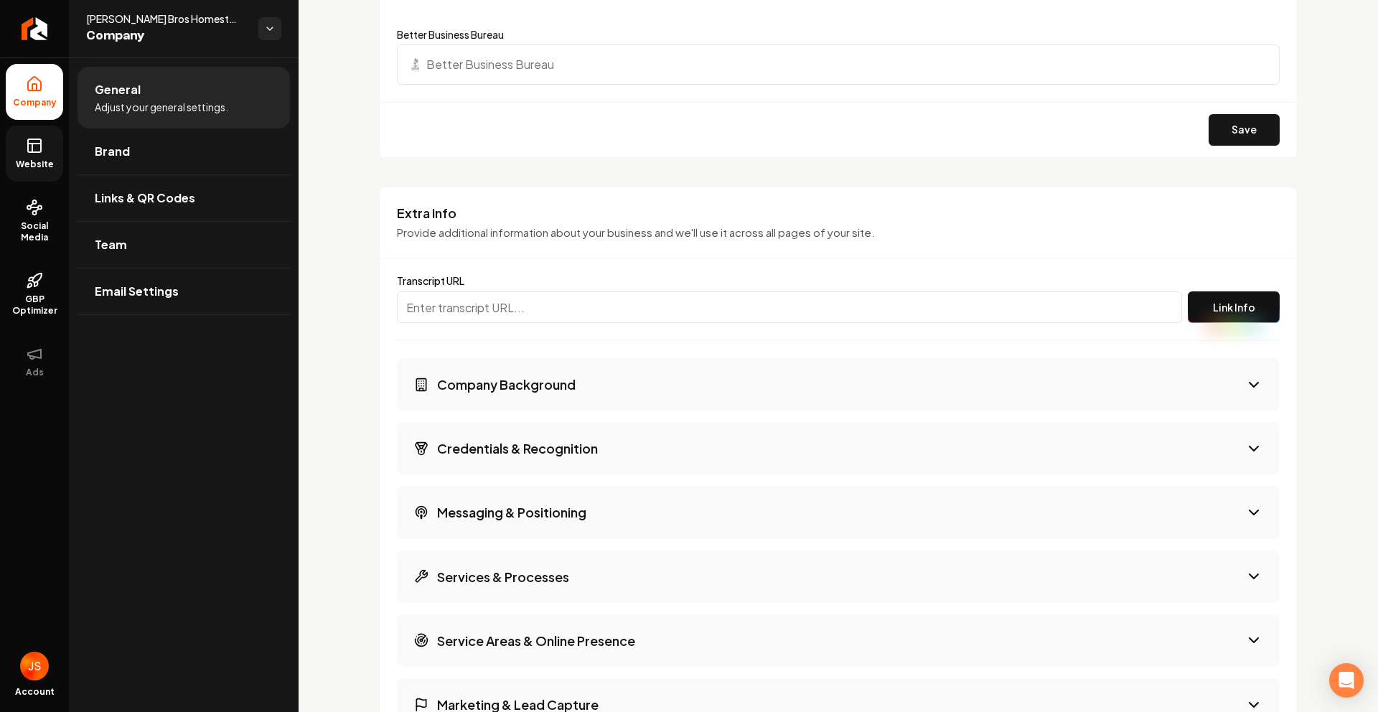
click at [563, 306] on input "Main content area" at bounding box center [789, 307] width 785 height 32
paste input "[URL][PERSON_NAME]"
type input "[URL][PERSON_NAME]"
click at [1246, 309] on button "Link Info" at bounding box center [1233, 307] width 92 height 32
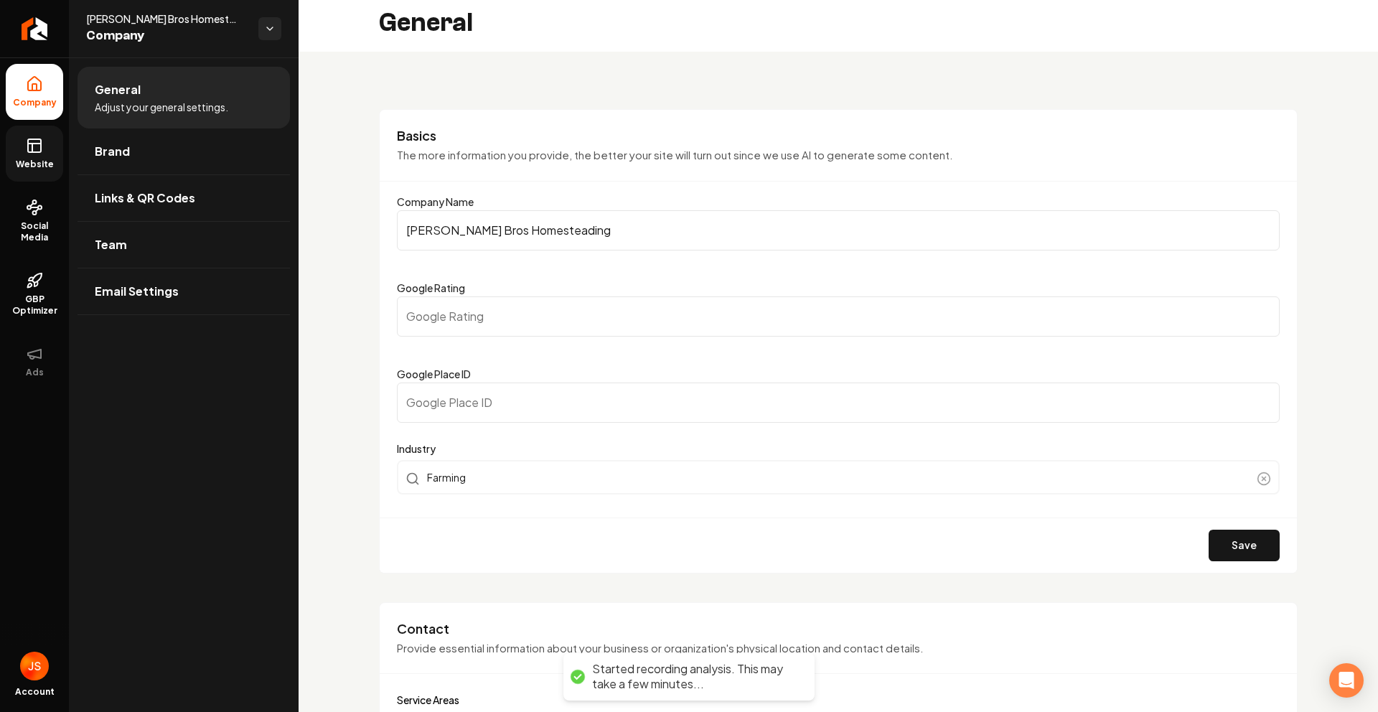
scroll to position [0, 0]
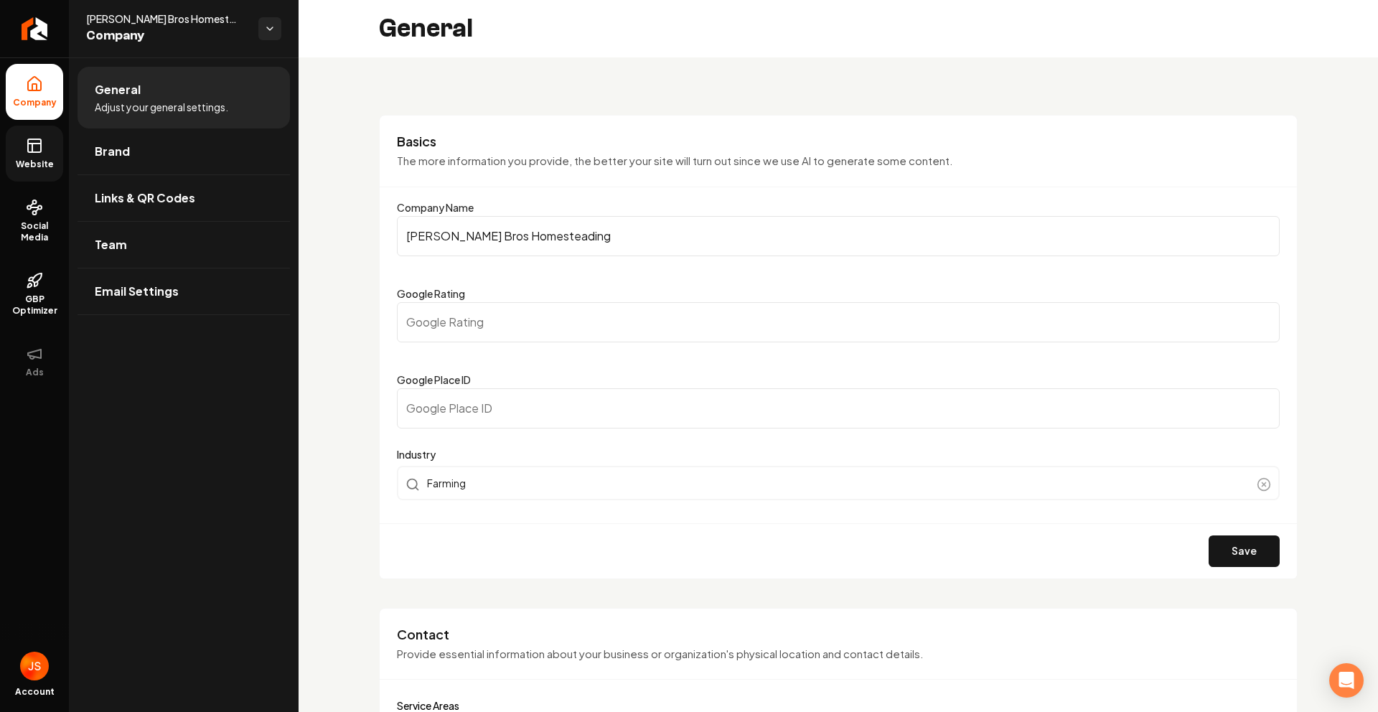
click at [37, 128] on link "Website" at bounding box center [34, 154] width 57 height 56
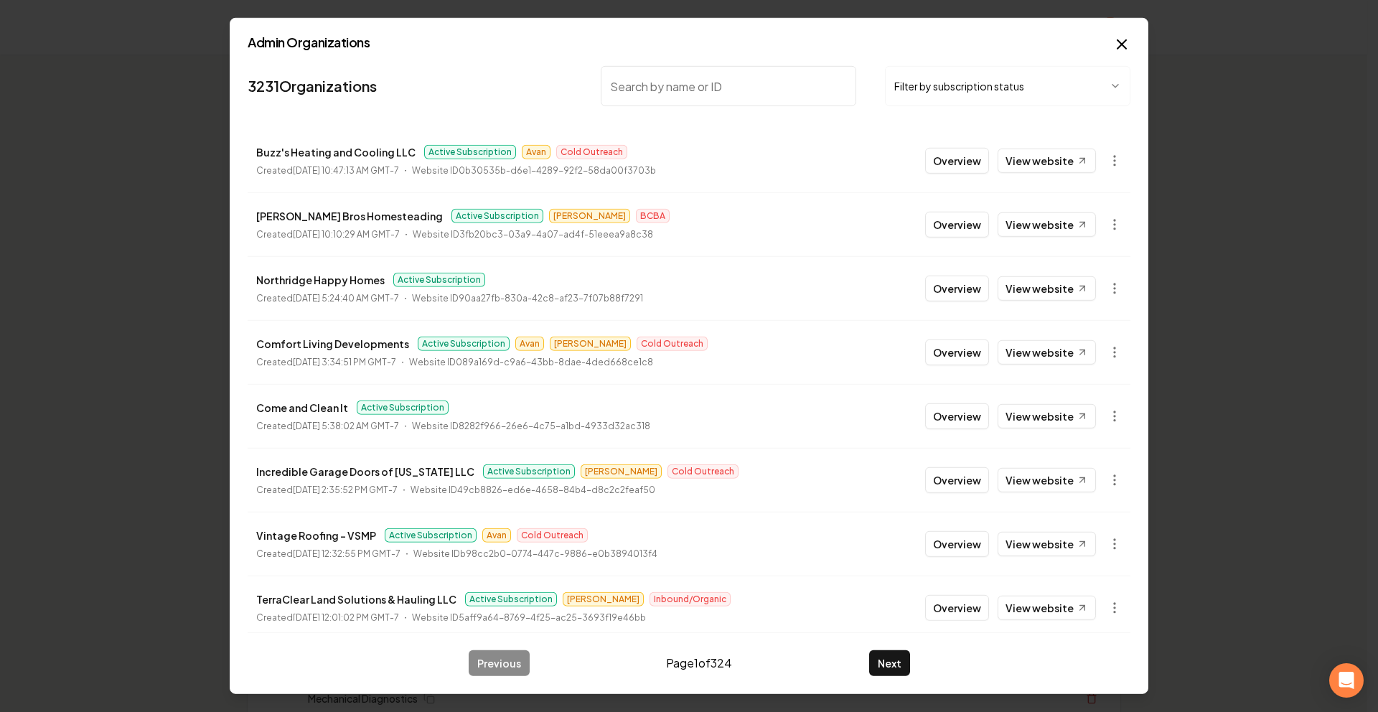
click at [981, 84] on button "Filter by subscription status" at bounding box center [1007, 86] width 245 height 40
click at [773, 91] on input "search" at bounding box center [728, 86] width 255 height 40
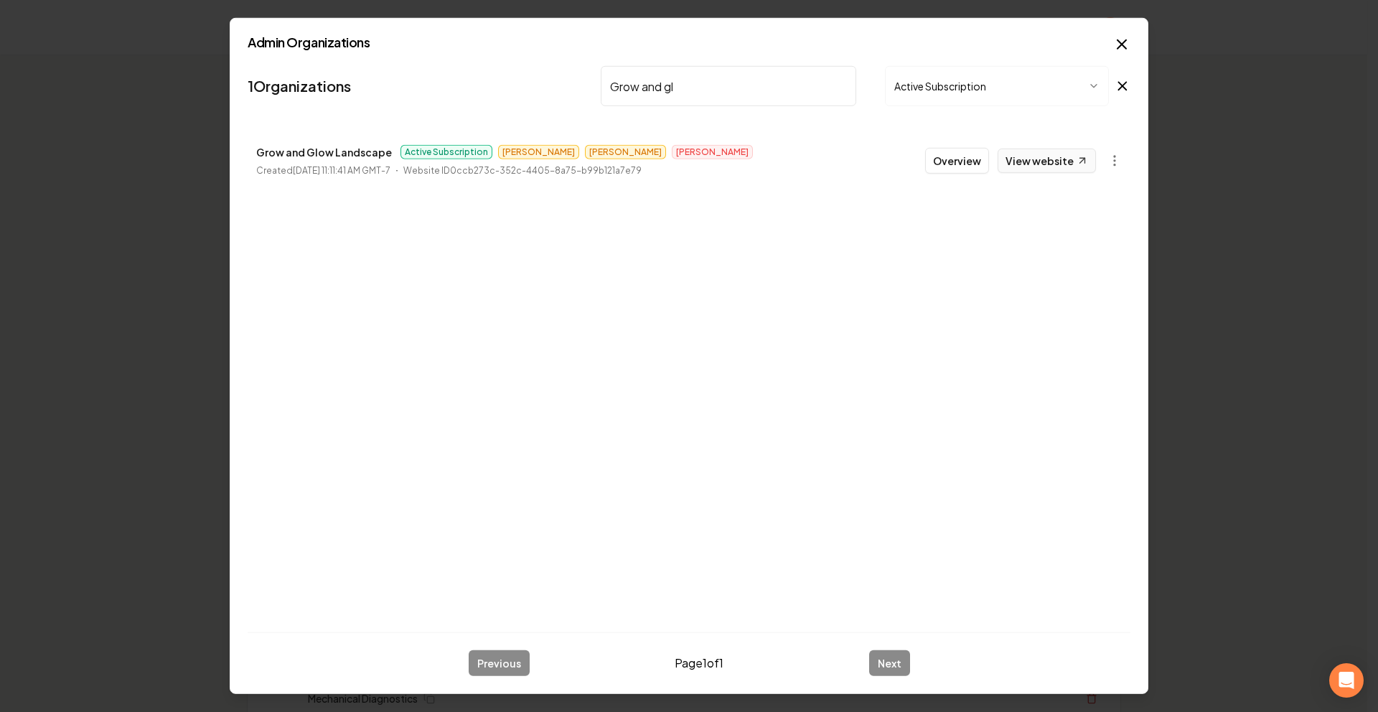
type input "Grow and gl"
click at [1086, 165] on icon at bounding box center [1082, 160] width 12 height 12
click at [869, 94] on div "Grow and gl Active Subscription" at bounding box center [865, 86] width 529 height 40
drag, startPoint x: 828, startPoint y: 89, endPoint x: 835, endPoint y: 83, distance: 9.2
click at [829, 93] on input "Grow and gl" at bounding box center [728, 86] width 255 height 40
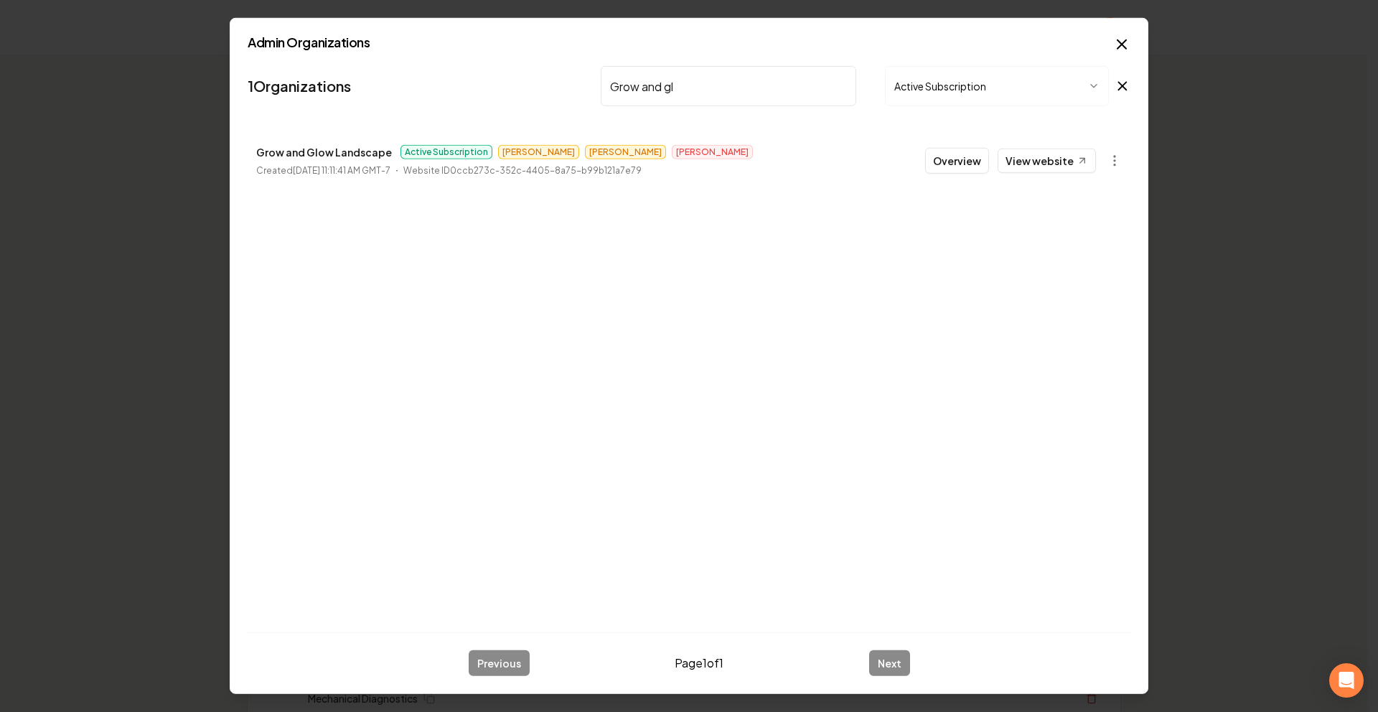
click at [835, 83] on input "Grow and gl" at bounding box center [728, 86] width 255 height 40
click at [840, 85] on input "Grow and gl" at bounding box center [728, 86] width 255 height 40
type input "D"
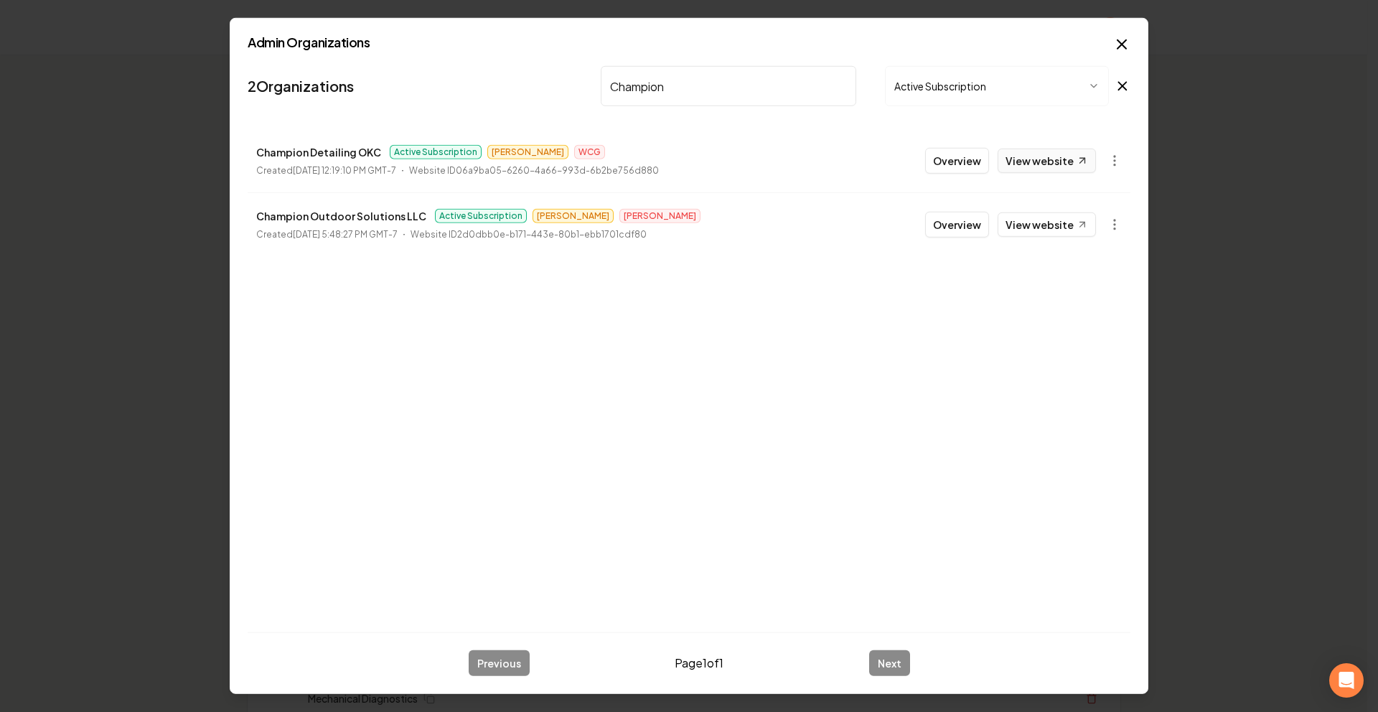
type input "Champion"
click at [1050, 166] on link "View website" at bounding box center [1046, 161] width 98 height 24
click at [1117, 233] on body "Organization Rebolt Site Builder 2577 companies Add New Business Logo Company N…" at bounding box center [683, 356] width 1367 height 712
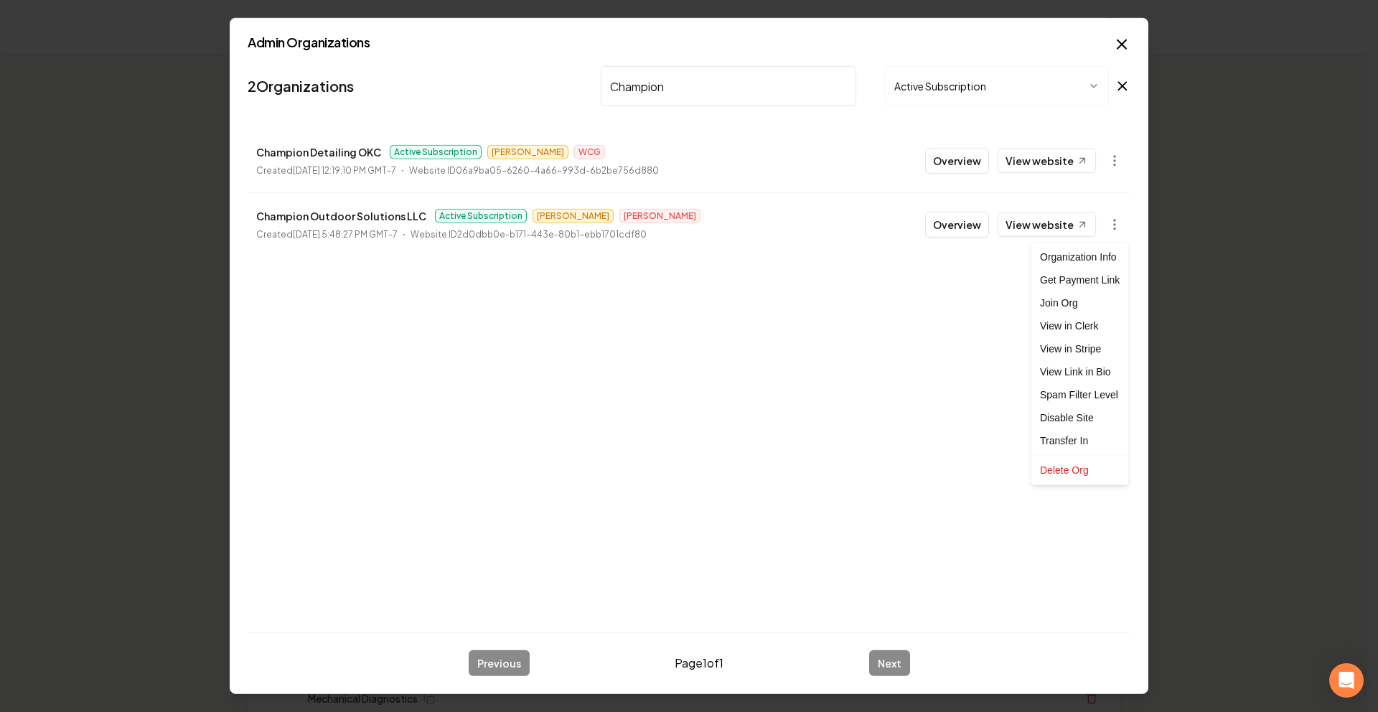
click at [1114, 169] on div at bounding box center [689, 356] width 1378 height 712
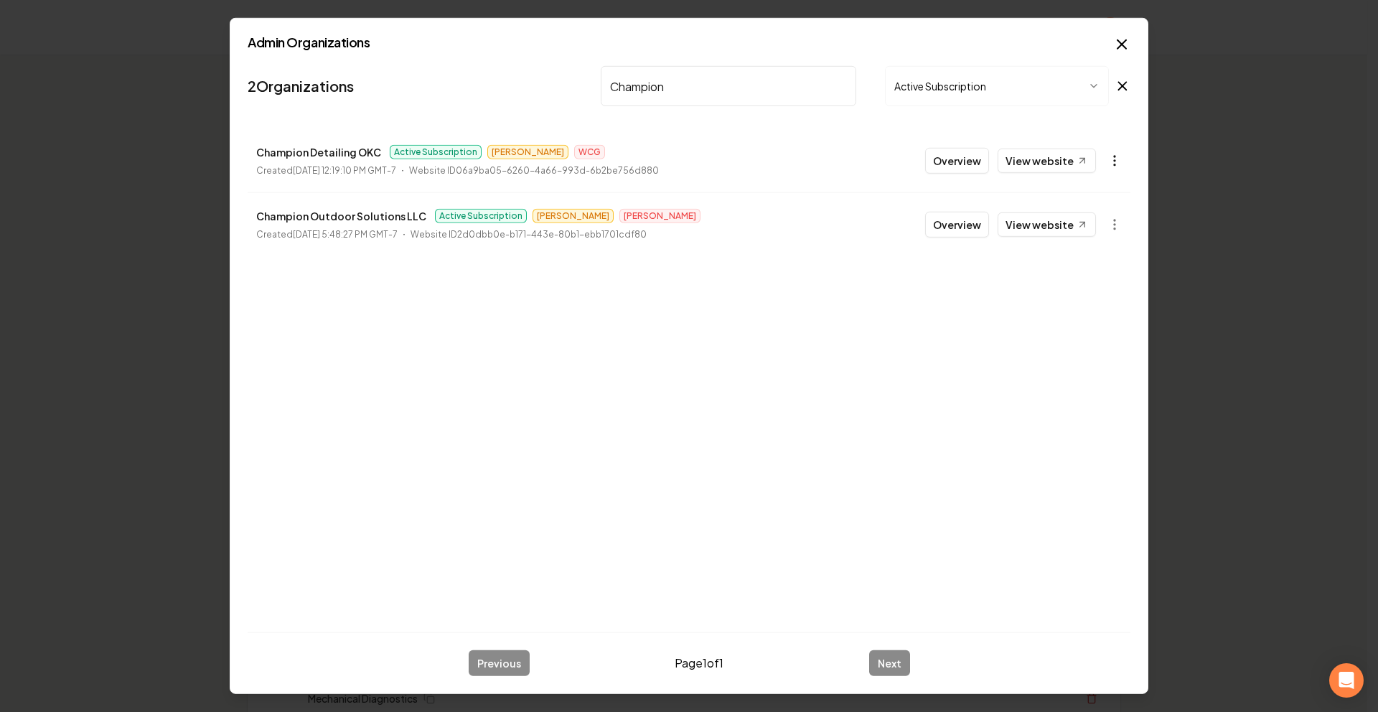
click at [1114, 161] on icon "button" at bounding box center [1114, 161] width 14 height 14
click at [1087, 282] on link "View in Stripe" at bounding box center [1079, 284] width 91 height 23
click at [1049, 156] on link "View website" at bounding box center [1046, 161] width 98 height 24
click at [682, 296] on div "2 Organizations Champion Active Subscription Champion Detailing OKC Active Subs…" at bounding box center [689, 340] width 882 height 560
click at [1020, 227] on link "View website" at bounding box center [1046, 224] width 98 height 24
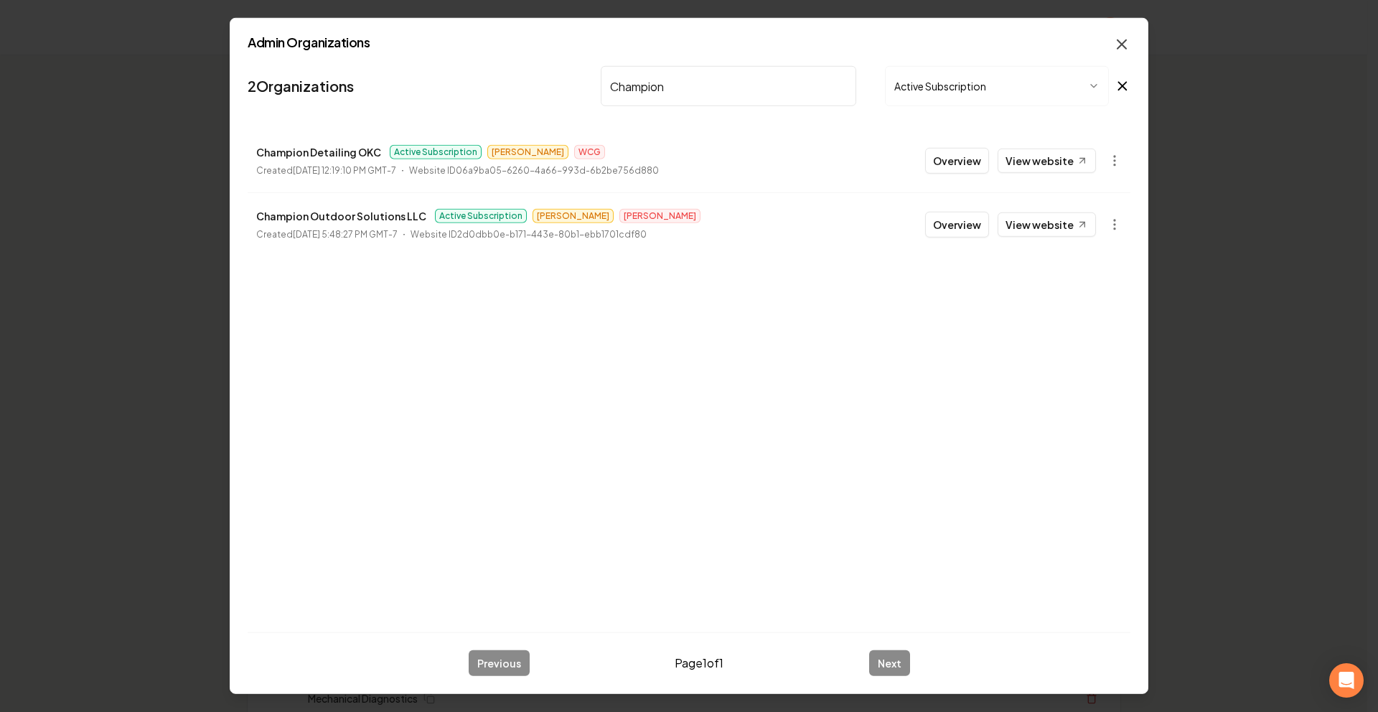
click at [1118, 42] on icon "button" at bounding box center [1121, 44] width 17 height 17
